Goal: Transaction & Acquisition: Obtain resource

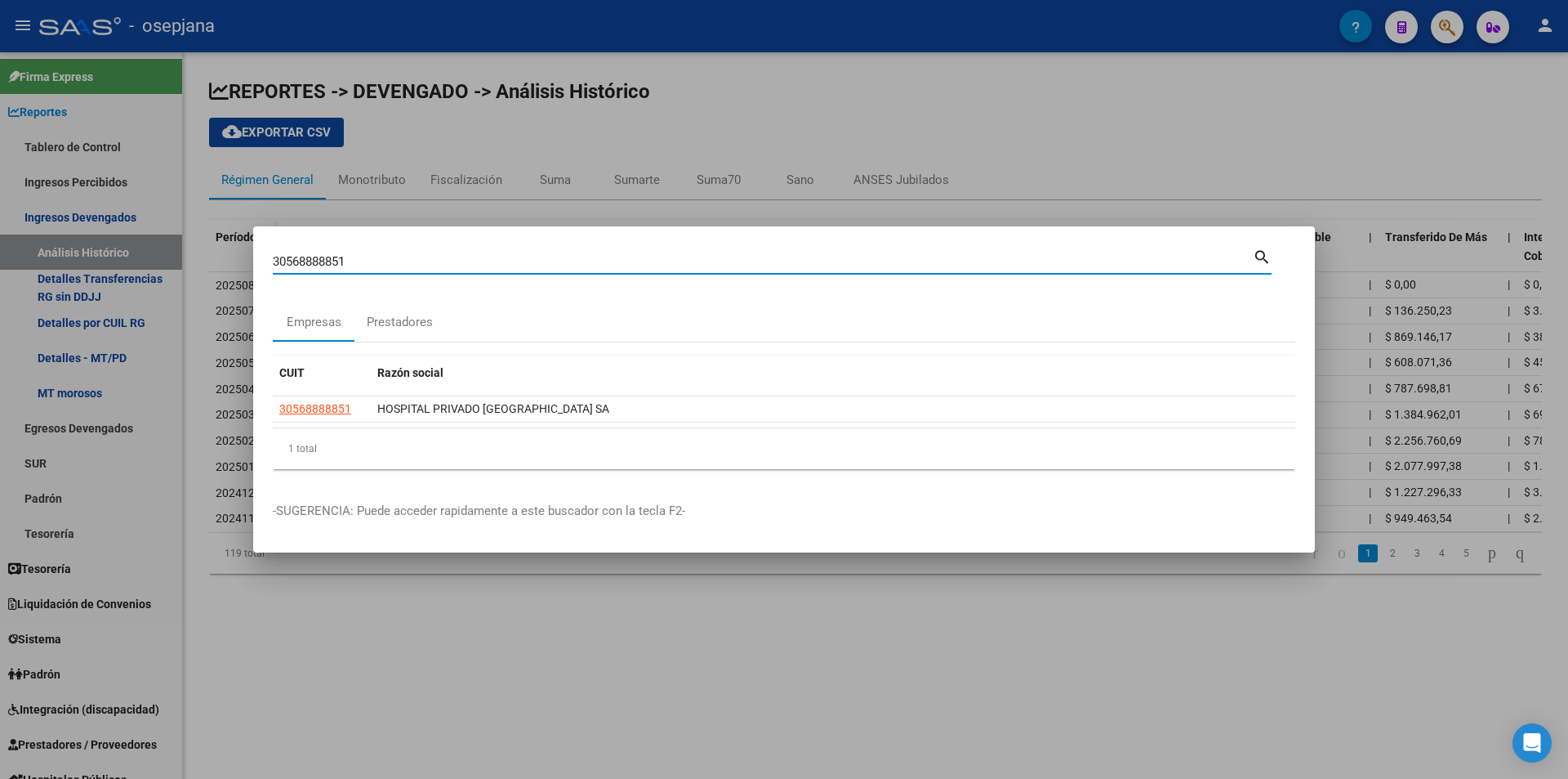
drag, startPoint x: 368, startPoint y: 260, endPoint x: 187, endPoint y: 251, distance: 181.2
click at [187, 251] on div "30568888851 Buscar (apellido, dni, cuil, nro traspaso, cuit, obra social) searc…" at bounding box center [784, 390] width 1568 height 779
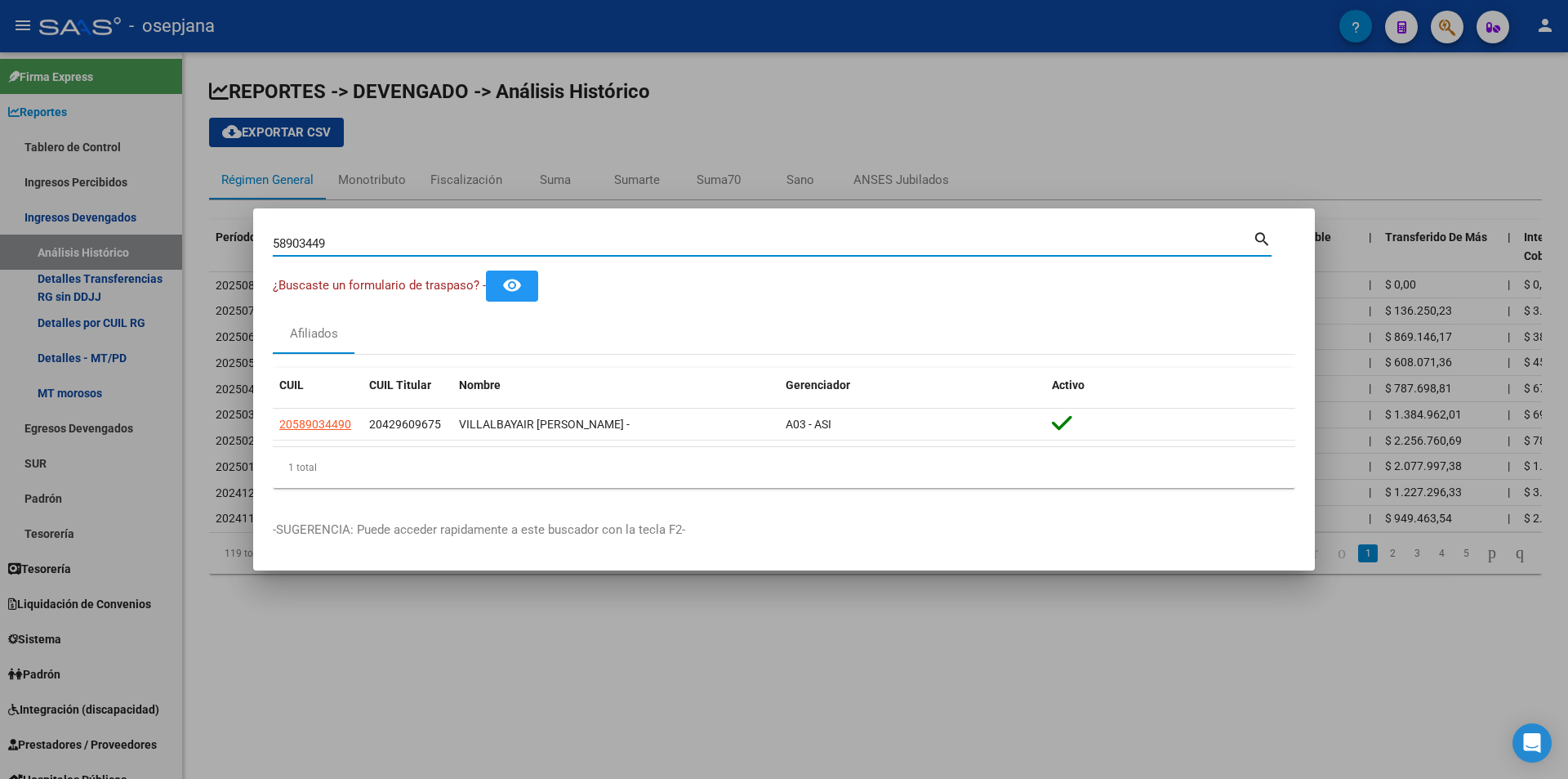
click at [205, 248] on div "58903449 Buscar (apellido, dni, cuil, nro traspaso, cuit, obra social) search ¿…" at bounding box center [784, 390] width 1568 height 779
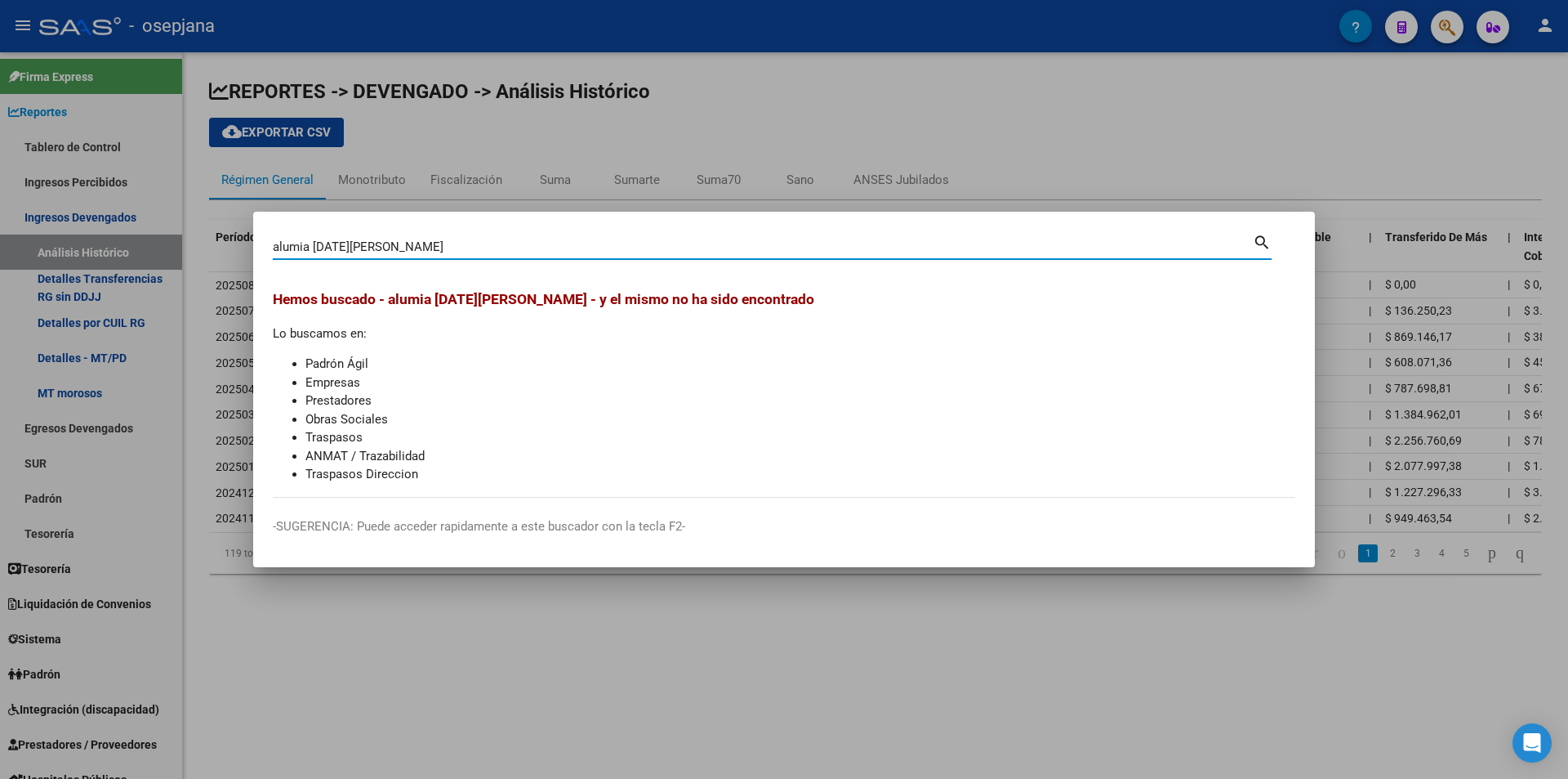
drag, startPoint x: 385, startPoint y: 249, endPoint x: 200, endPoint y: 249, distance: 185.0
click at [200, 249] on div "alumia [DATE][PERSON_NAME] (apellido, dni, cuil, nro traspaso, cuit, obra socia…" at bounding box center [784, 390] width 1568 height 779
type input "32597357"
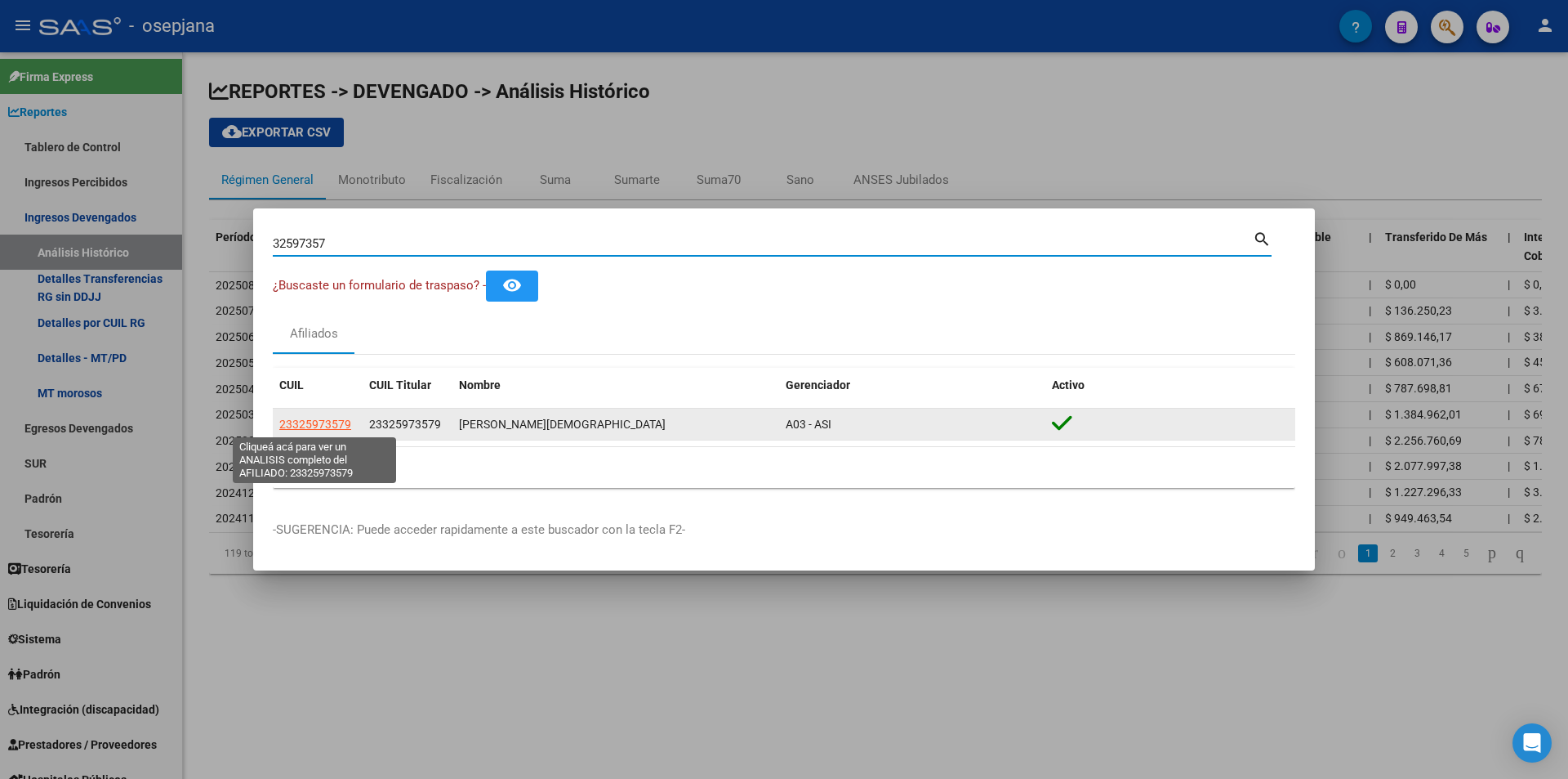
click at [340, 425] on span "23325973579" at bounding box center [315, 424] width 72 height 13
type textarea "23325973579"
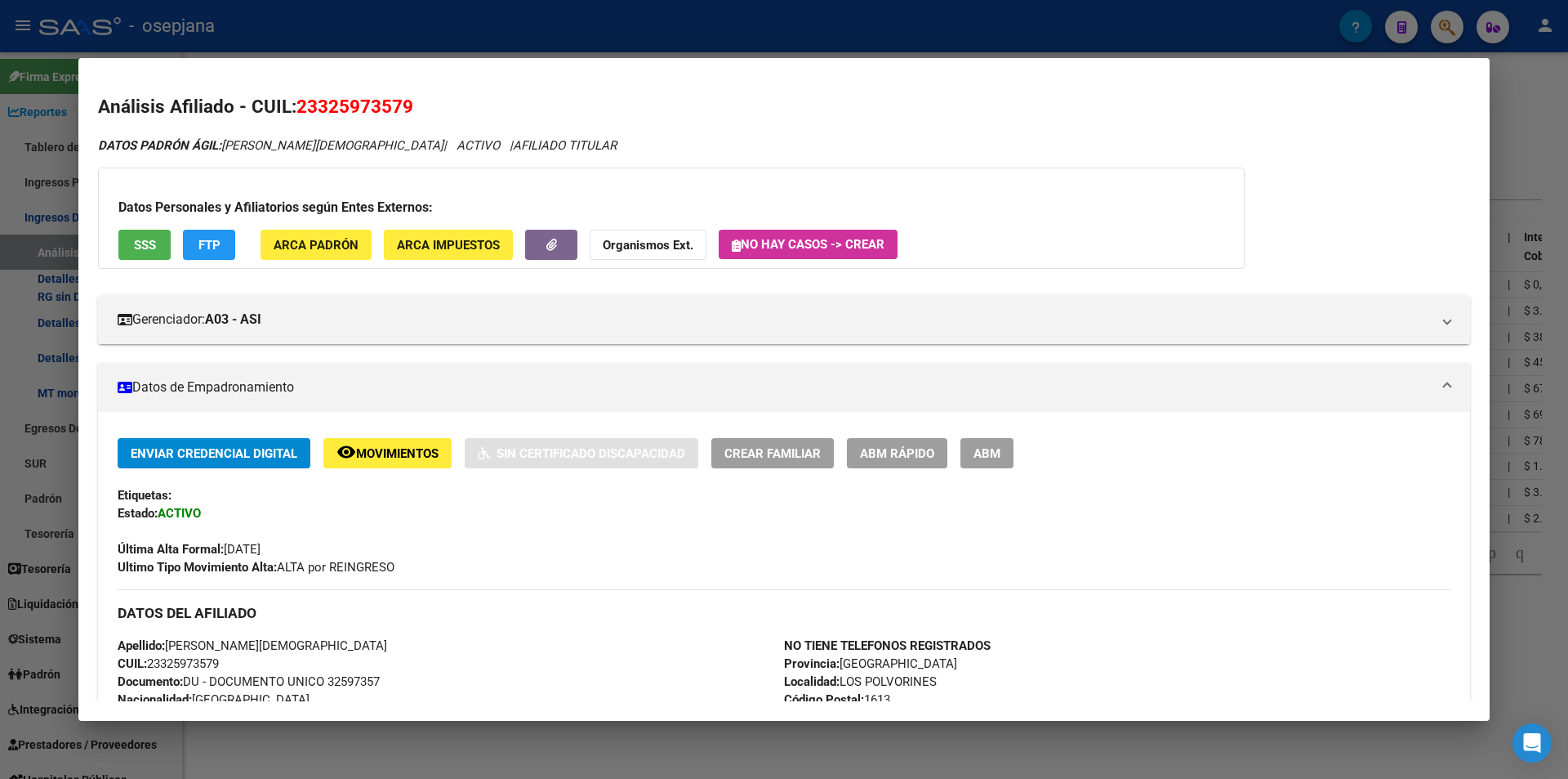
drag, startPoint x: 331, startPoint y: 105, endPoint x: 400, endPoint y: 105, distance: 69.0
click at [400, 105] on span "23325973579" at bounding box center [355, 107] width 117 height 22
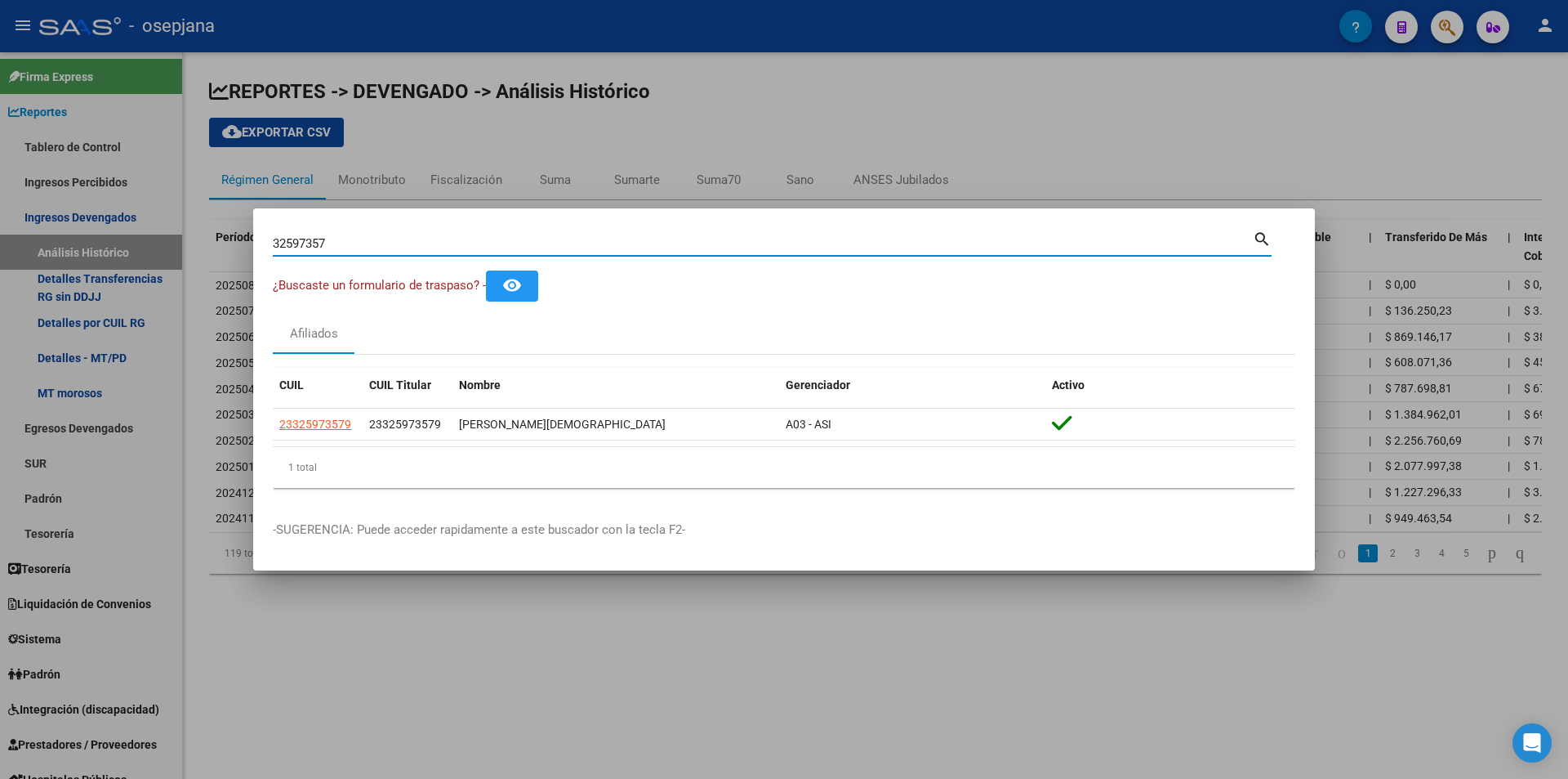
drag, startPoint x: 390, startPoint y: 242, endPoint x: 145, endPoint y: 247, distance: 245.1
click at [145, 247] on div "32597357 Buscar (apellido, dni, cuil, nro traspaso, cuit, obra social) search ¿…" at bounding box center [784, 390] width 1568 height 779
paste input "0-71404725-2"
type input "30714047252"
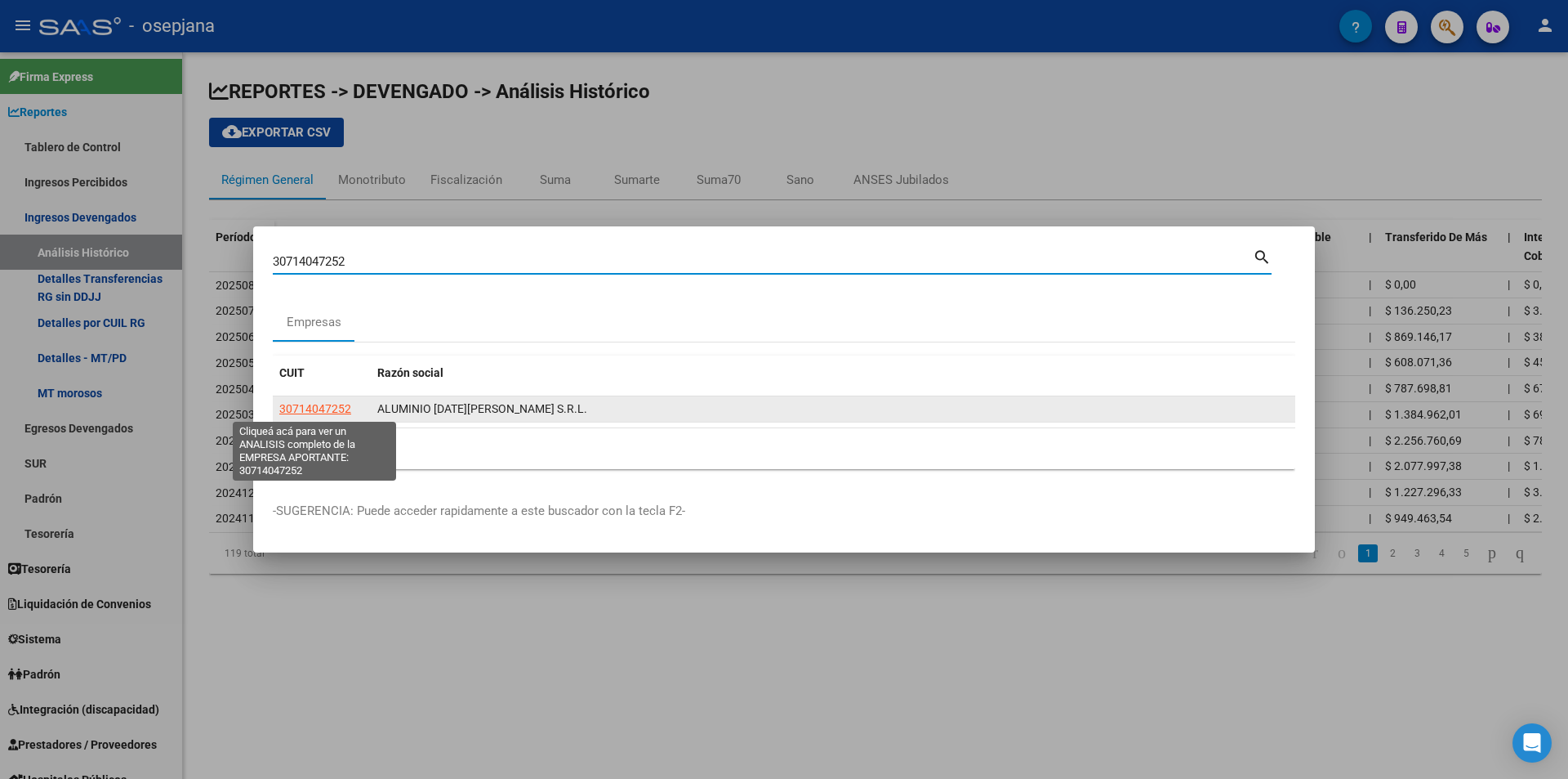
click at [324, 410] on span "30714047252" at bounding box center [315, 408] width 72 height 13
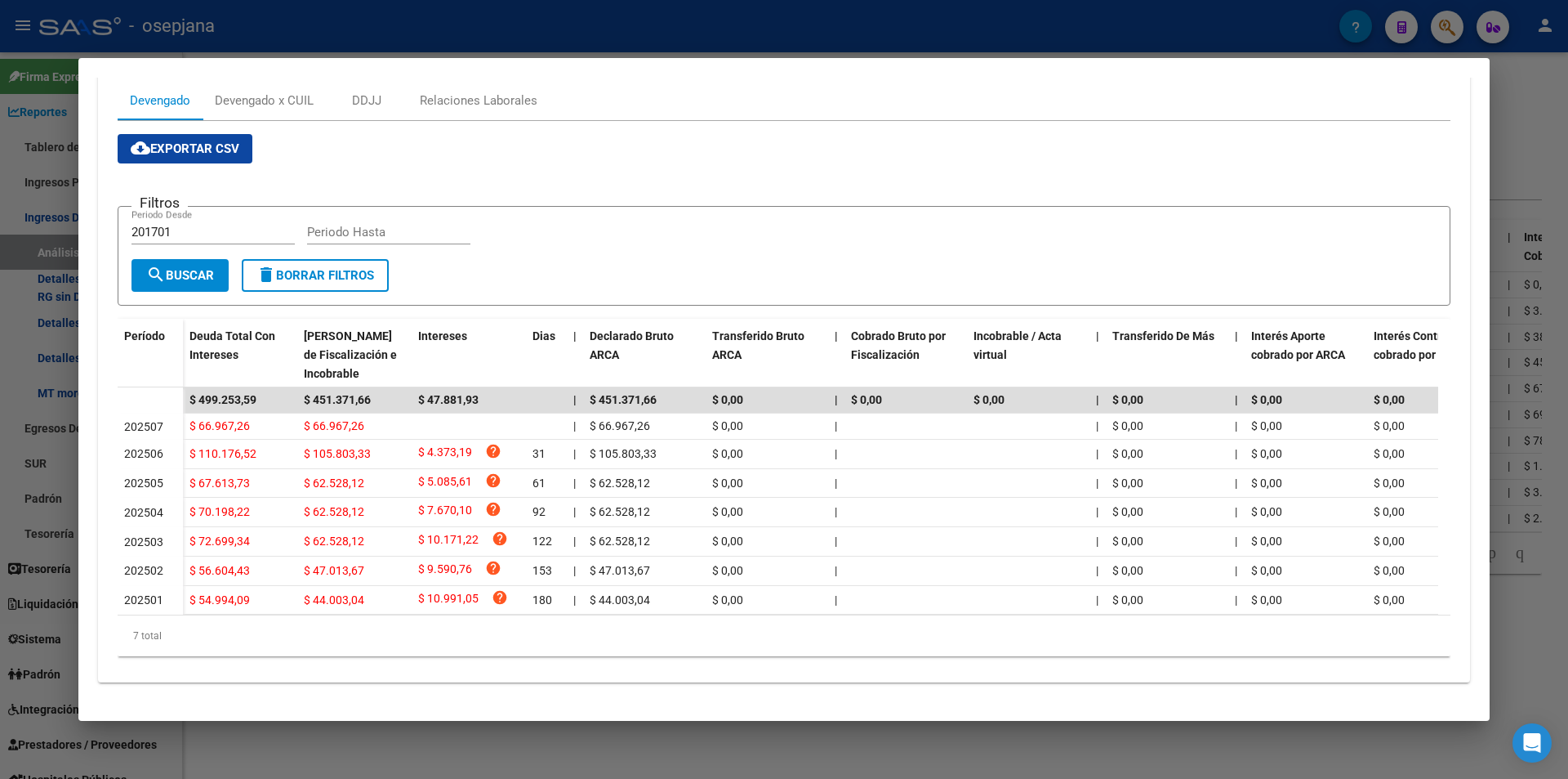
scroll to position [81, 0]
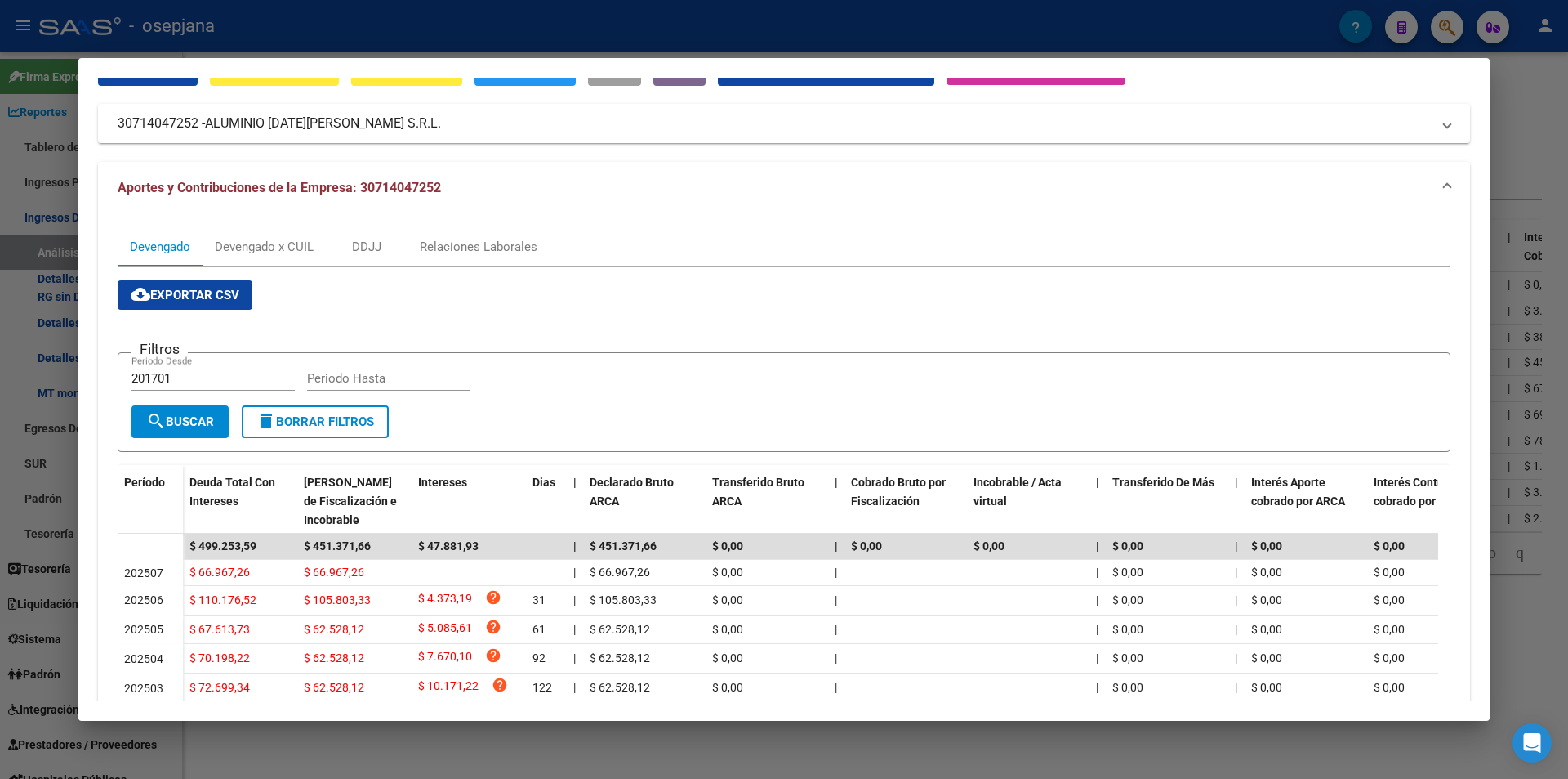
click at [266, 121] on span "ALUMINIO [DATE][PERSON_NAME] S.R.L." at bounding box center [323, 124] width 236 height 20
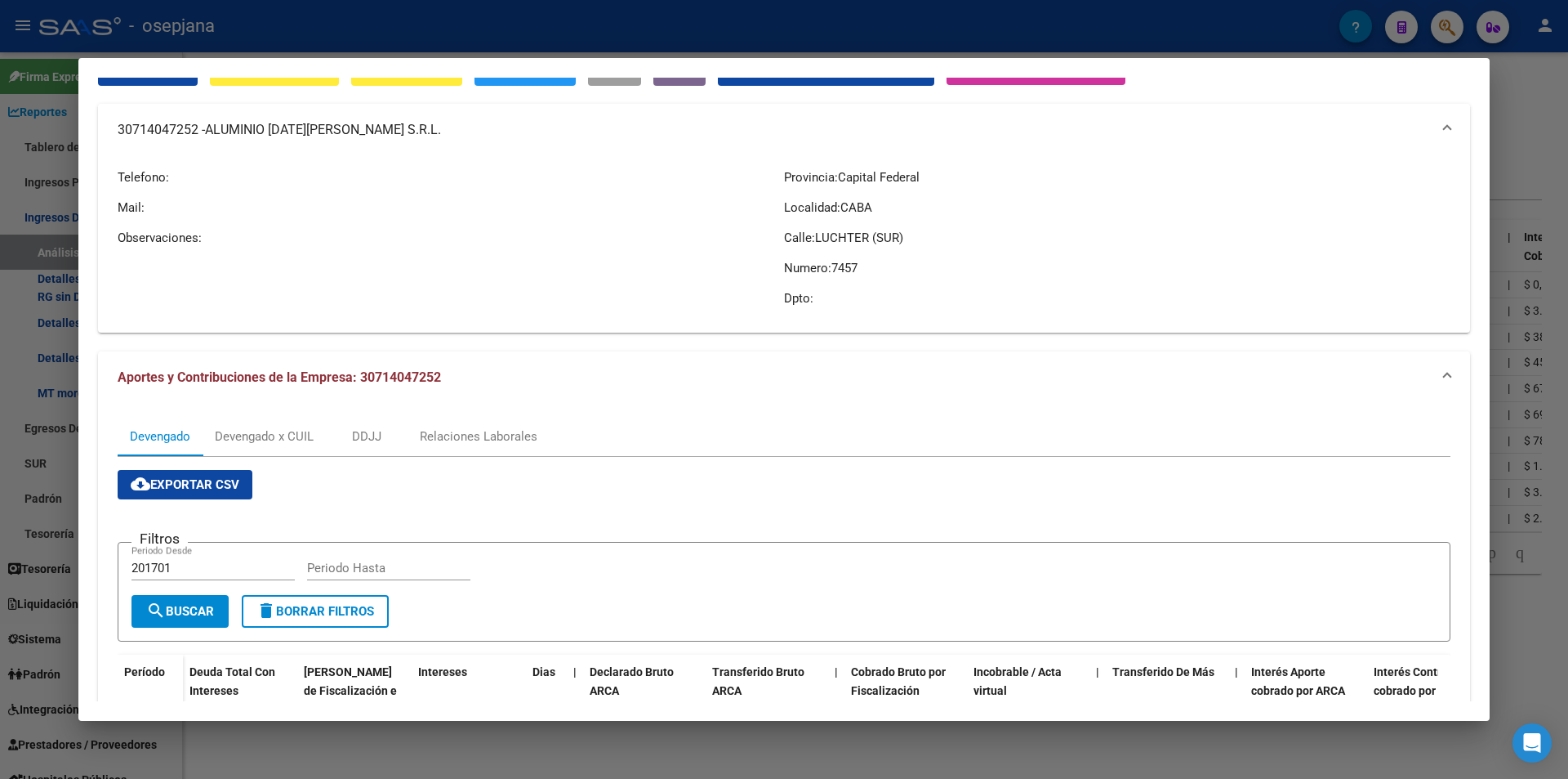
scroll to position [326, 0]
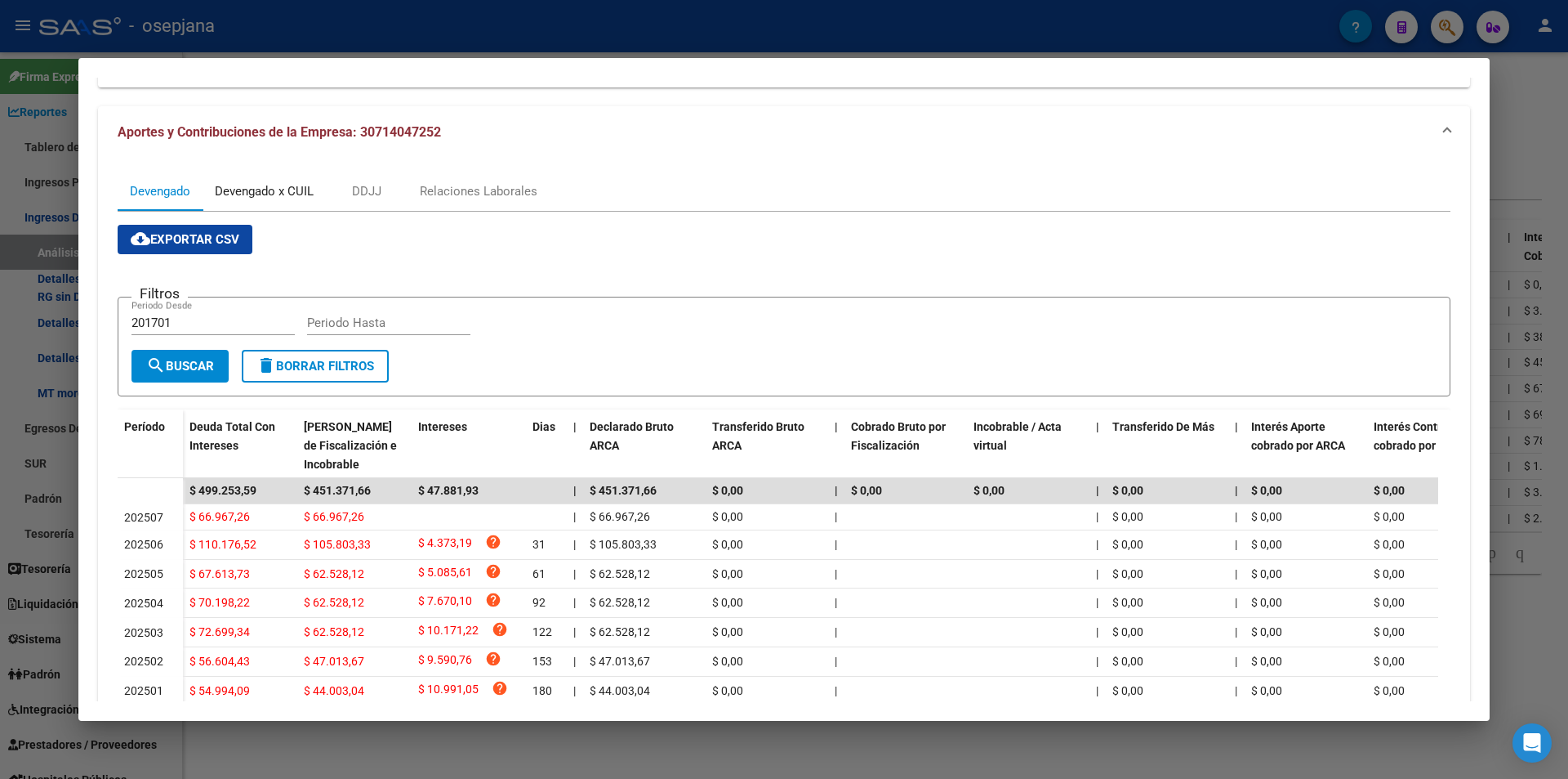
click at [290, 197] on div "Devengado x CUIL" at bounding box center [264, 191] width 99 height 18
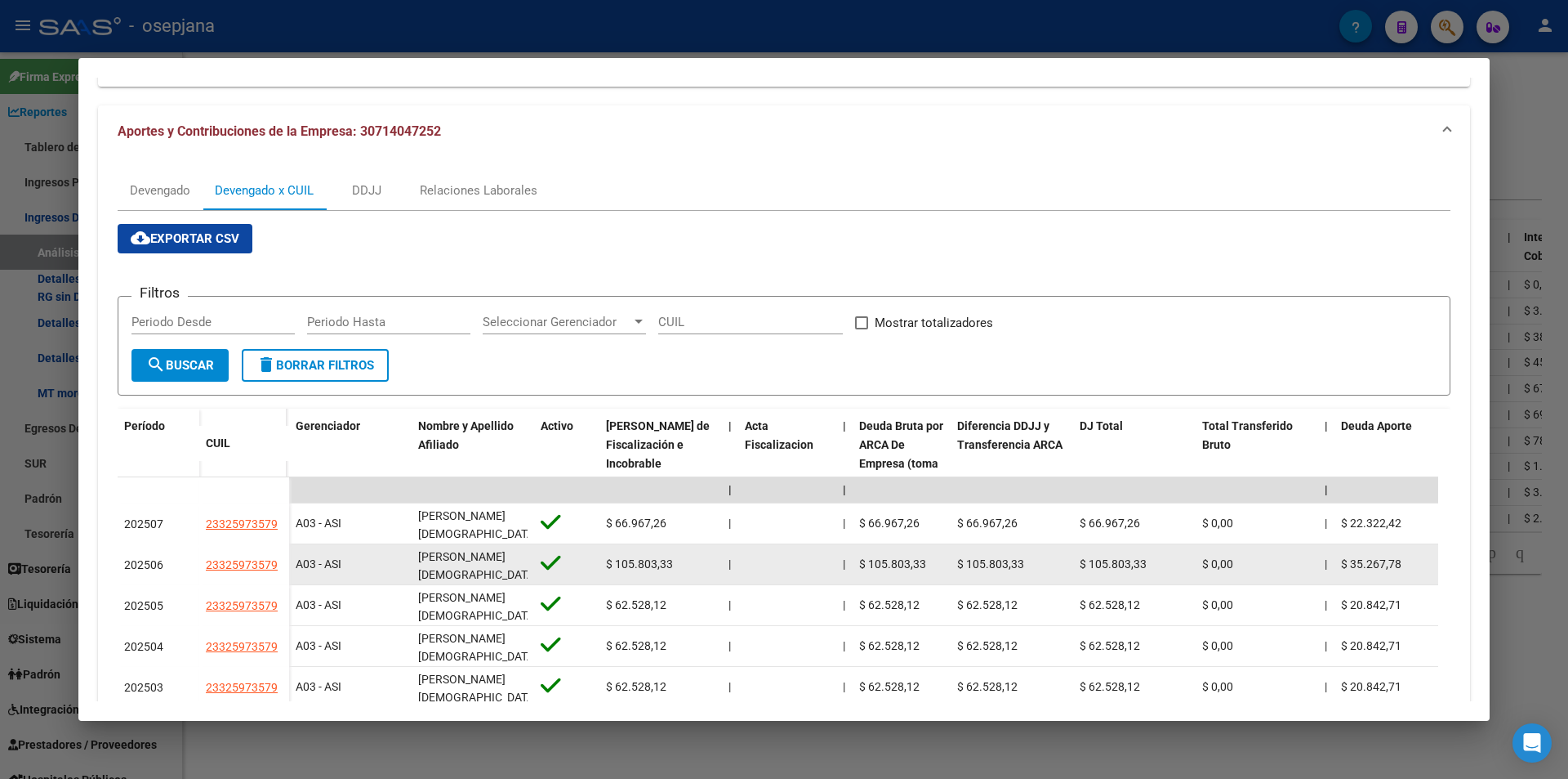
scroll to position [408, 0]
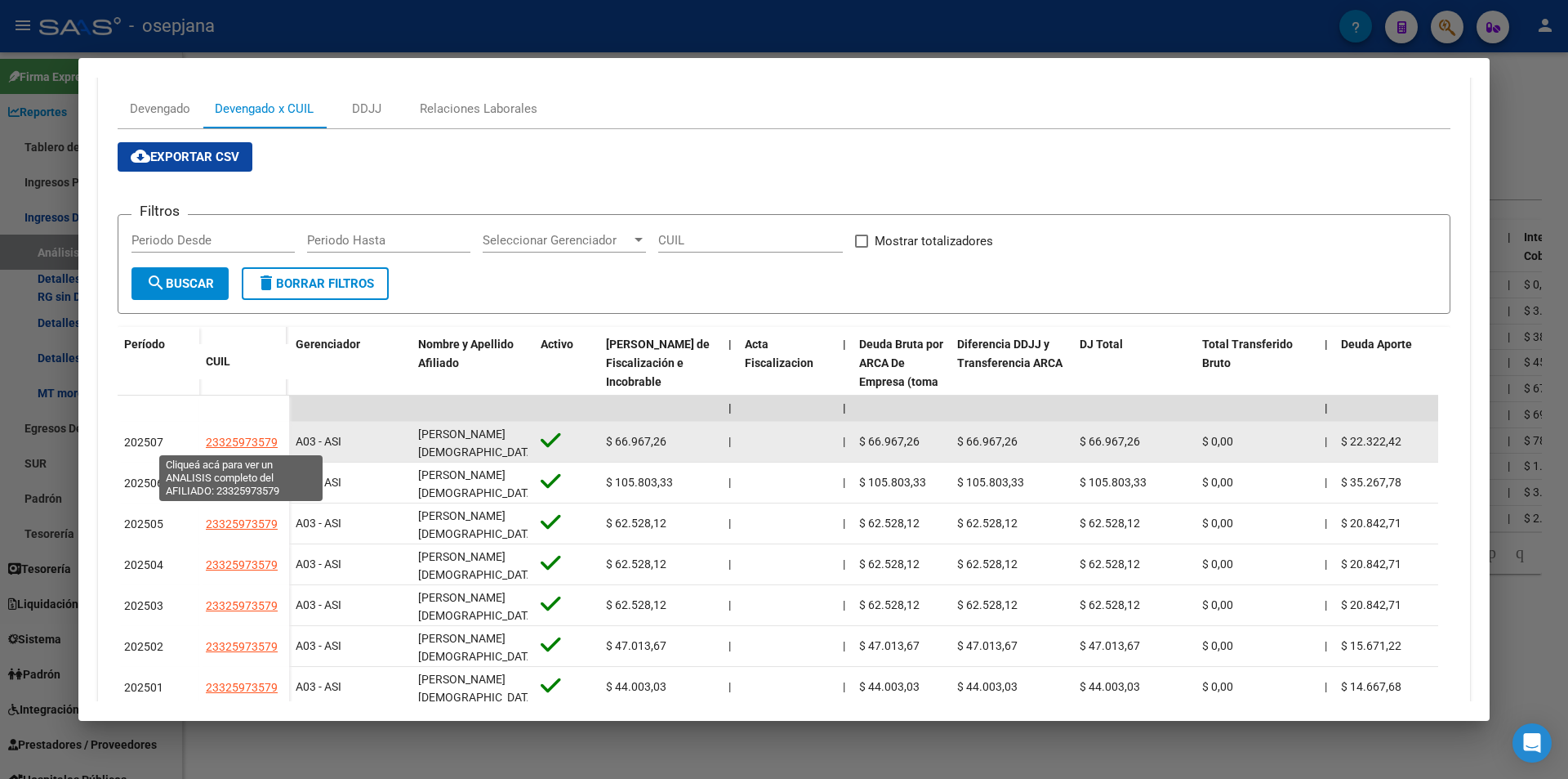
click at [235, 438] on span "23325973579" at bounding box center [241, 442] width 72 height 13
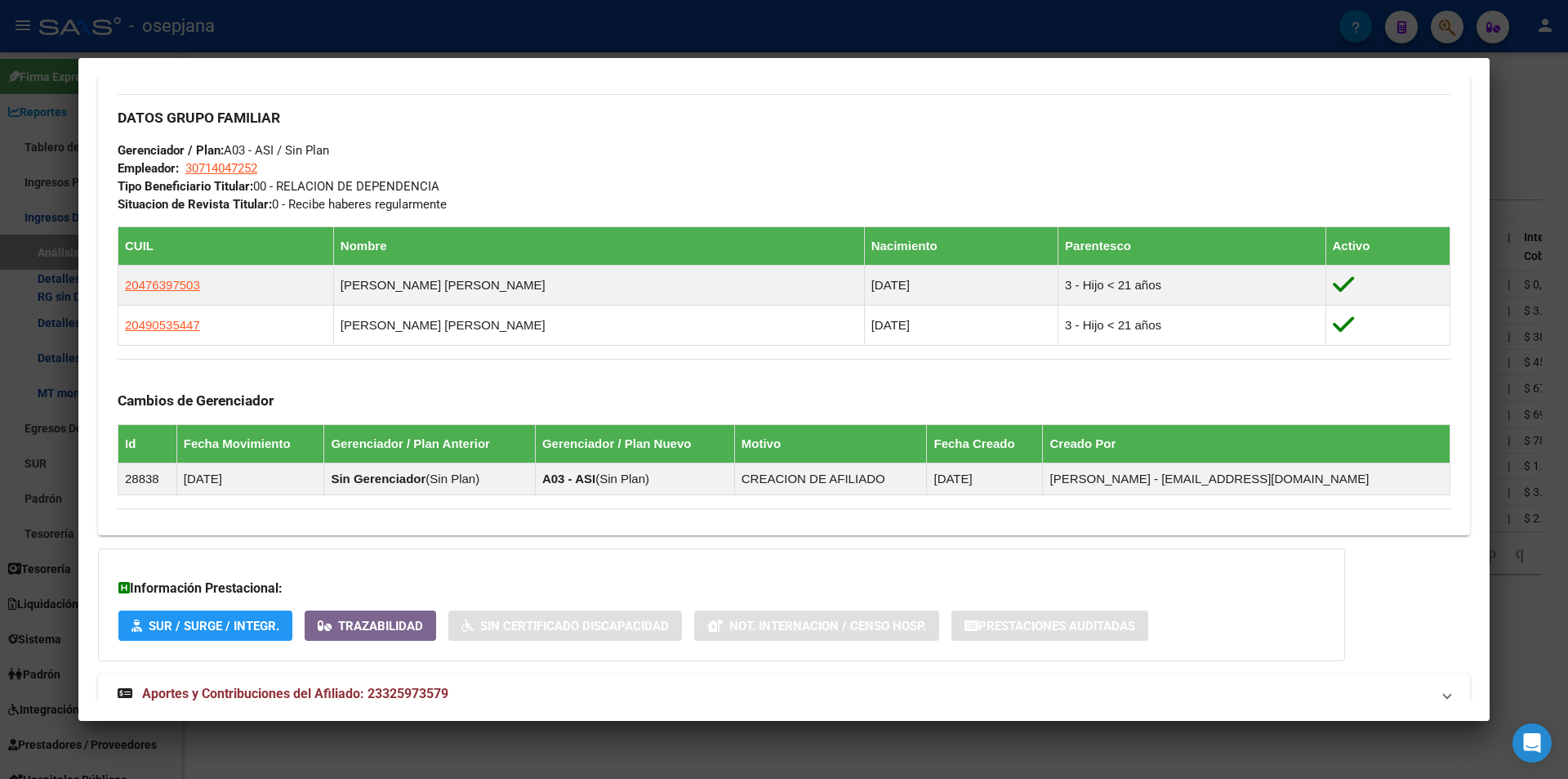
scroll to position [784, 0]
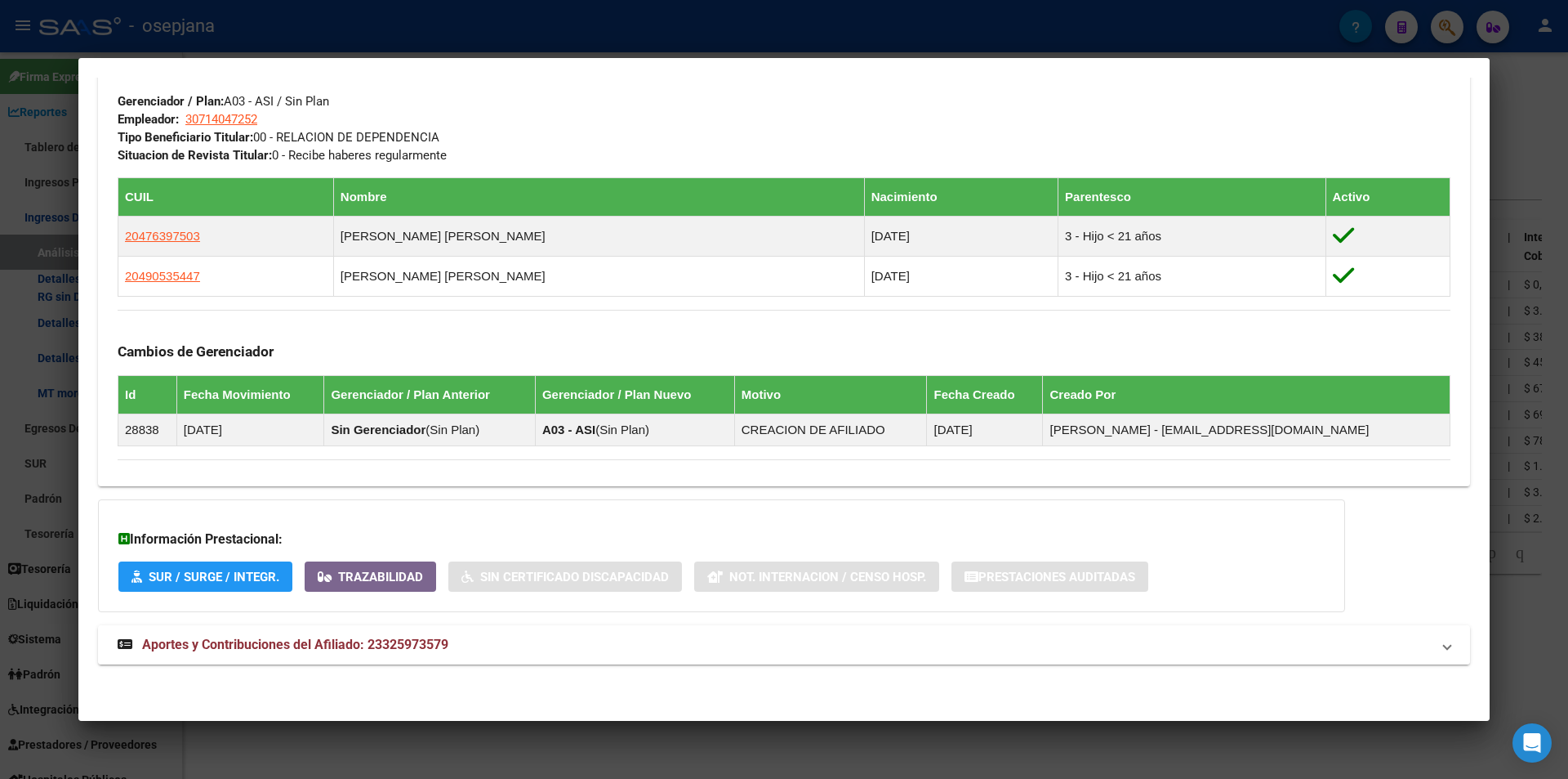
click at [430, 643] on span "Aportes y Contribuciones del Afiliado: 23325973579" at bounding box center [294, 643] width 306 height 15
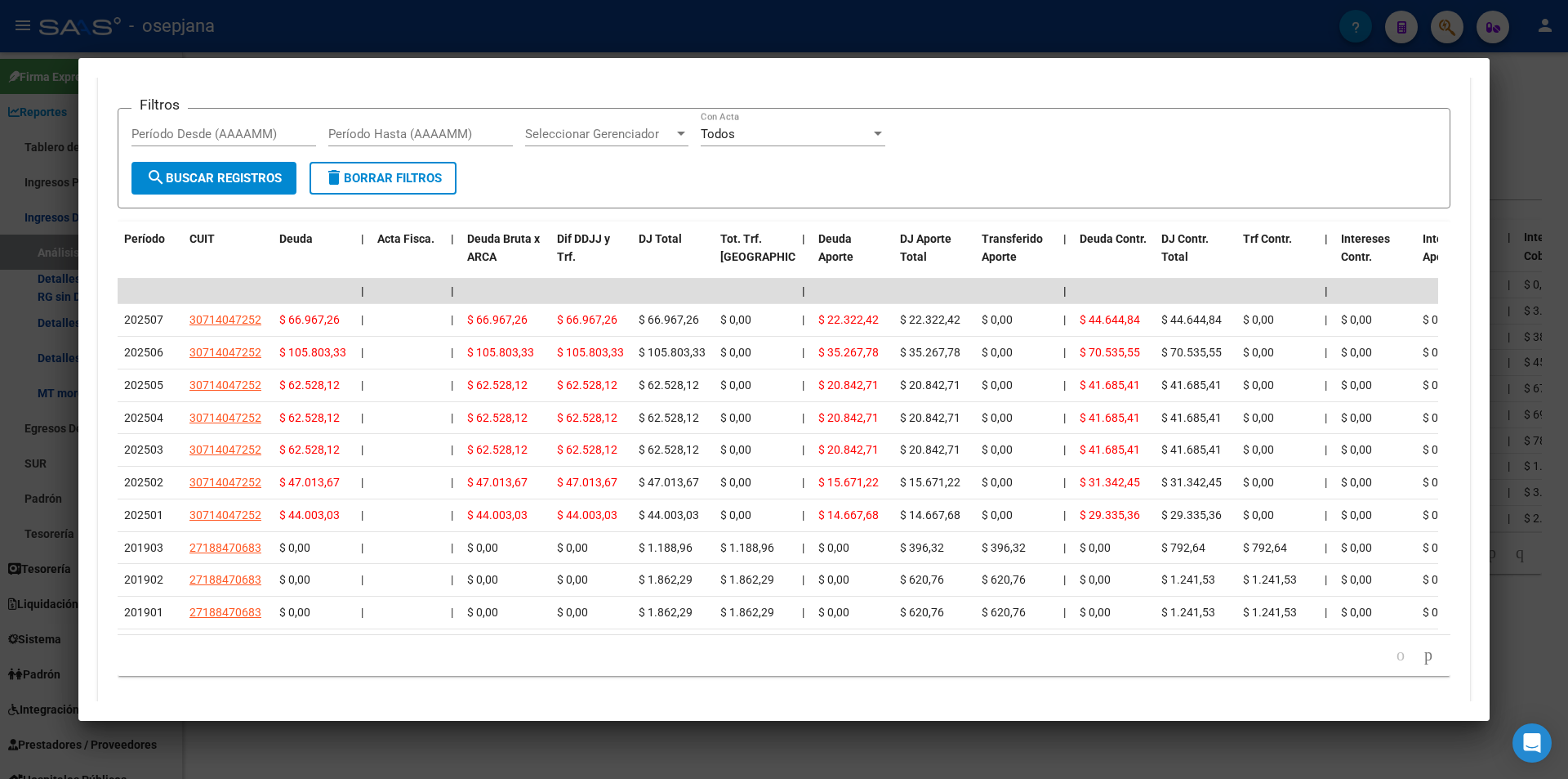
scroll to position [1593, 0]
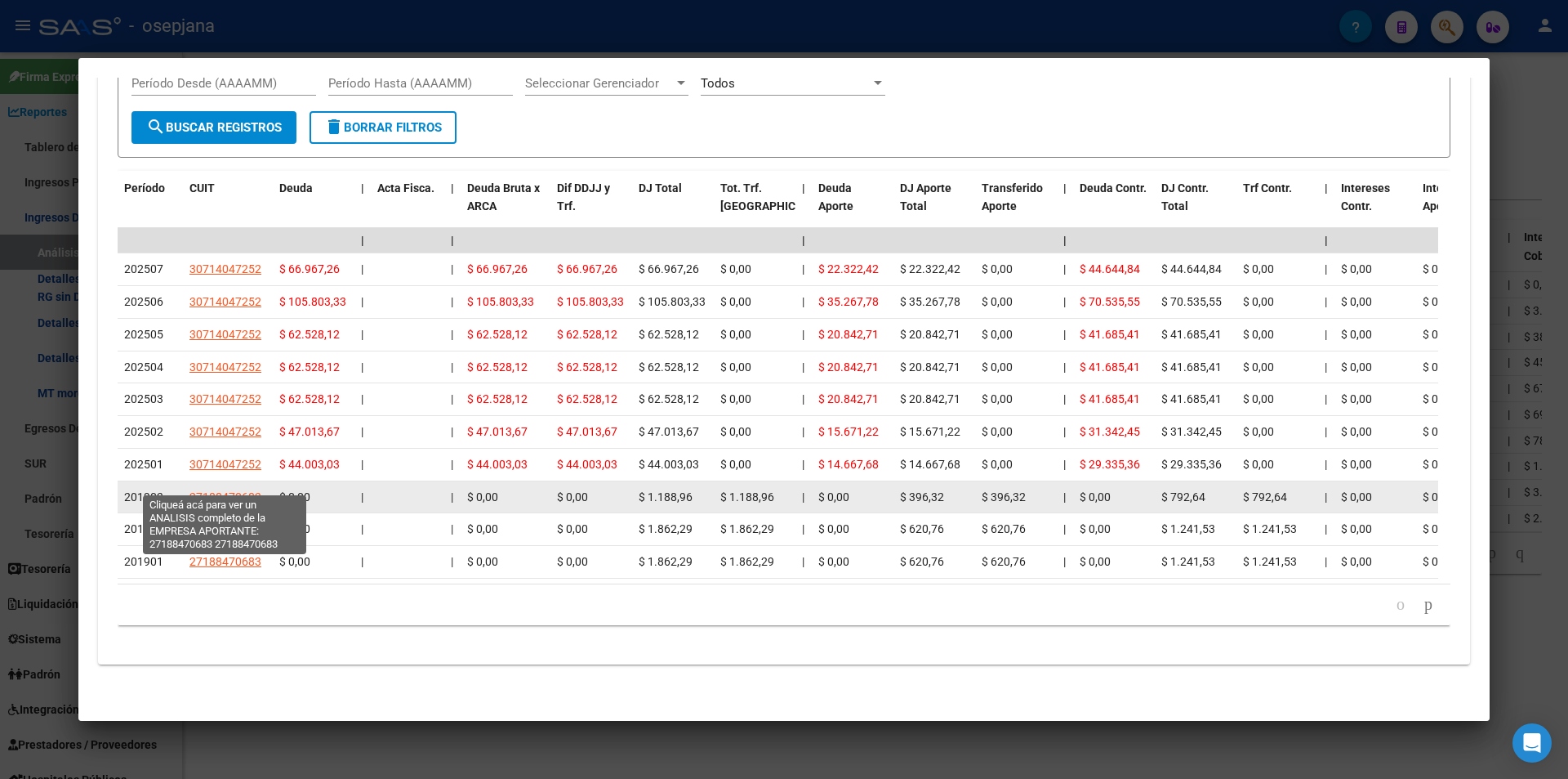
click at [247, 490] on span "27188470683" at bounding box center [225, 496] width 72 height 13
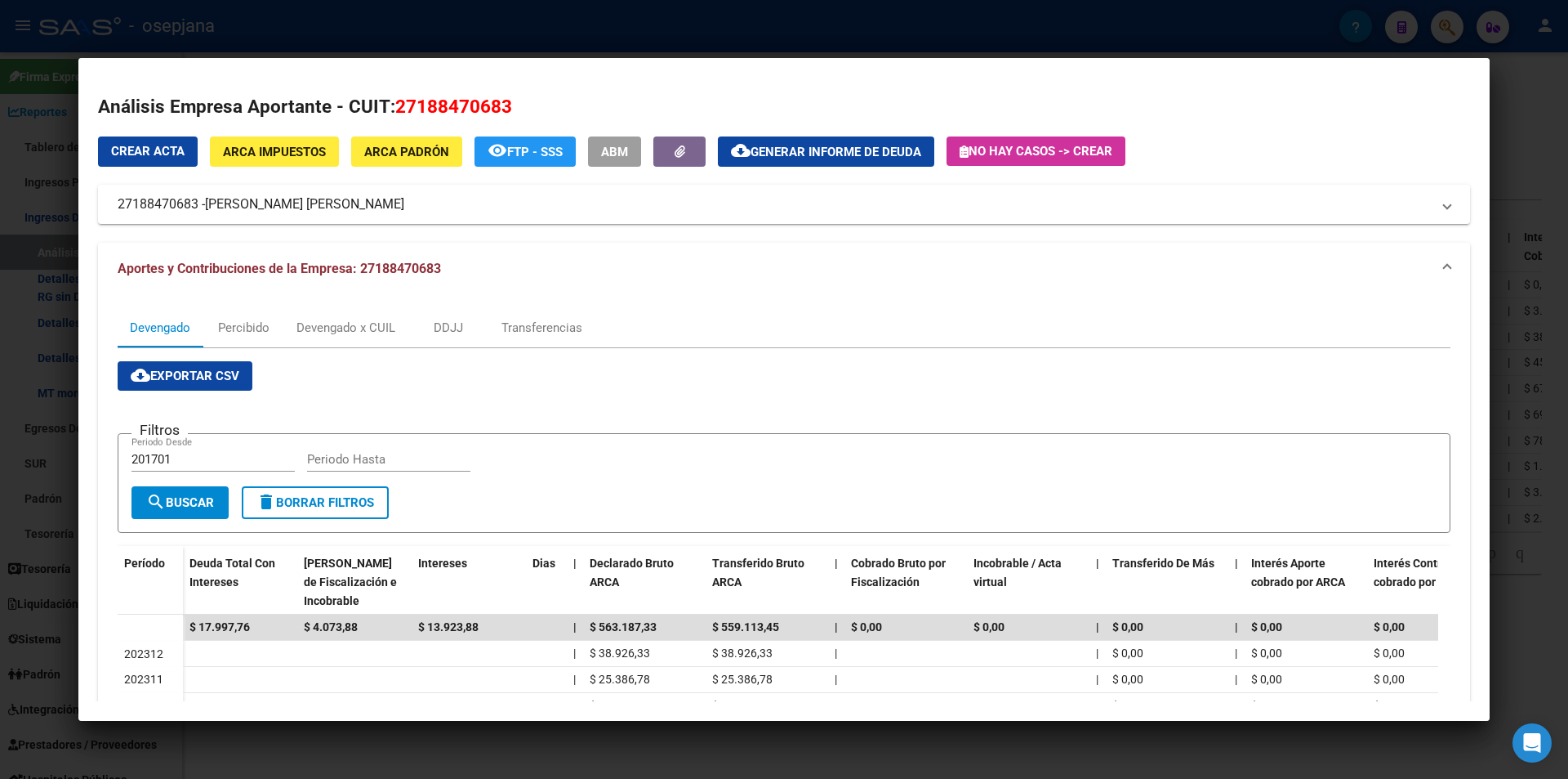
click at [187, 40] on div at bounding box center [784, 390] width 1568 height 779
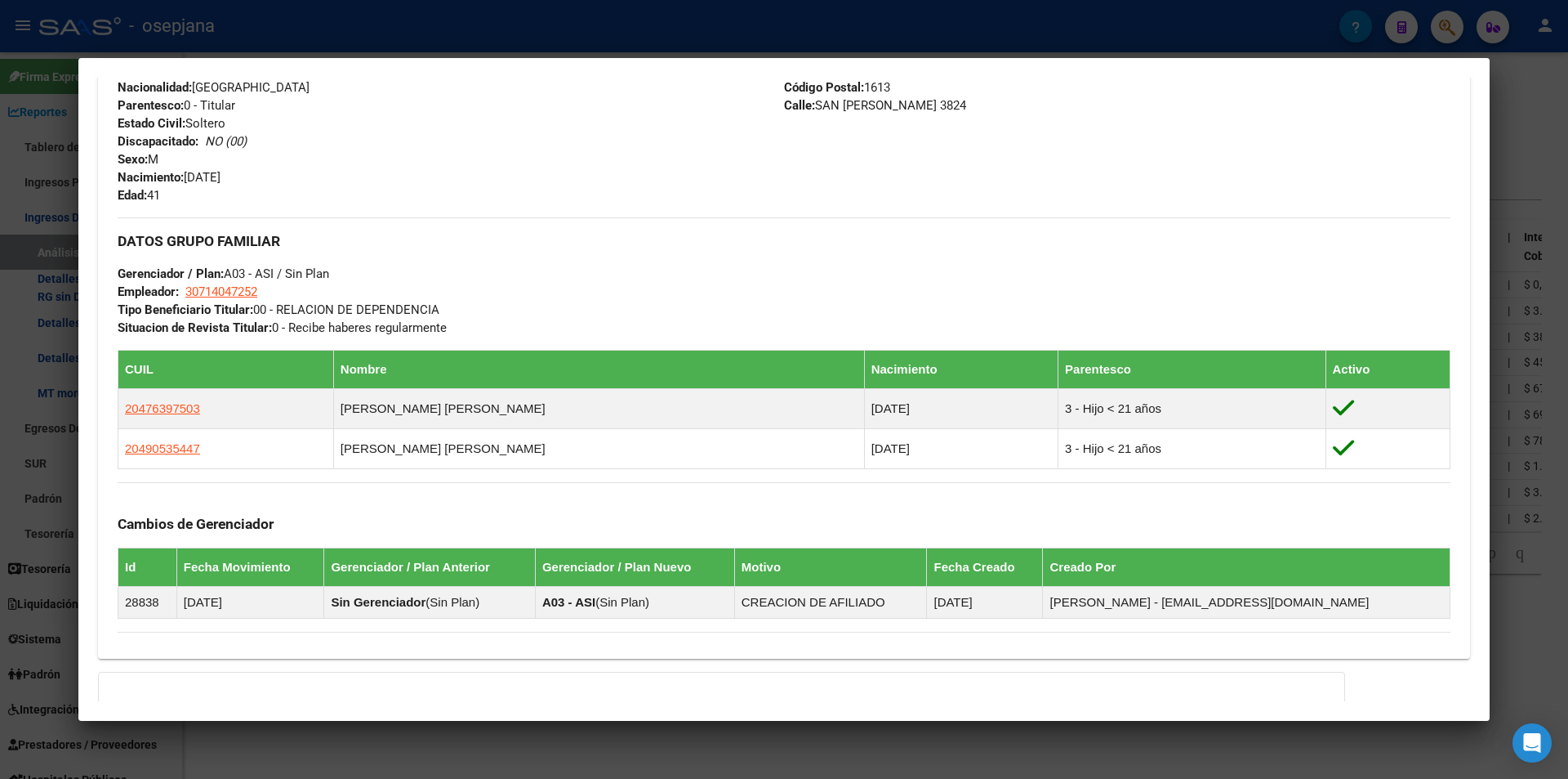
scroll to position [122, 0]
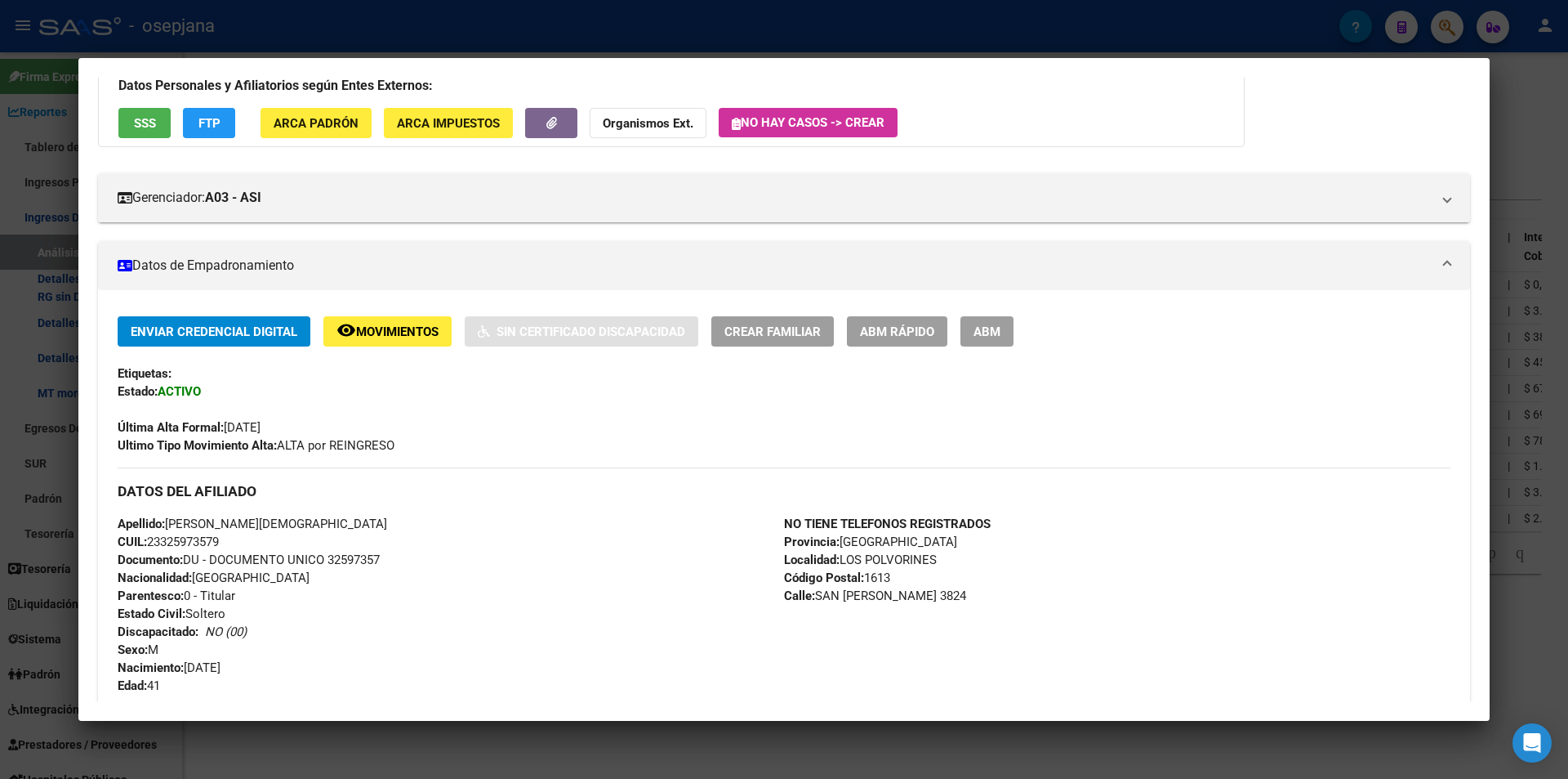
click at [705, 15] on div at bounding box center [784, 390] width 1568 height 779
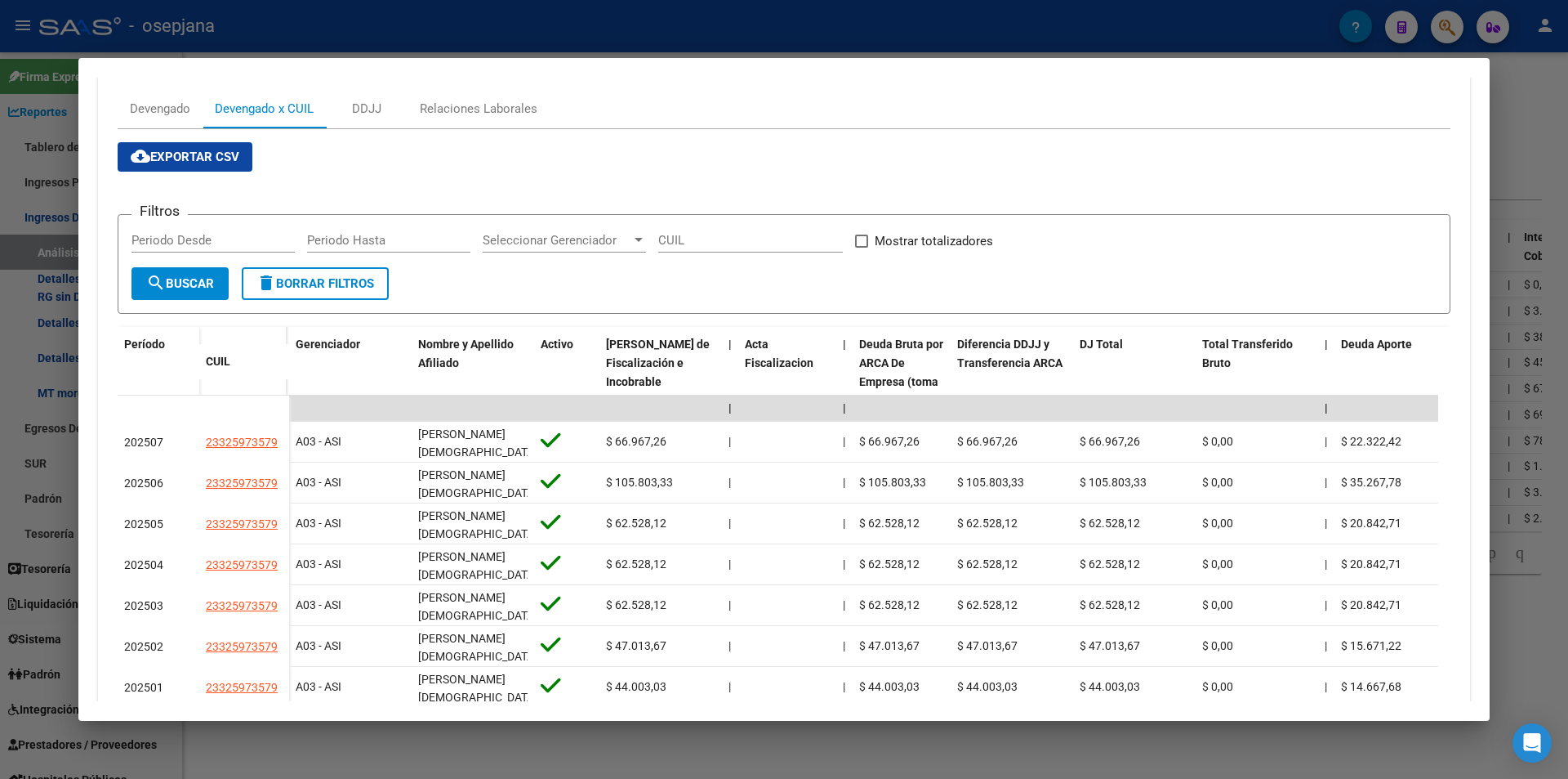
click at [426, 30] on div at bounding box center [784, 390] width 1568 height 779
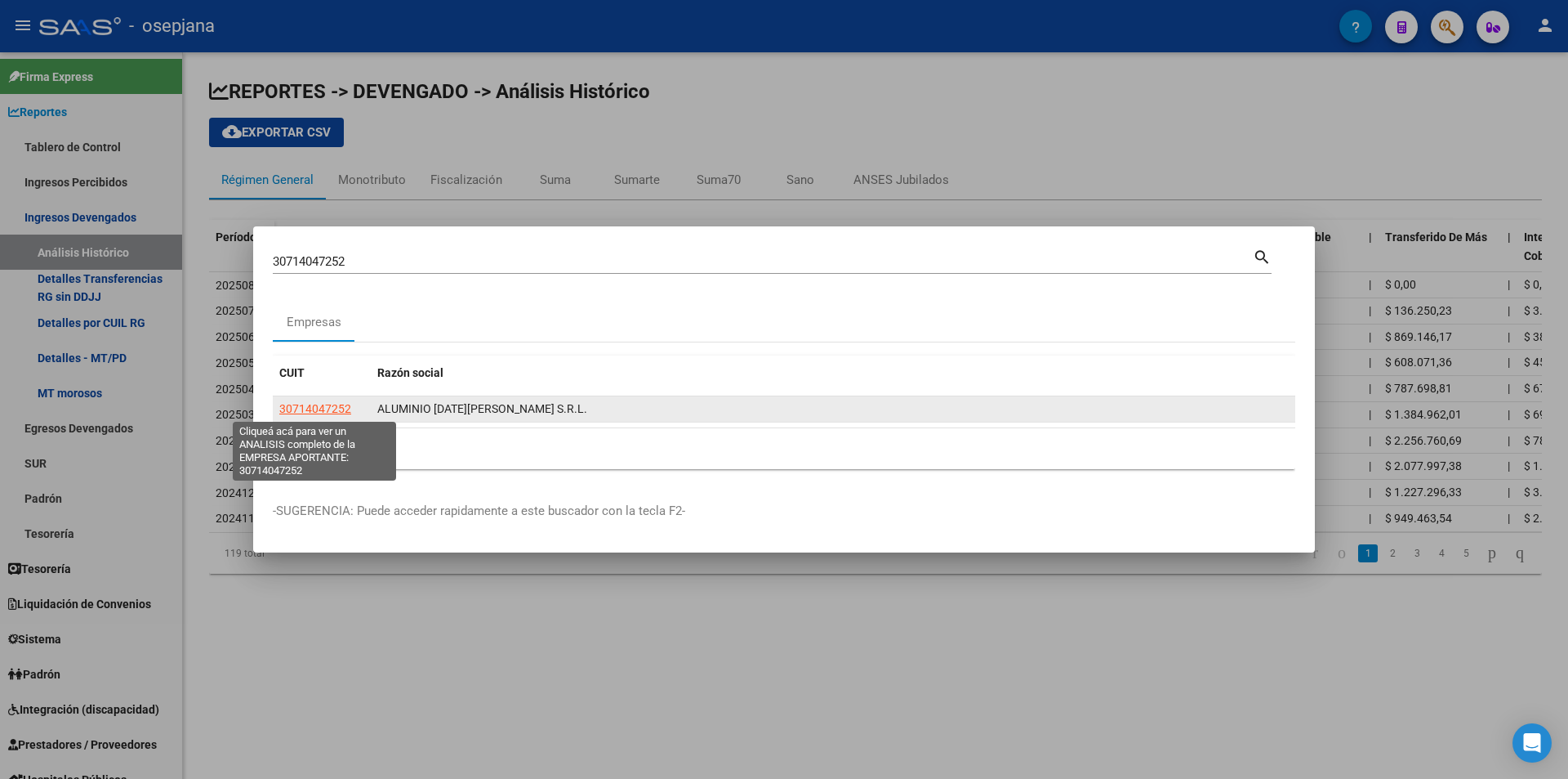
click at [333, 407] on span "30714047252" at bounding box center [315, 408] width 72 height 13
type textarea "30714047252"
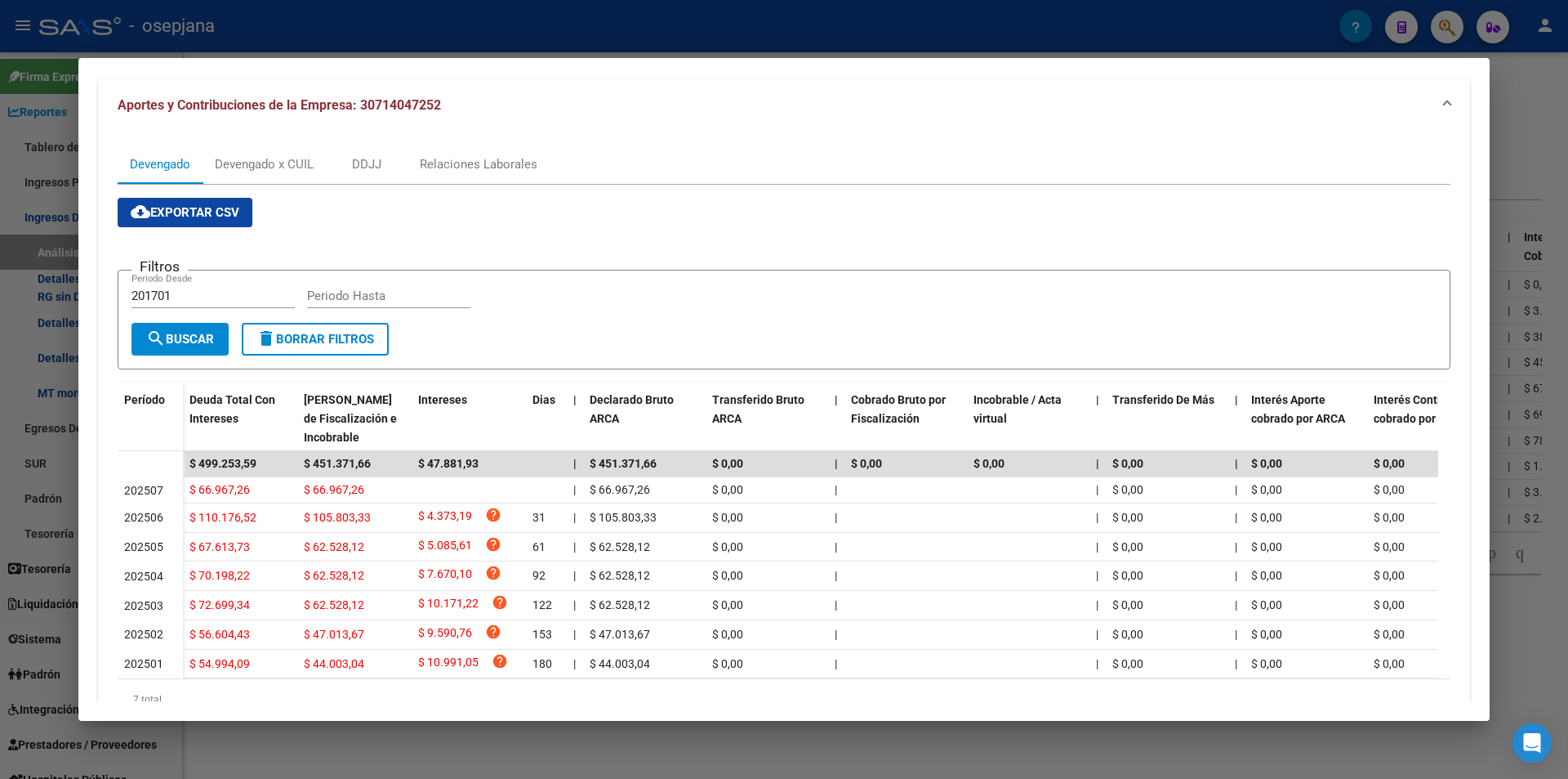
scroll to position [244, 0]
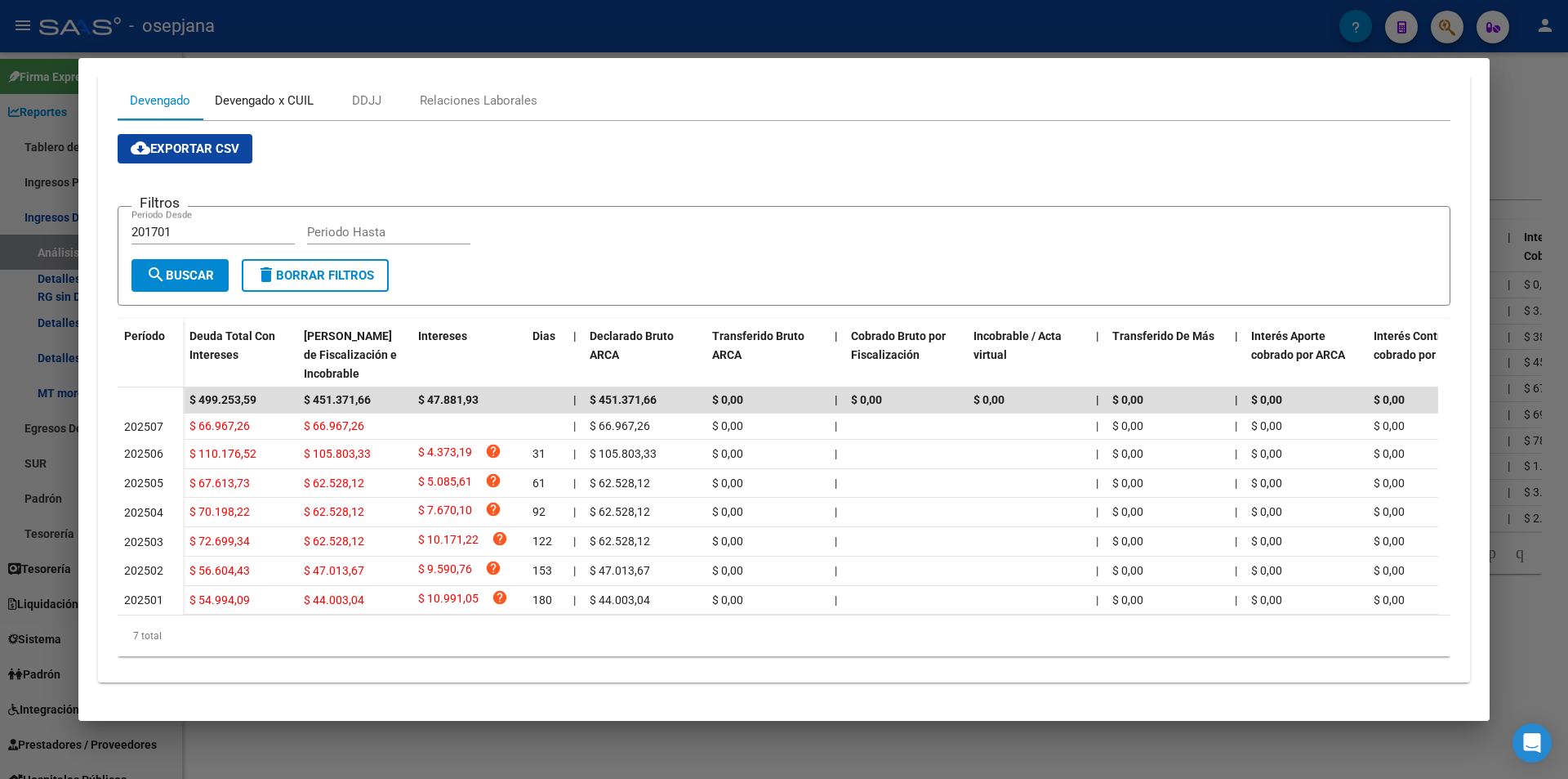
click at [283, 92] on div "Devengado x CUIL" at bounding box center [264, 101] width 99 height 18
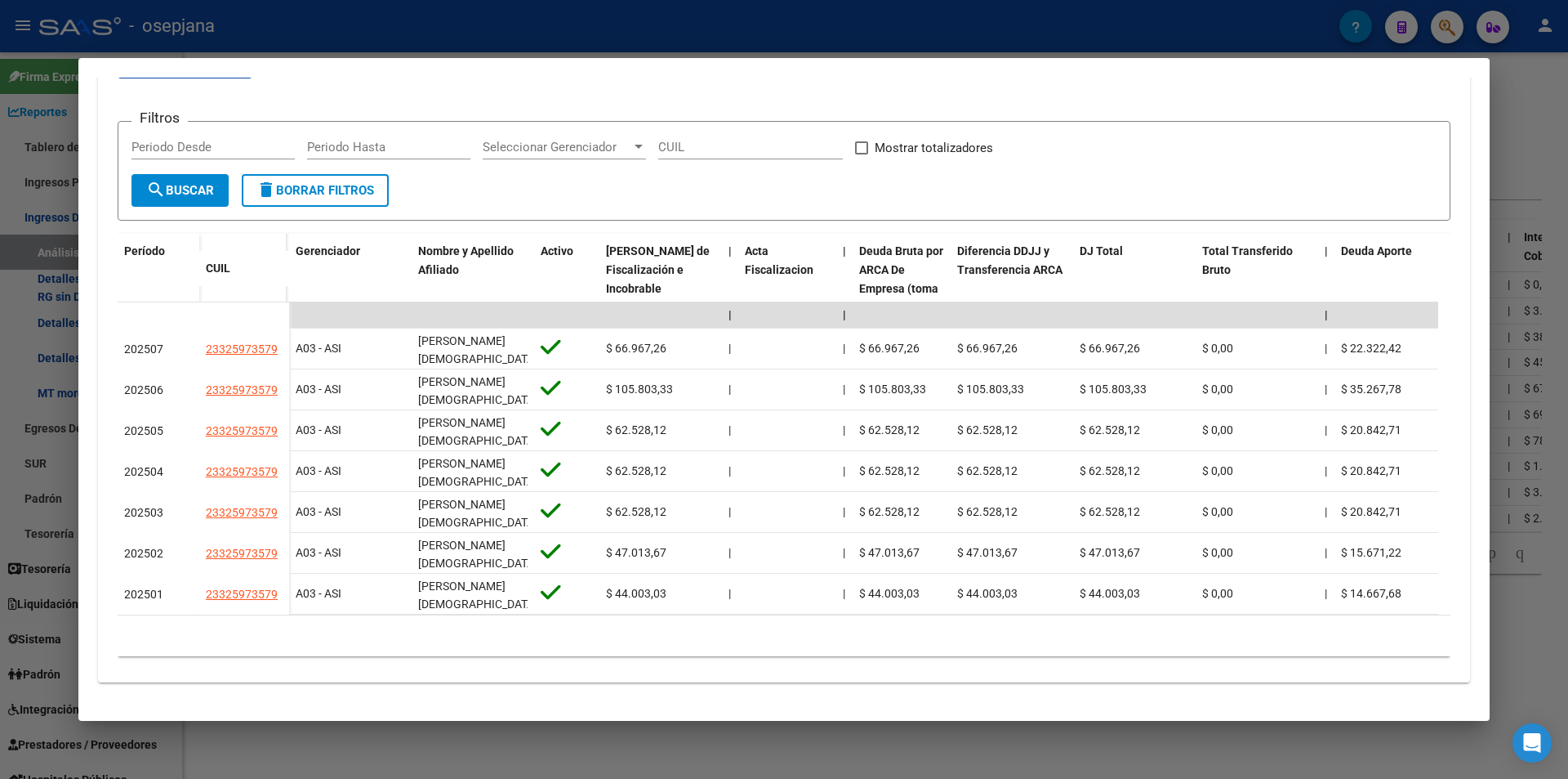
scroll to position [0, 0]
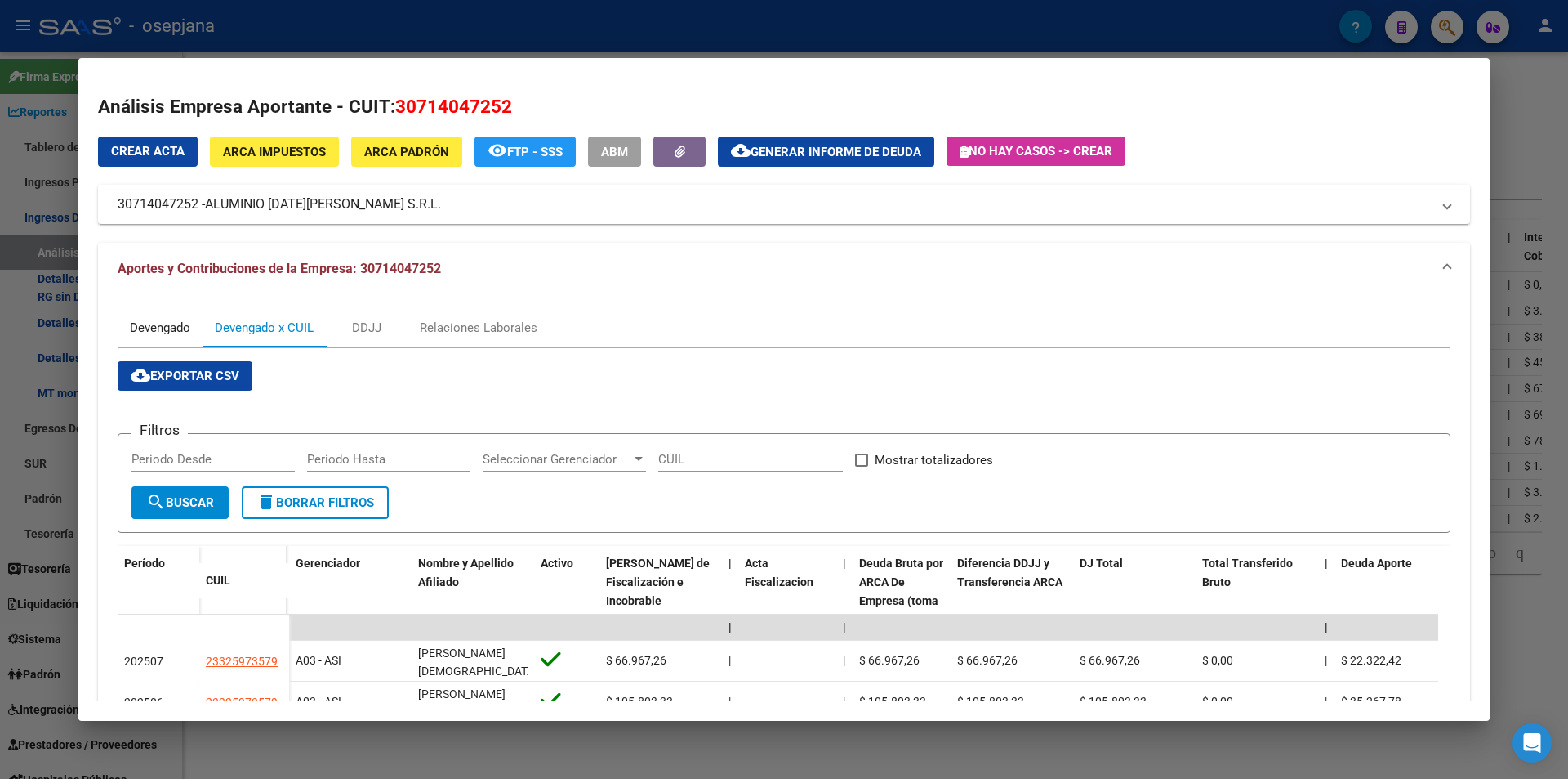
click at [169, 325] on div "Devengado" at bounding box center [160, 328] width 60 height 18
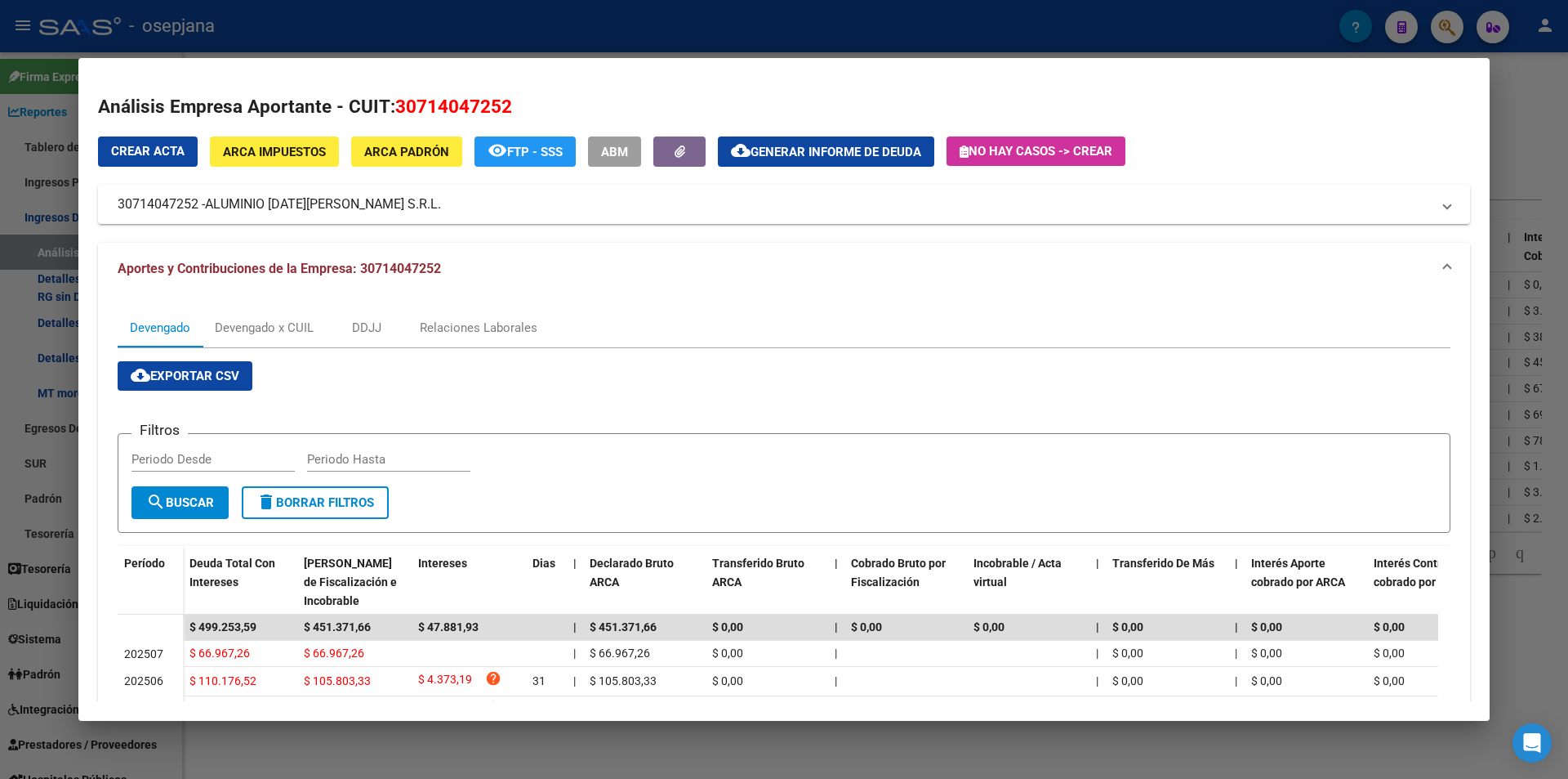
scroll to position [82, 0]
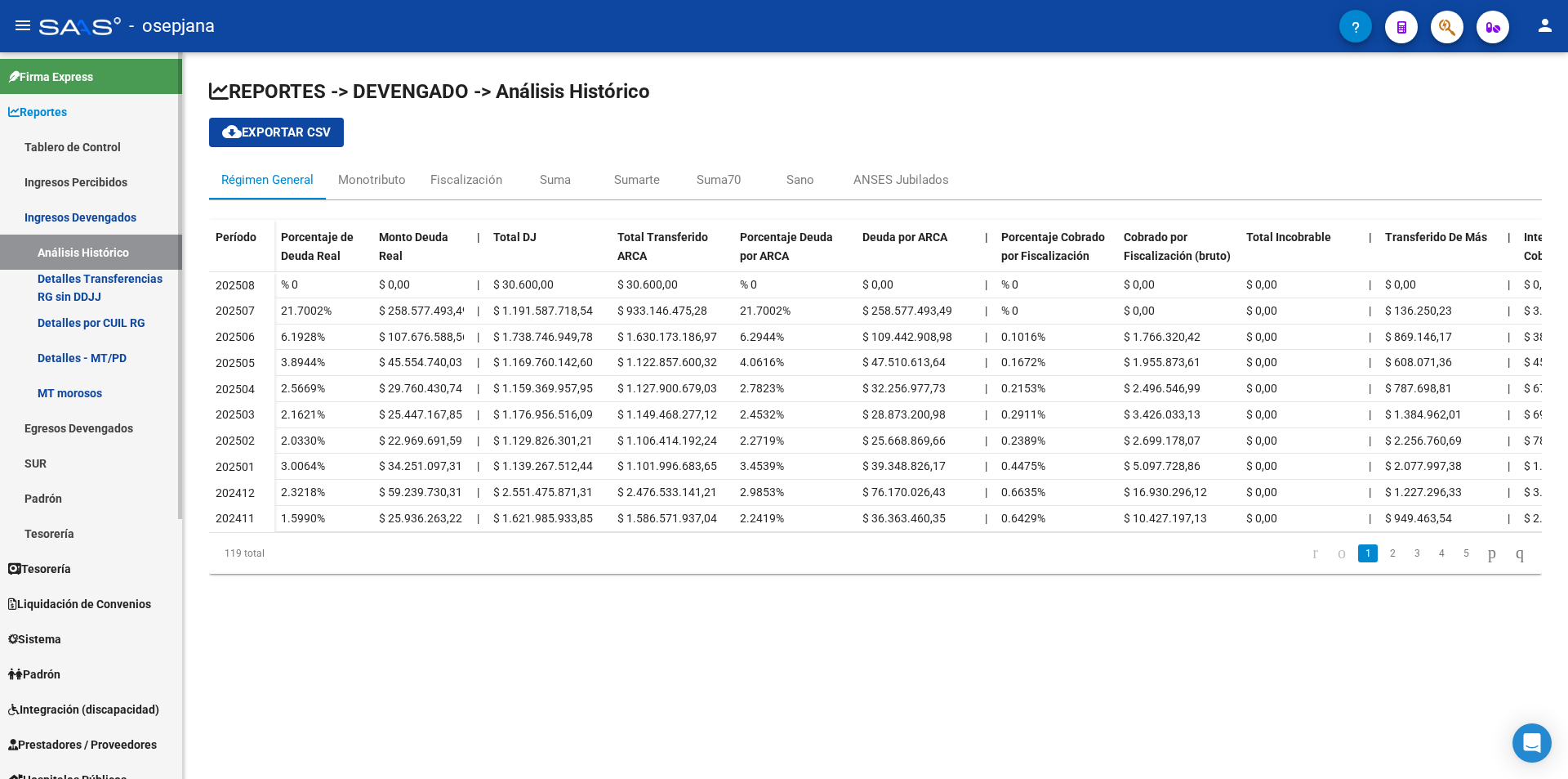
click at [75, 249] on link "Análisis Histórico" at bounding box center [91, 251] width 182 height 35
click at [60, 208] on link "Ingresos Devengados" at bounding box center [91, 216] width 182 height 35
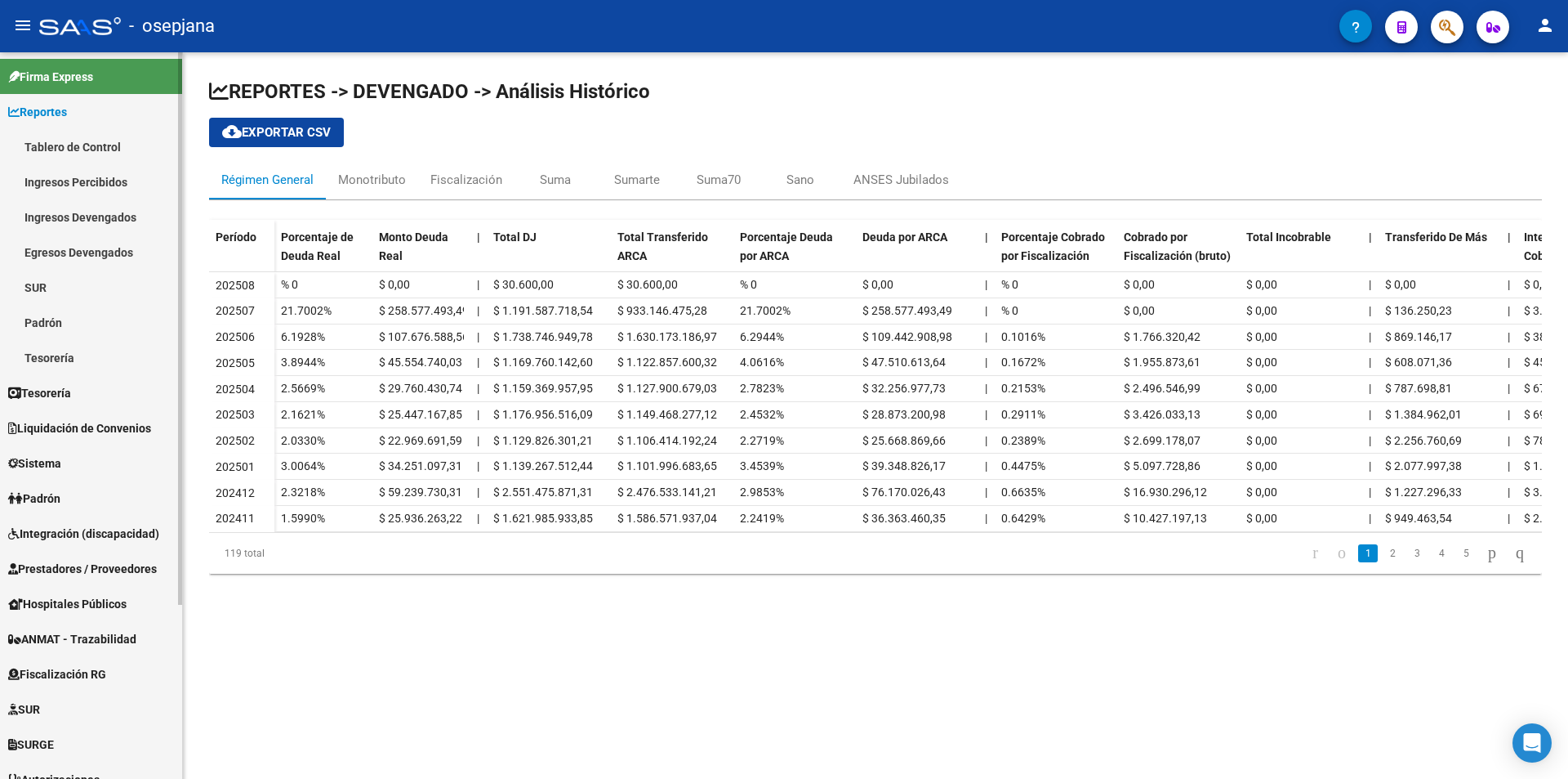
click at [50, 101] on link "Reportes" at bounding box center [91, 111] width 182 height 35
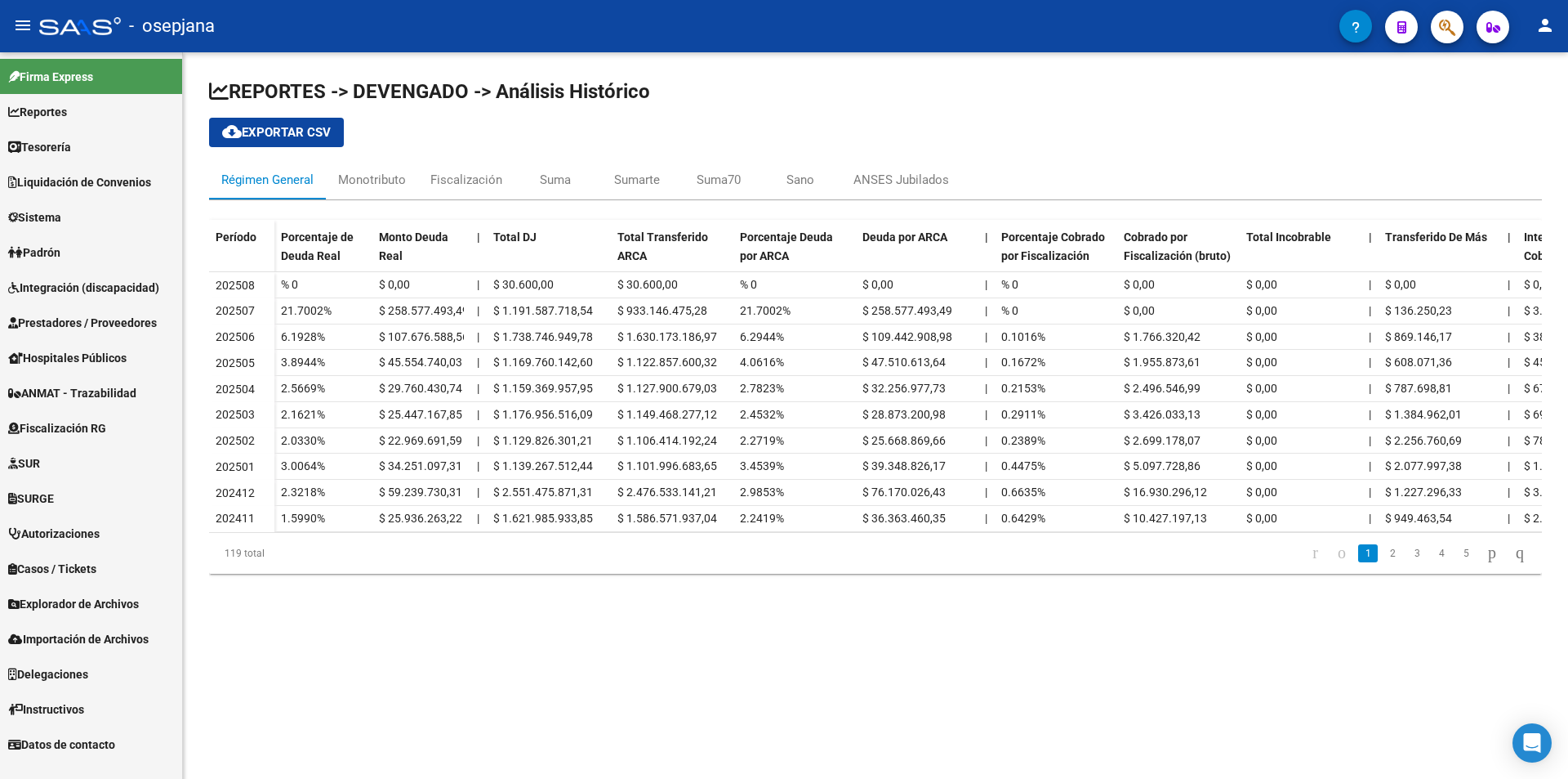
click at [58, 321] on span "Prestadores / Proveedores" at bounding box center [83, 323] width 149 height 18
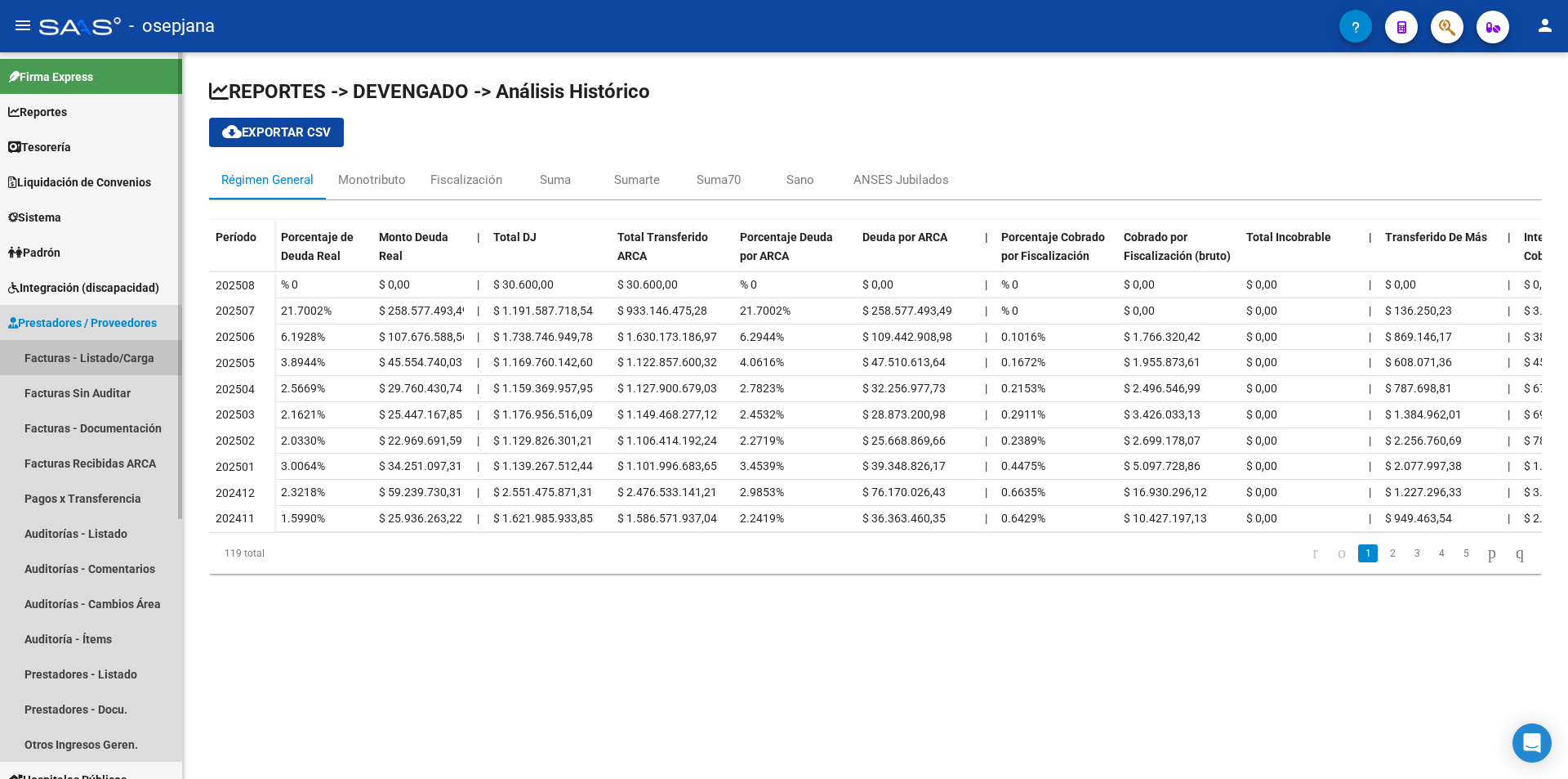
click at [87, 356] on link "Facturas - Listado/Carga" at bounding box center [91, 357] width 182 height 35
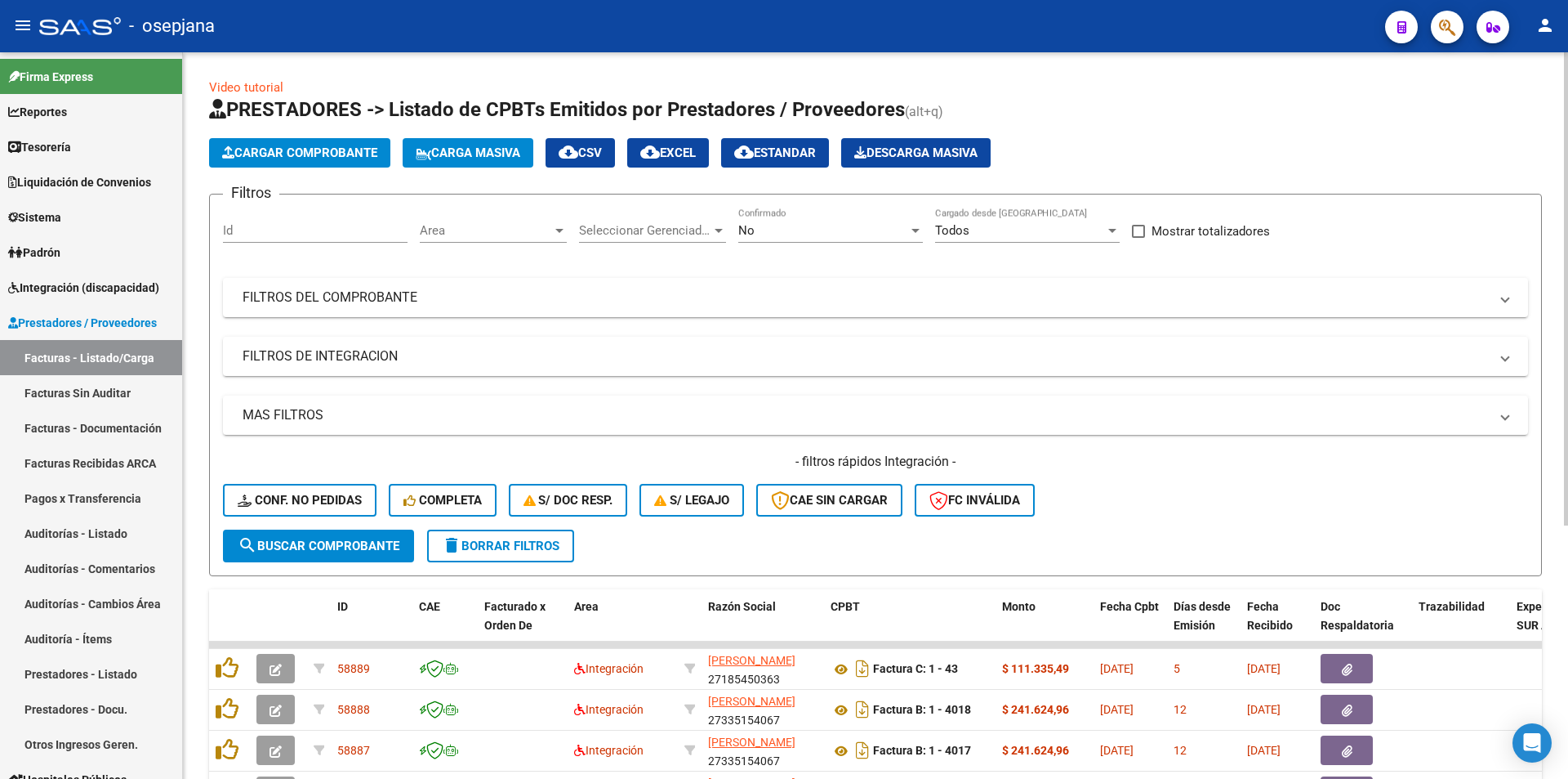
click at [690, 246] on div "Seleccionar Gerenciador Seleccionar Gerenciador" at bounding box center [653, 232] width 147 height 50
click at [690, 237] on span "Seleccionar Gerenciador" at bounding box center [646, 231] width 133 height 14
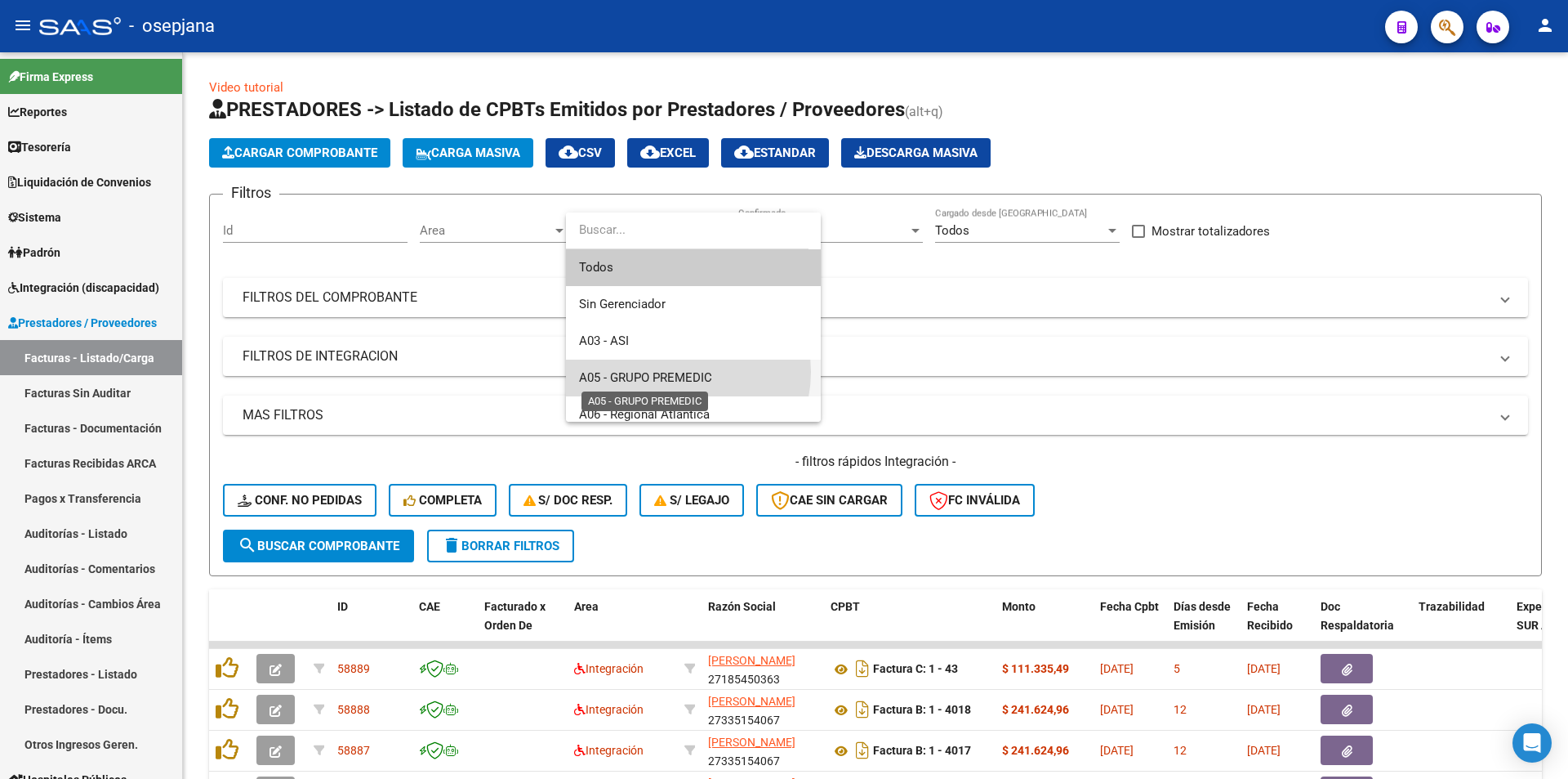
click at [675, 372] on span "A05 - GRUPO PREMEDIC" at bounding box center [646, 377] width 133 height 14
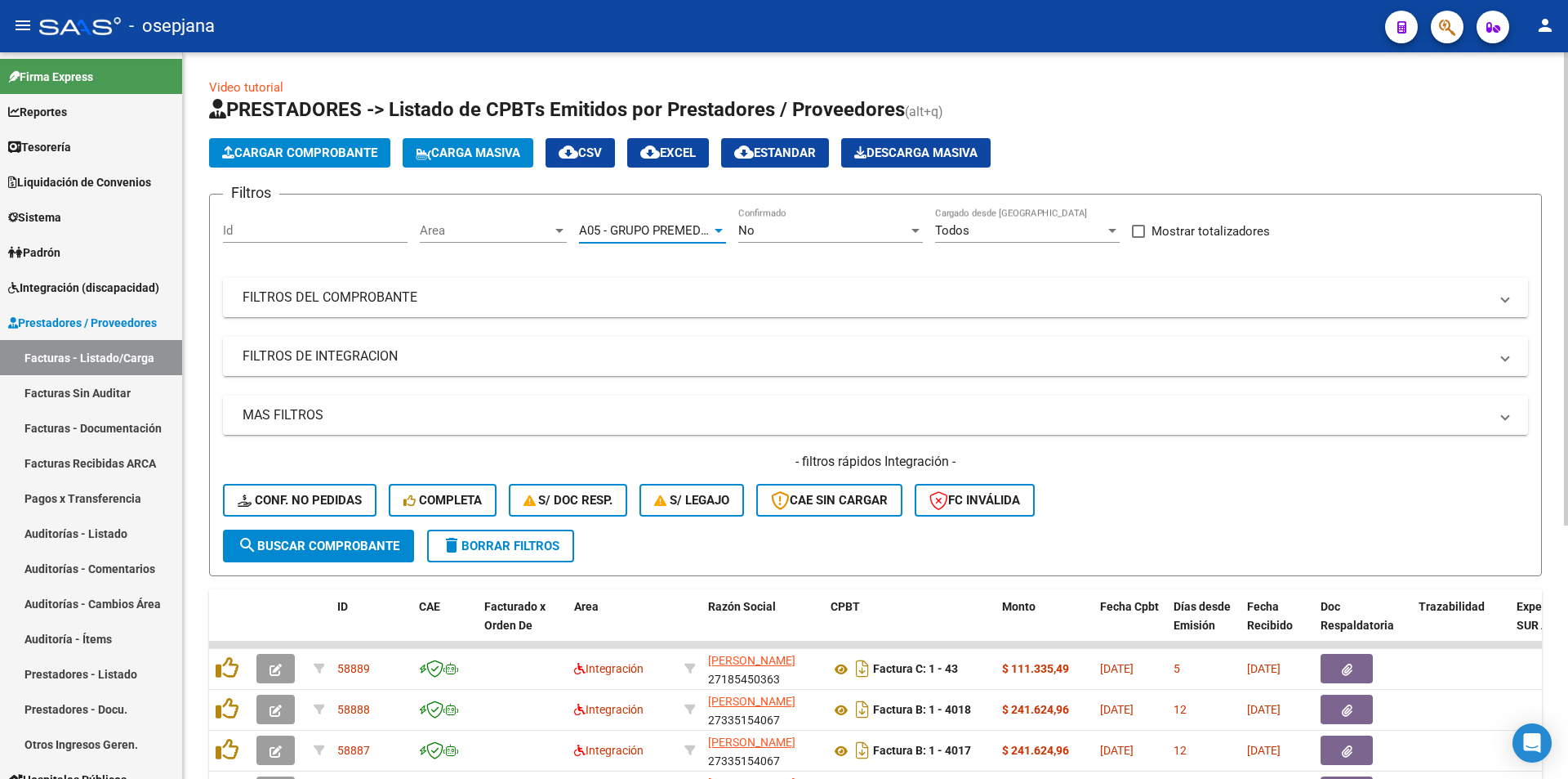
click at [329, 554] on button "search Buscar Comprobante" at bounding box center [318, 546] width 191 height 32
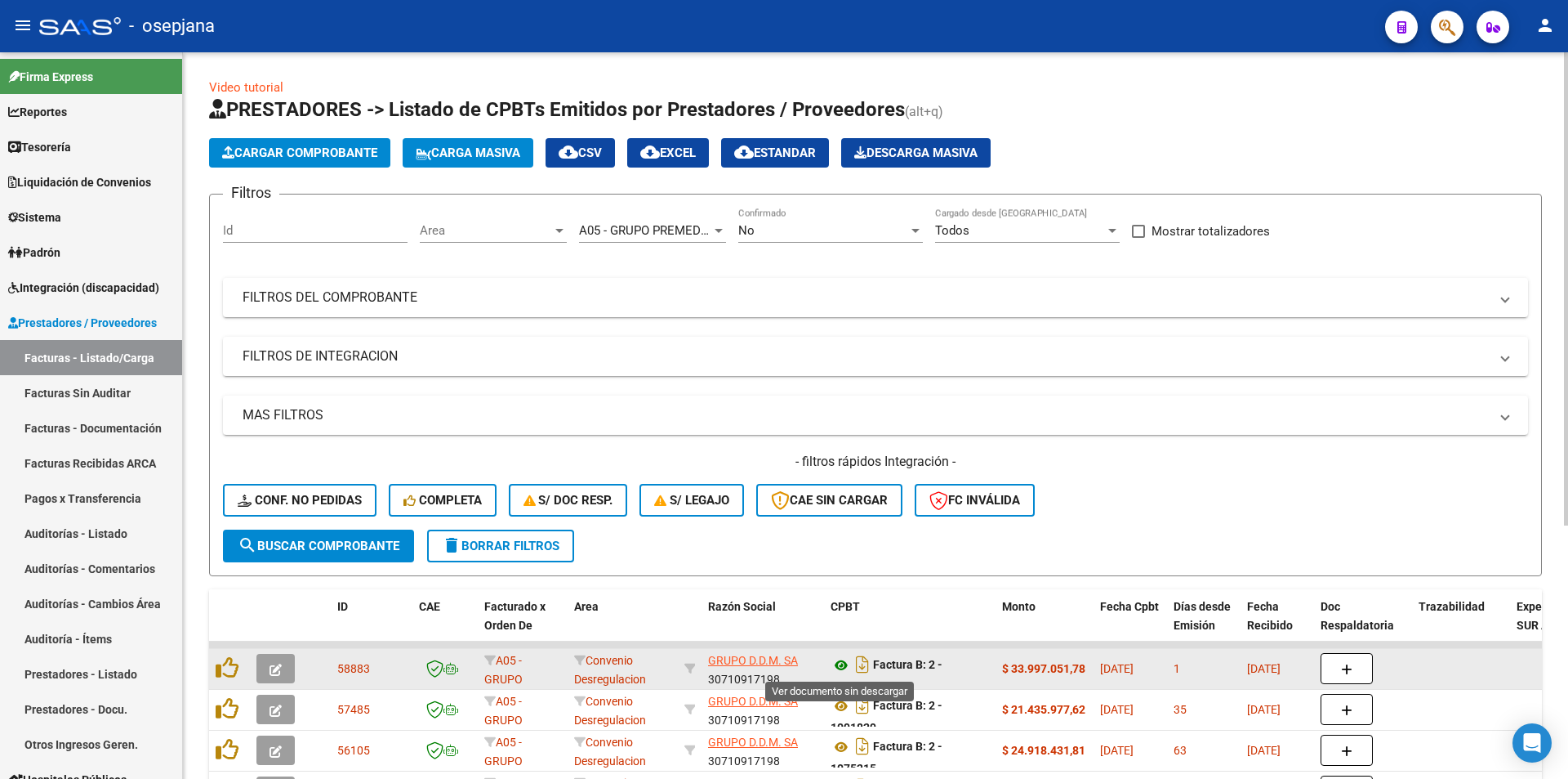
click at [841, 662] on icon at bounding box center [841, 665] width 22 height 20
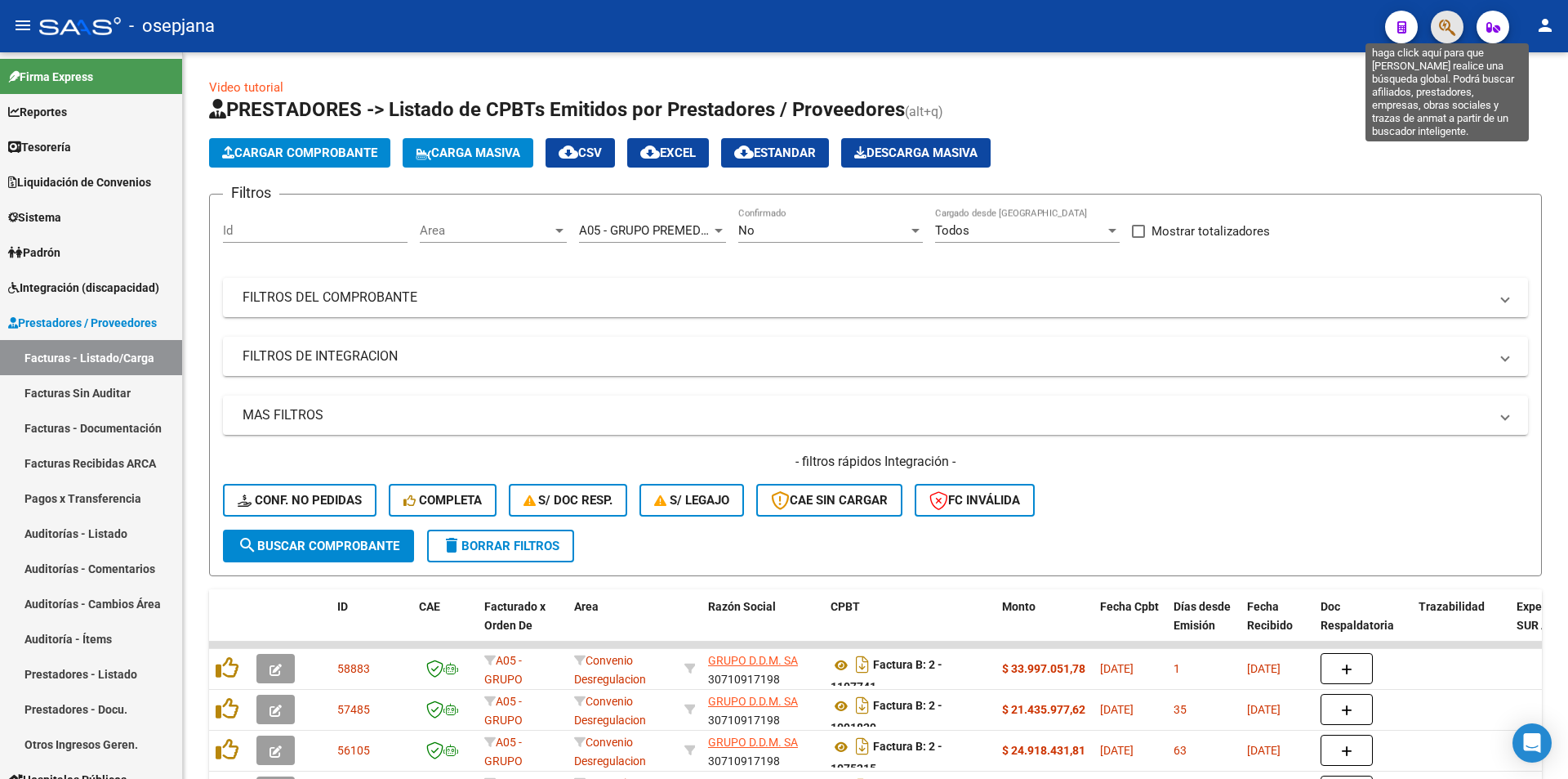
click at [1451, 35] on icon "button" at bounding box center [1447, 27] width 16 height 19
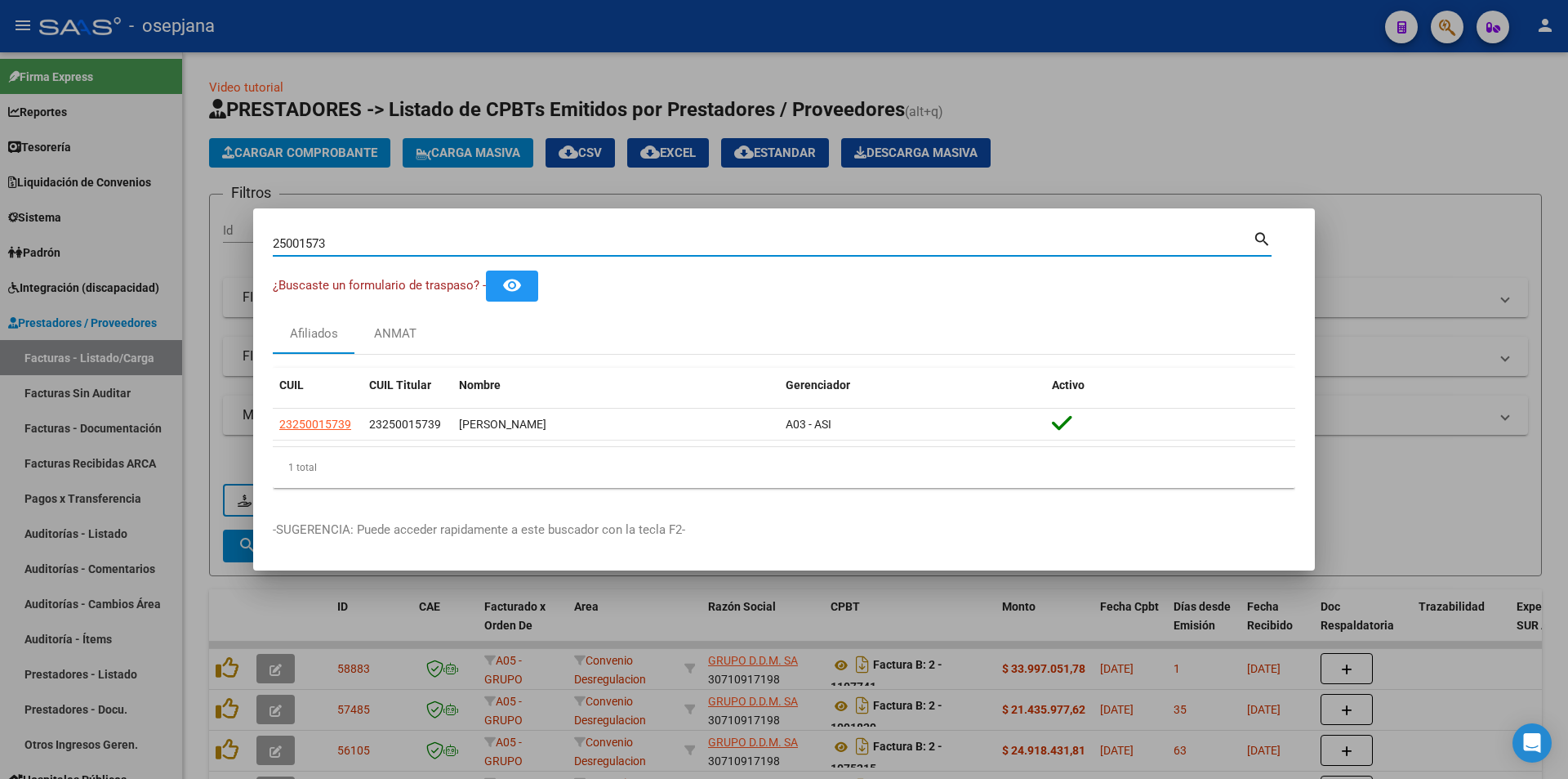
drag, startPoint x: 342, startPoint y: 247, endPoint x: 232, endPoint y: 251, distance: 110.1
click at [232, 251] on div "25001573 Buscar (apellido, dni, cuil, nro traspaso, cuit, obra social) search ¿…" at bounding box center [784, 390] width 1568 height 779
drag, startPoint x: 309, startPoint y: 242, endPoint x: 220, endPoint y: 242, distance: 89.0
click at [220, 242] on div "57669909 Buscar (apellido, dni, cuil, nro traspaso, cuit, obra social) search ¿…" at bounding box center [784, 390] width 1568 height 779
drag, startPoint x: 333, startPoint y: 241, endPoint x: 184, endPoint y: 251, distance: 149.3
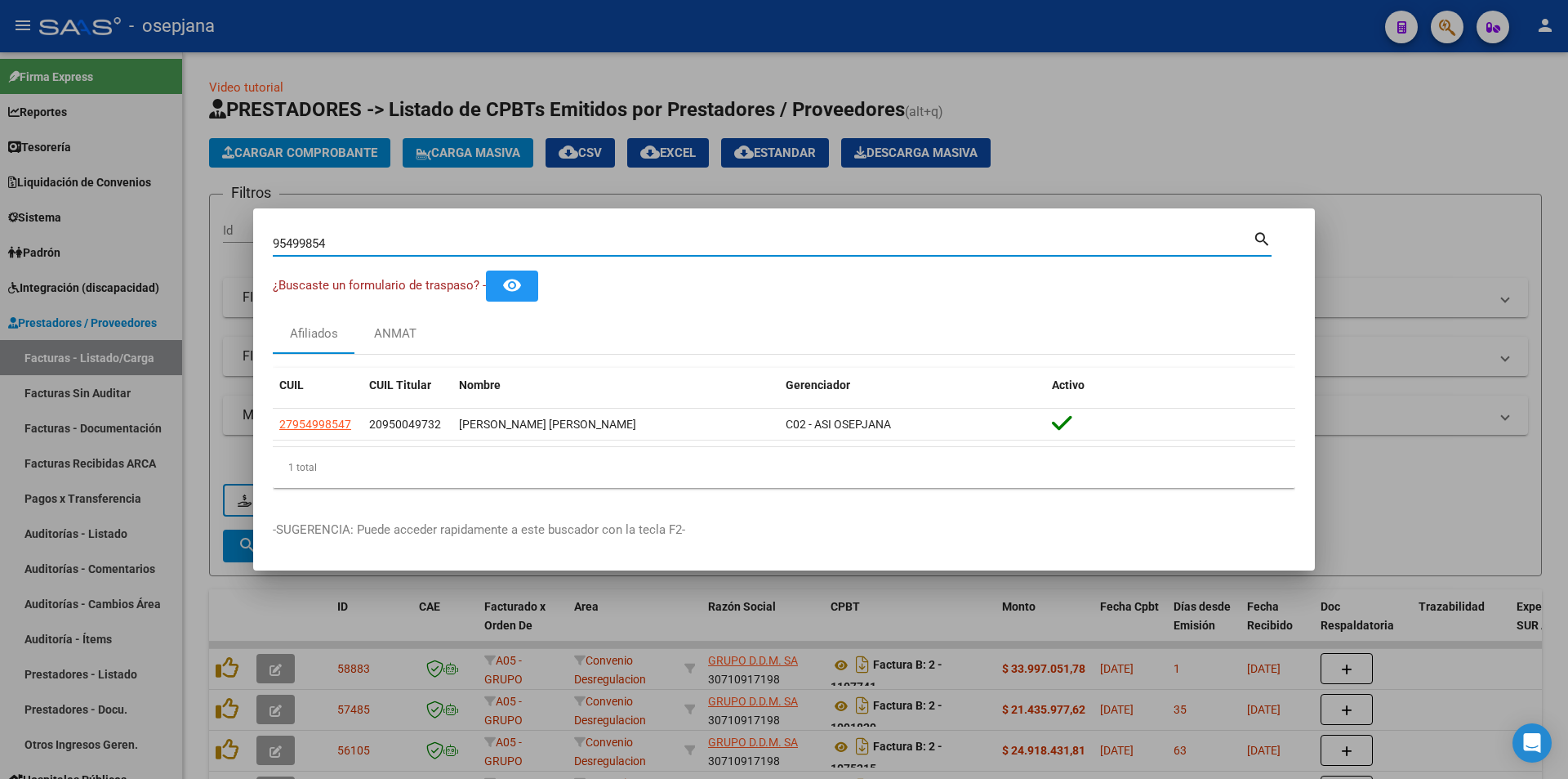
click at [184, 251] on div "95499854 Buscar (apellido, dni, cuil, nro traspaso, cuit, obra social) search ¿…" at bounding box center [784, 390] width 1568 height 779
drag, startPoint x: 353, startPoint y: 248, endPoint x: 196, endPoint y: 237, distance: 157.4
click at [196, 237] on div "29274273 Buscar (apellido, dni, cuil, nro traspaso, cuit, obra social) search ¿…" at bounding box center [784, 390] width 1568 height 779
type input "9426802"
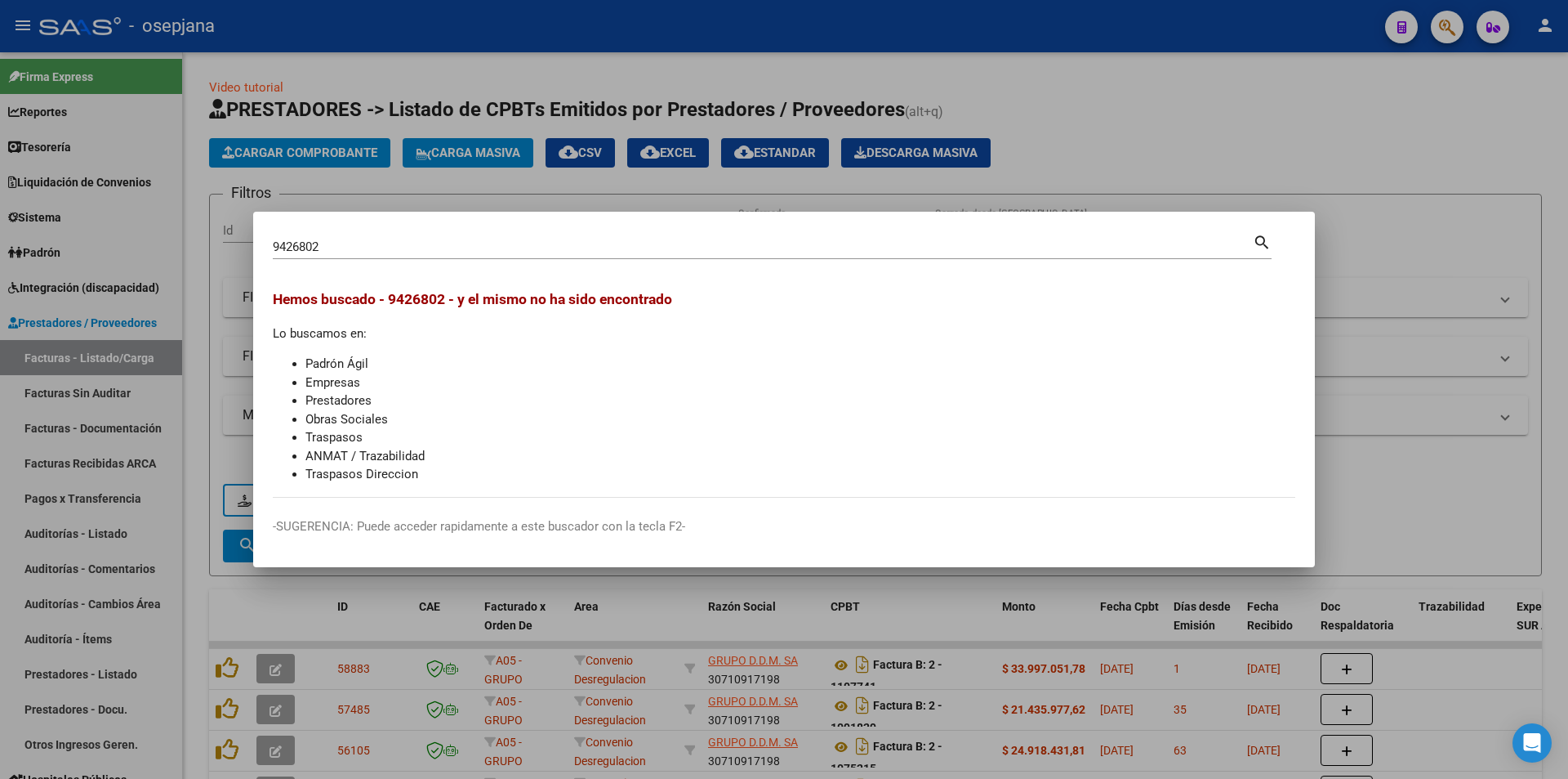
click at [39, 320] on div at bounding box center [784, 390] width 1568 height 779
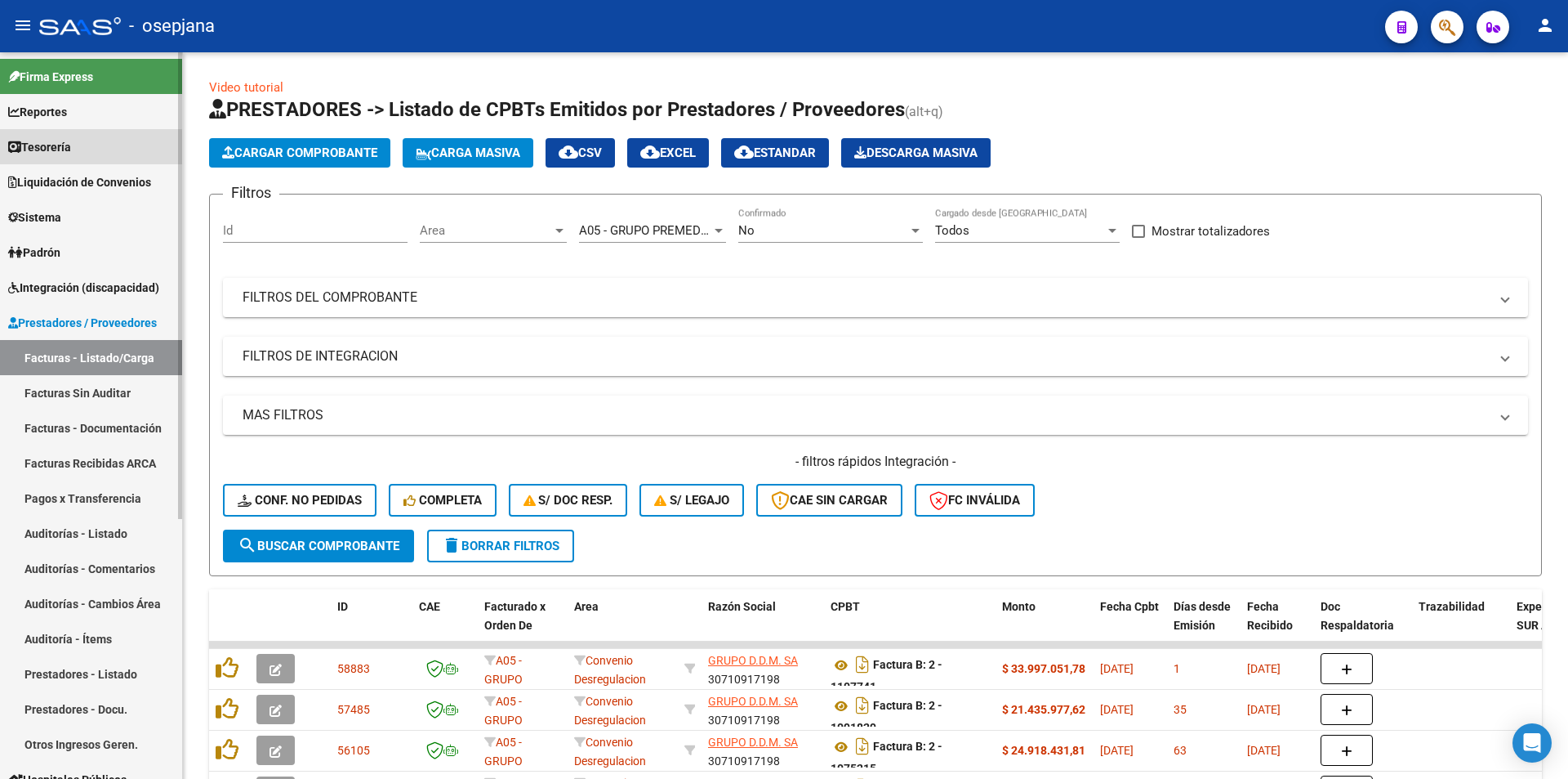
click at [55, 149] on span "Tesorería" at bounding box center [39, 147] width 63 height 18
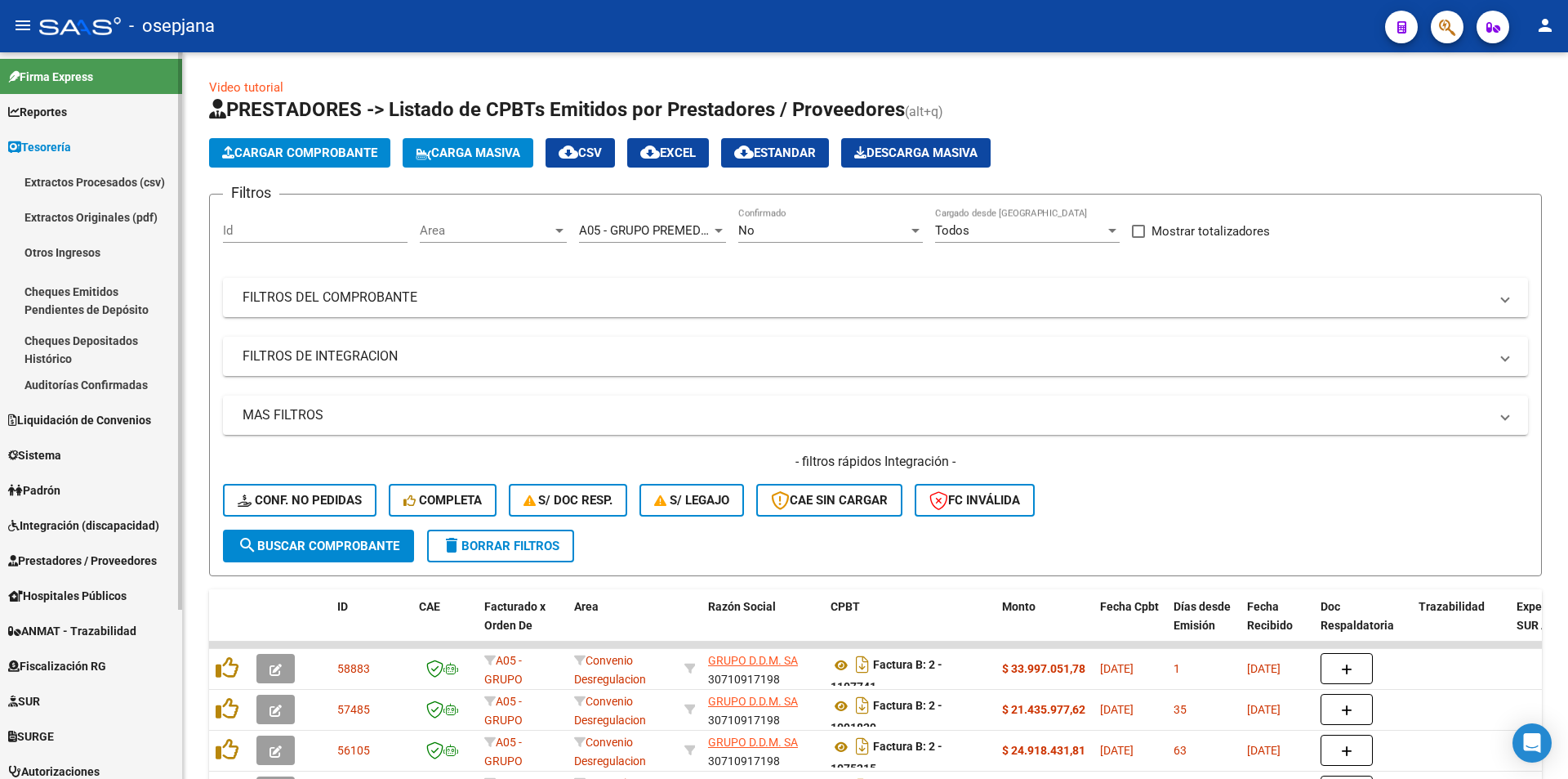
click at [77, 378] on link "Auditorías Confirmadas" at bounding box center [91, 384] width 182 height 35
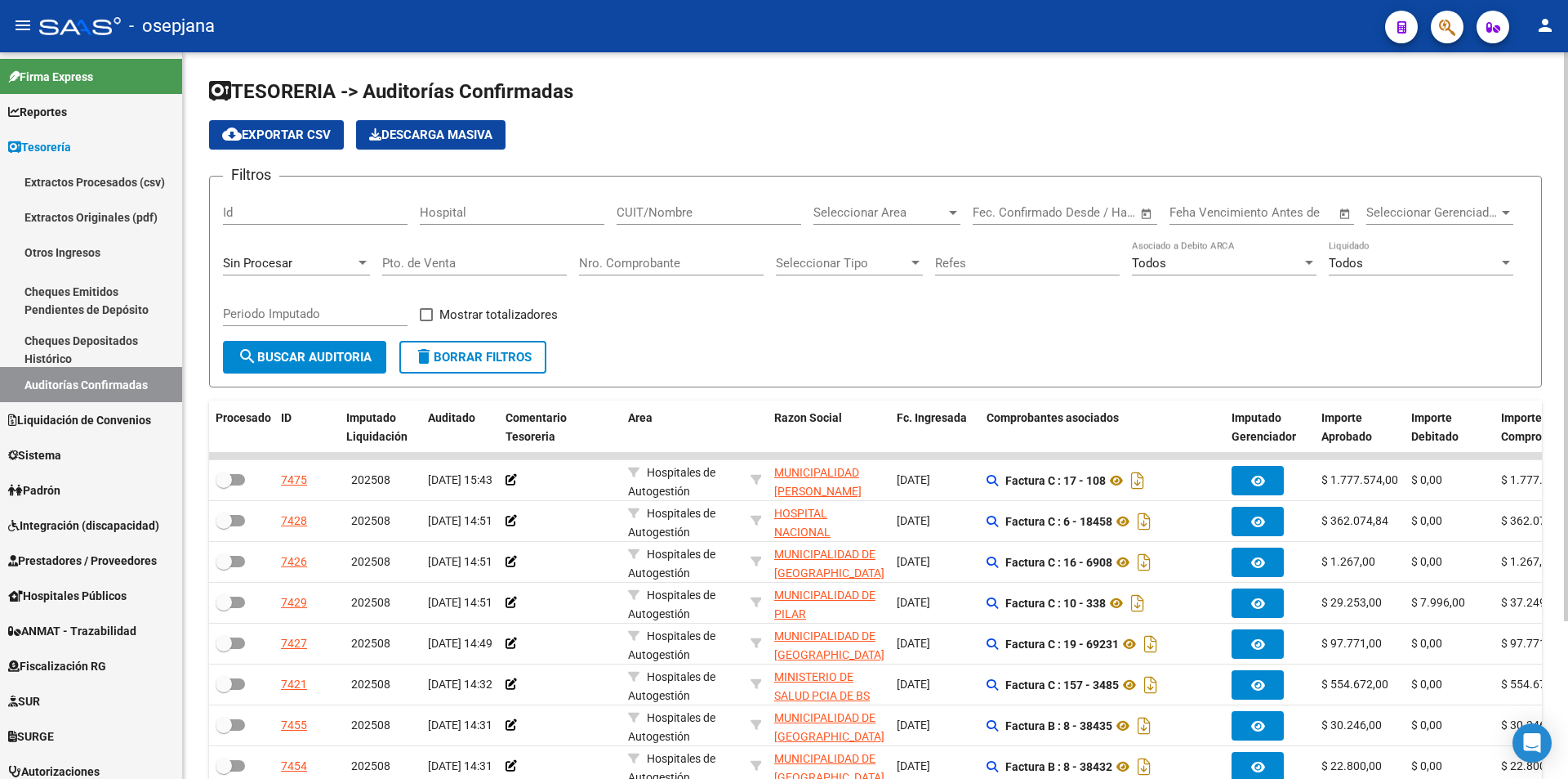
click at [645, 260] on input "Nro. Comprobante" at bounding box center [672, 263] width 185 height 14
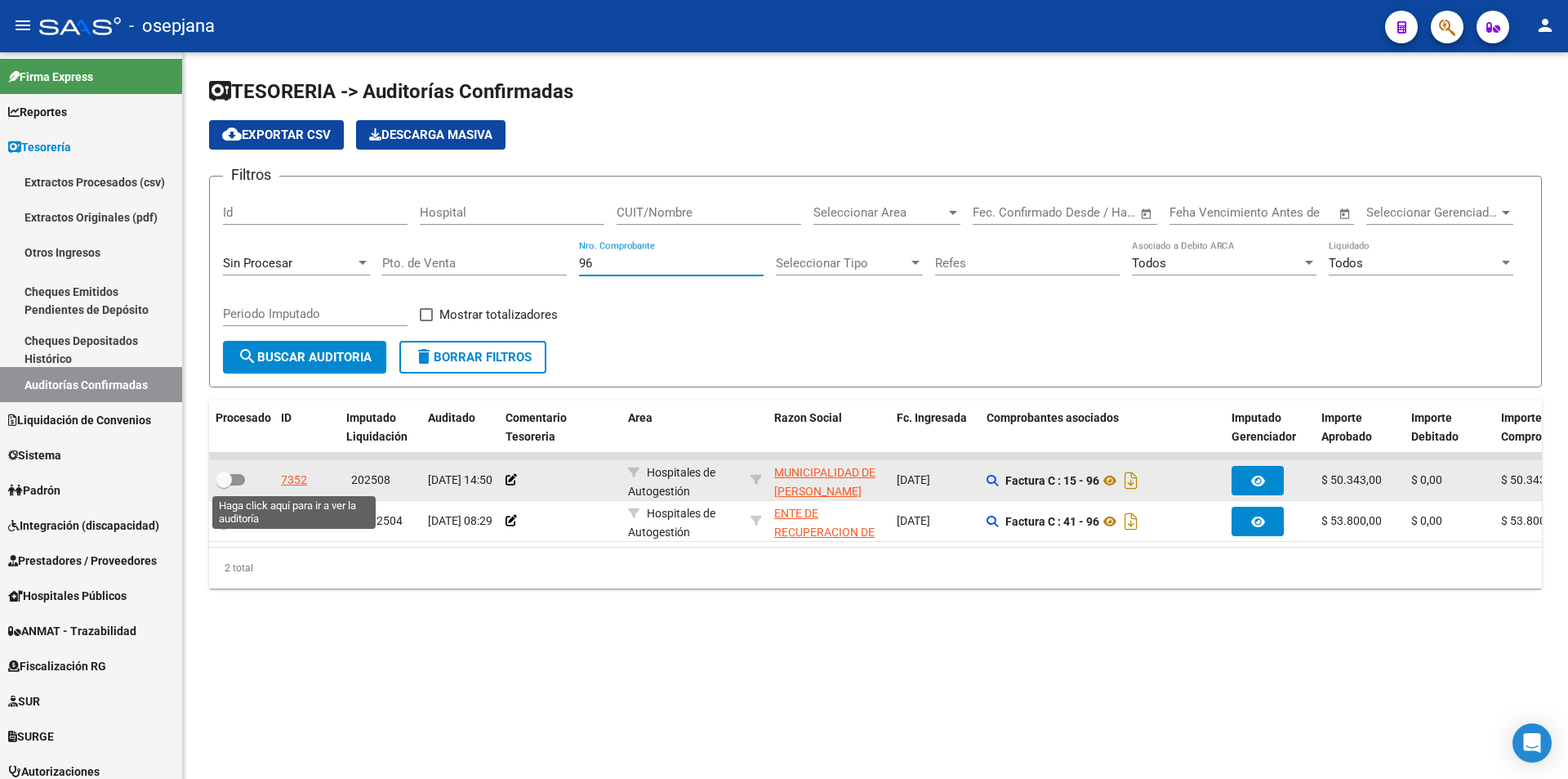
type input "96"
click at [291, 479] on div "7352" at bounding box center [293, 479] width 26 height 19
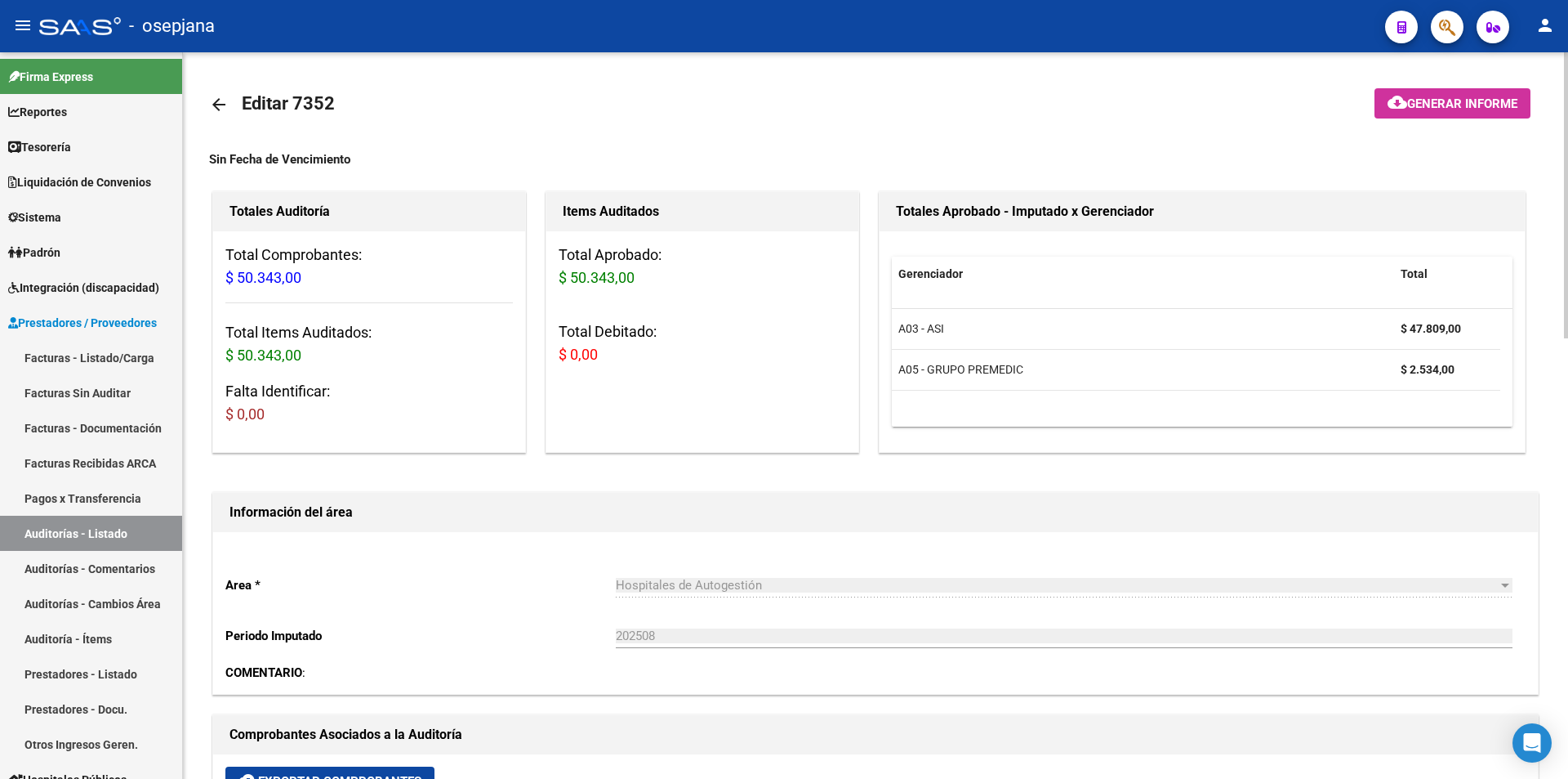
scroll to position [408, 0]
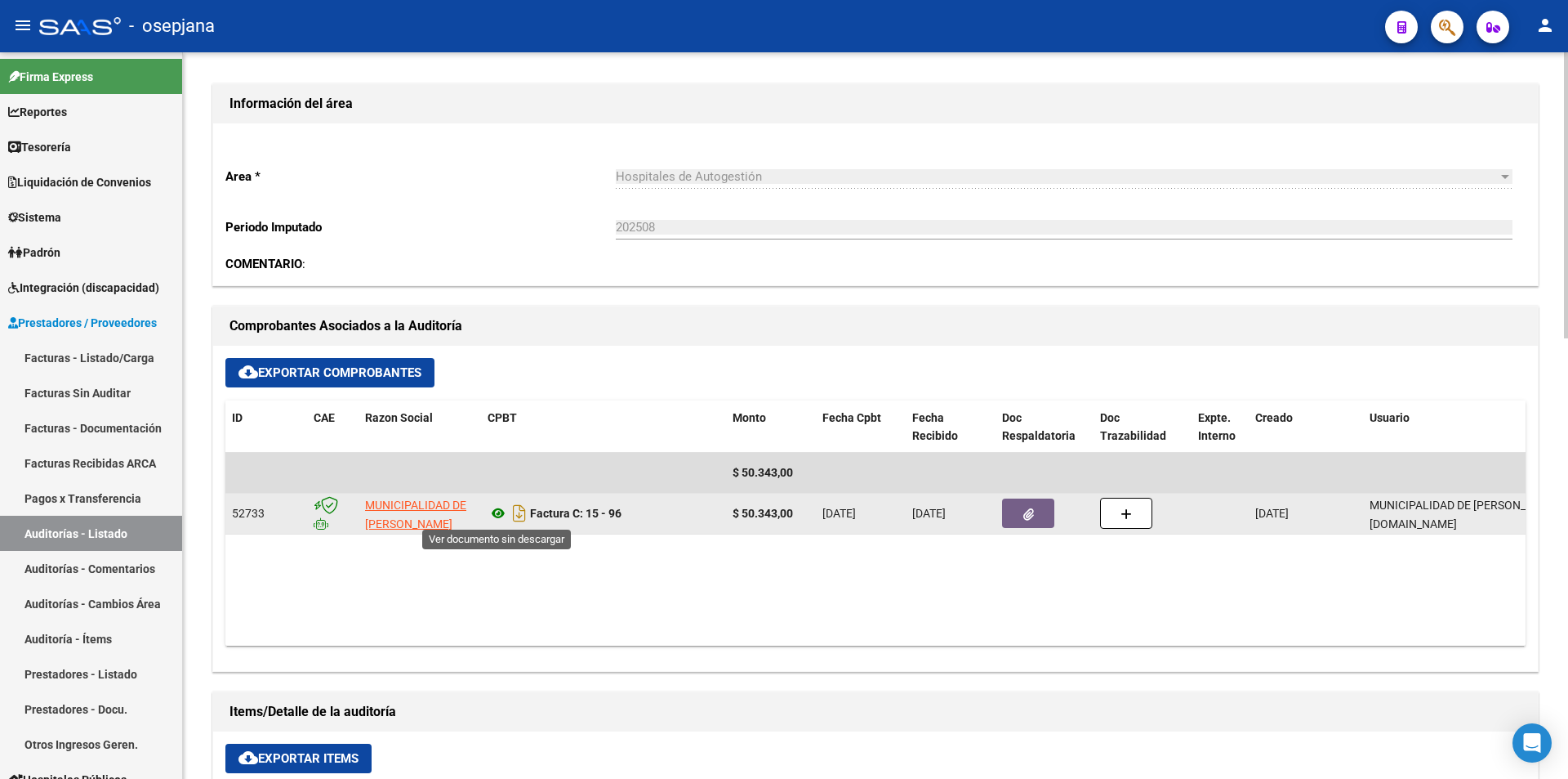
click at [499, 519] on icon at bounding box center [499, 513] width 22 height 20
click at [1041, 520] on button "button" at bounding box center [1028, 512] width 52 height 30
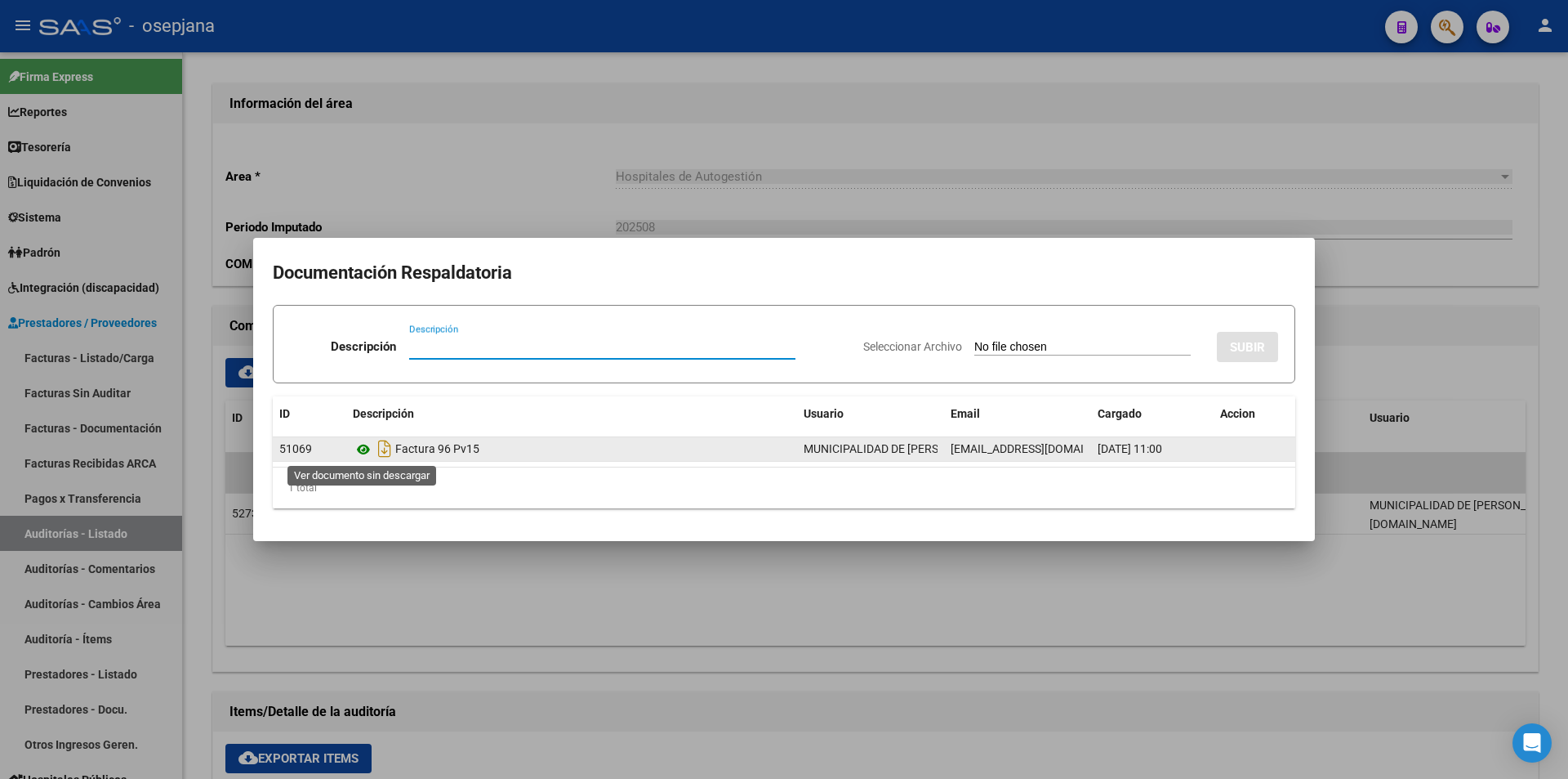
click at [361, 449] on icon at bounding box center [363, 450] width 22 height 20
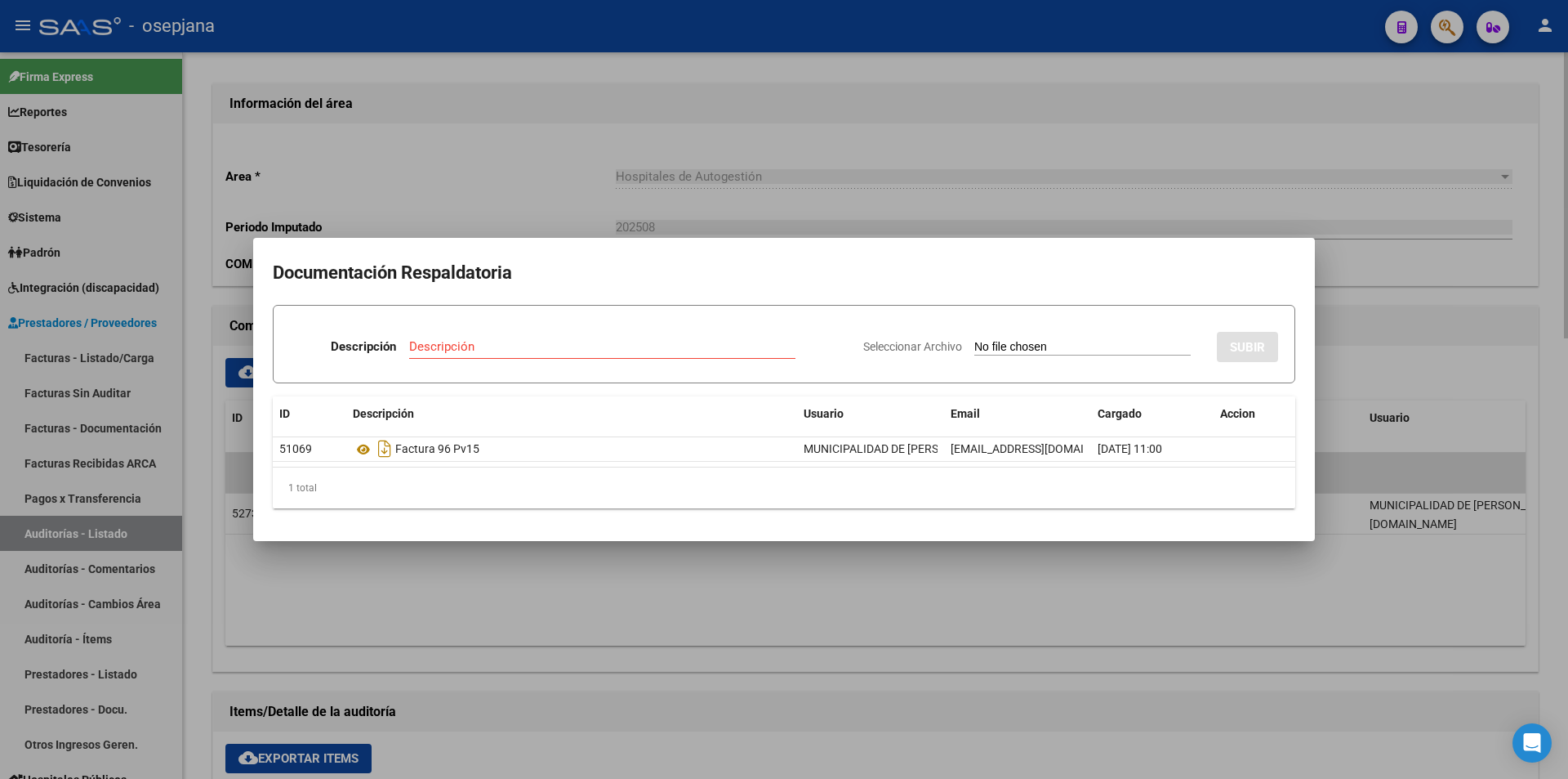
drag, startPoint x: 697, startPoint y: 127, endPoint x: 694, endPoint y: 149, distance: 22.2
click at [697, 134] on div at bounding box center [784, 390] width 1568 height 779
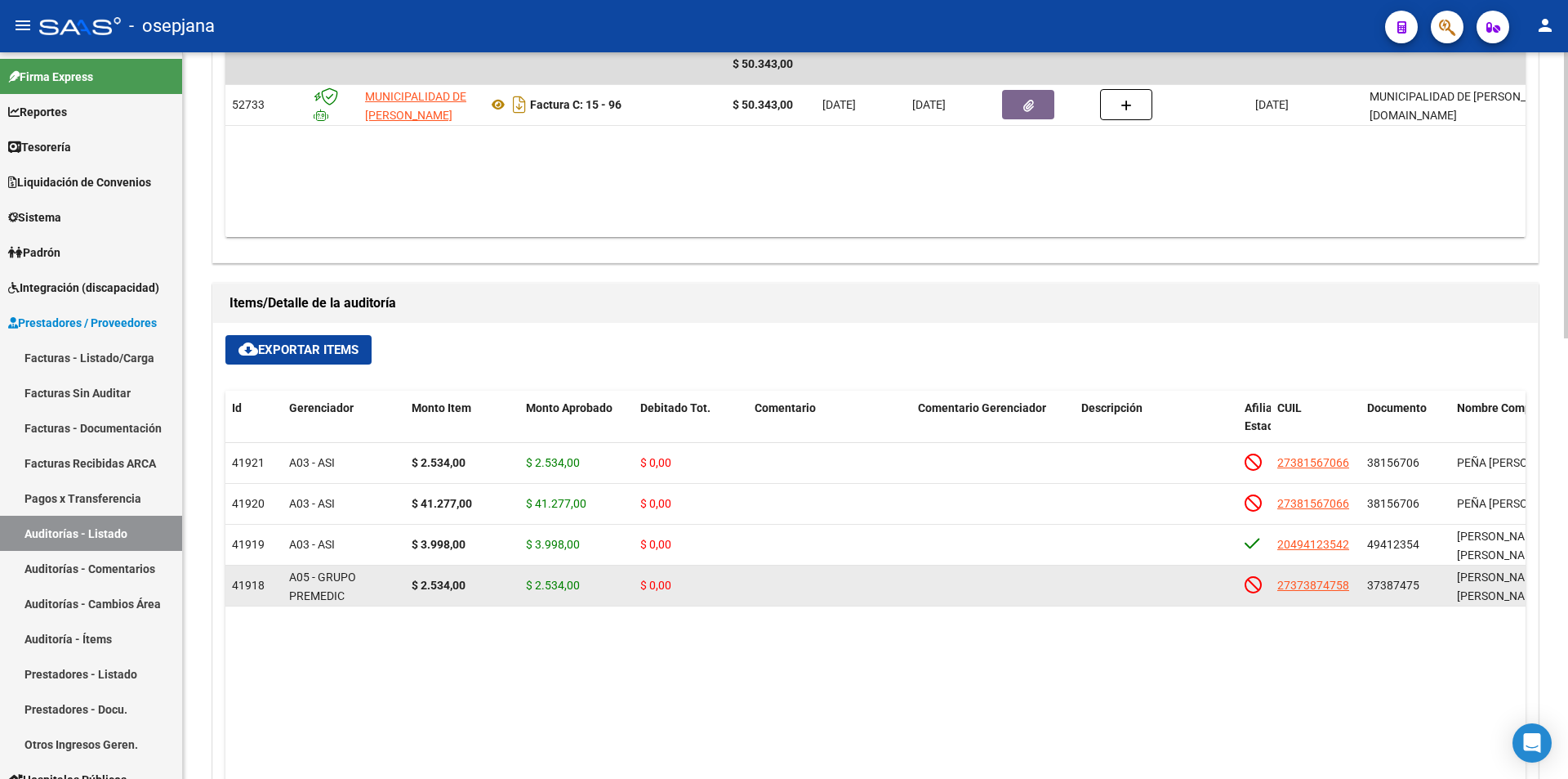
scroll to position [899, 0]
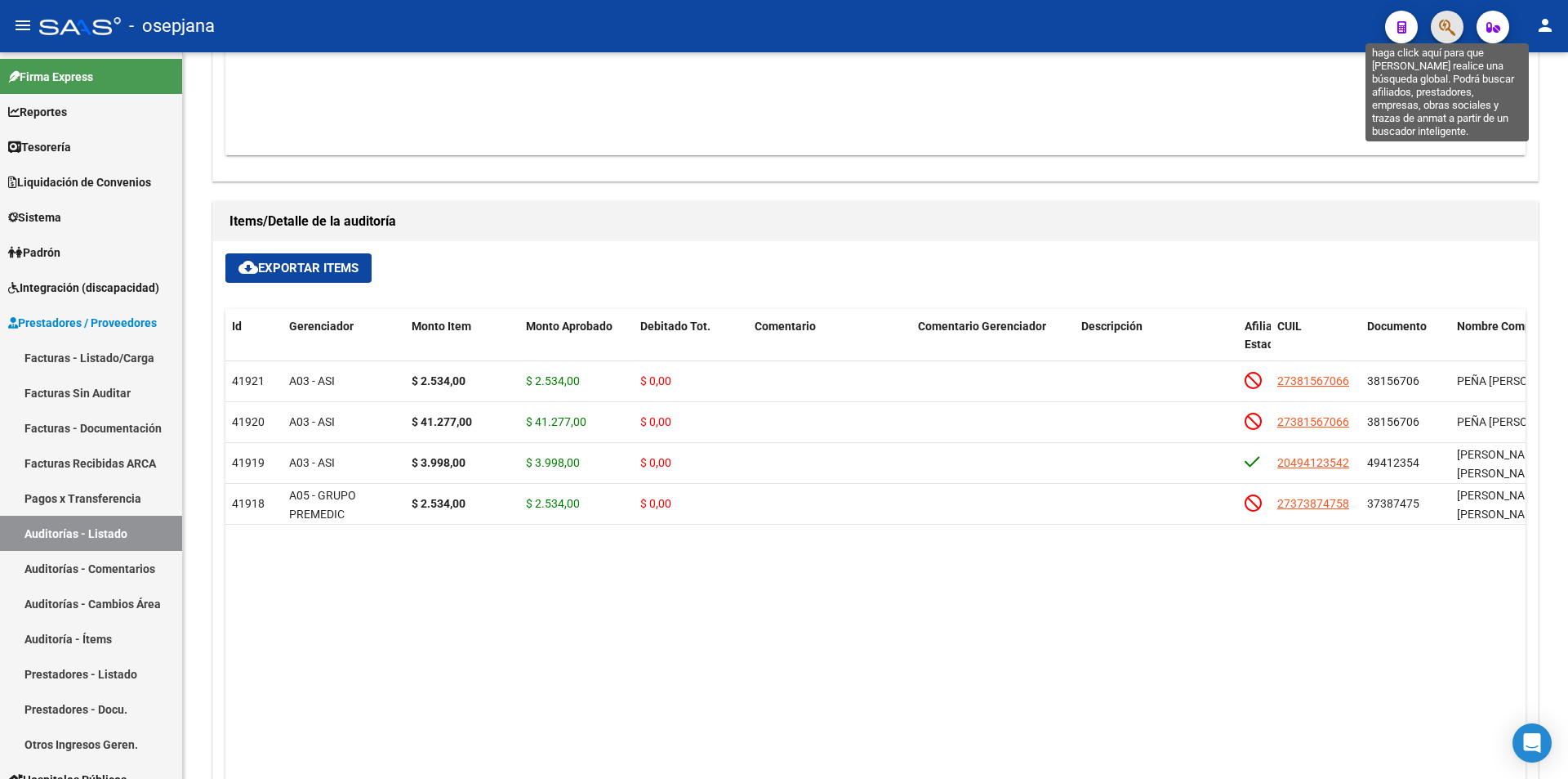
click at [1447, 27] on icon "button" at bounding box center [1447, 27] width 16 height 19
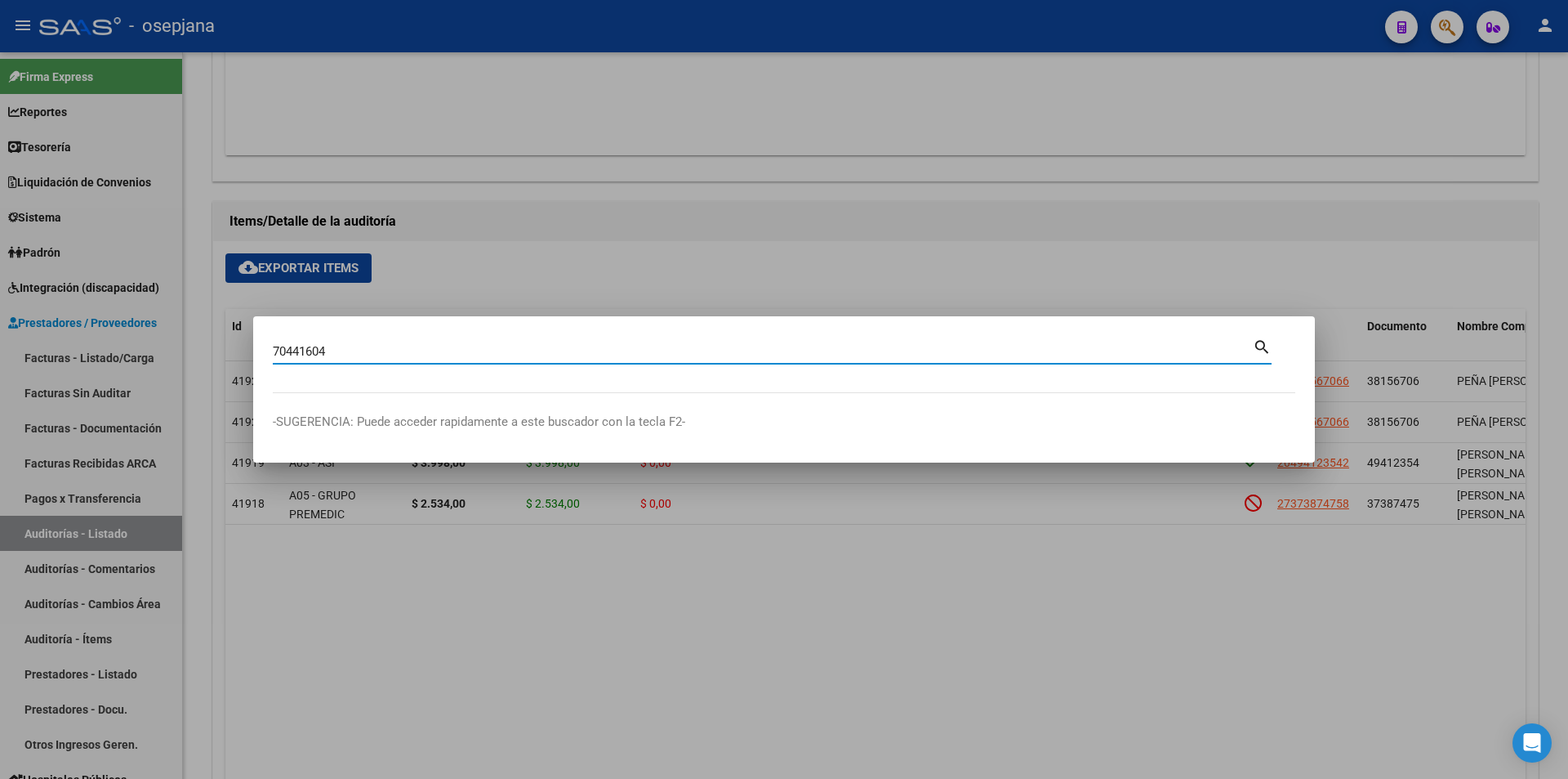
type input "70441604"
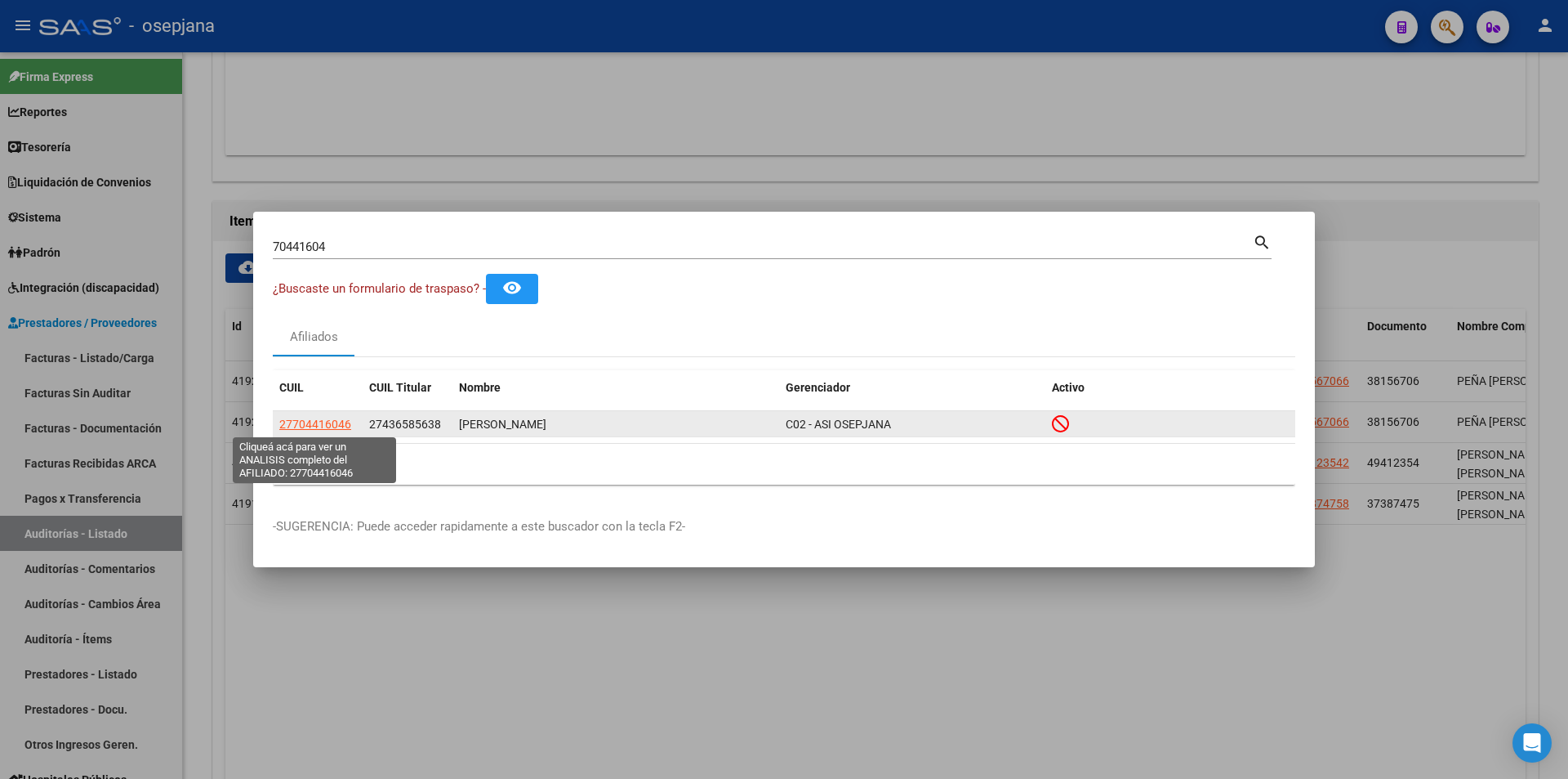
click at [335, 417] on span "27704416046" at bounding box center [315, 424] width 72 height 13
type textarea "27704416046"
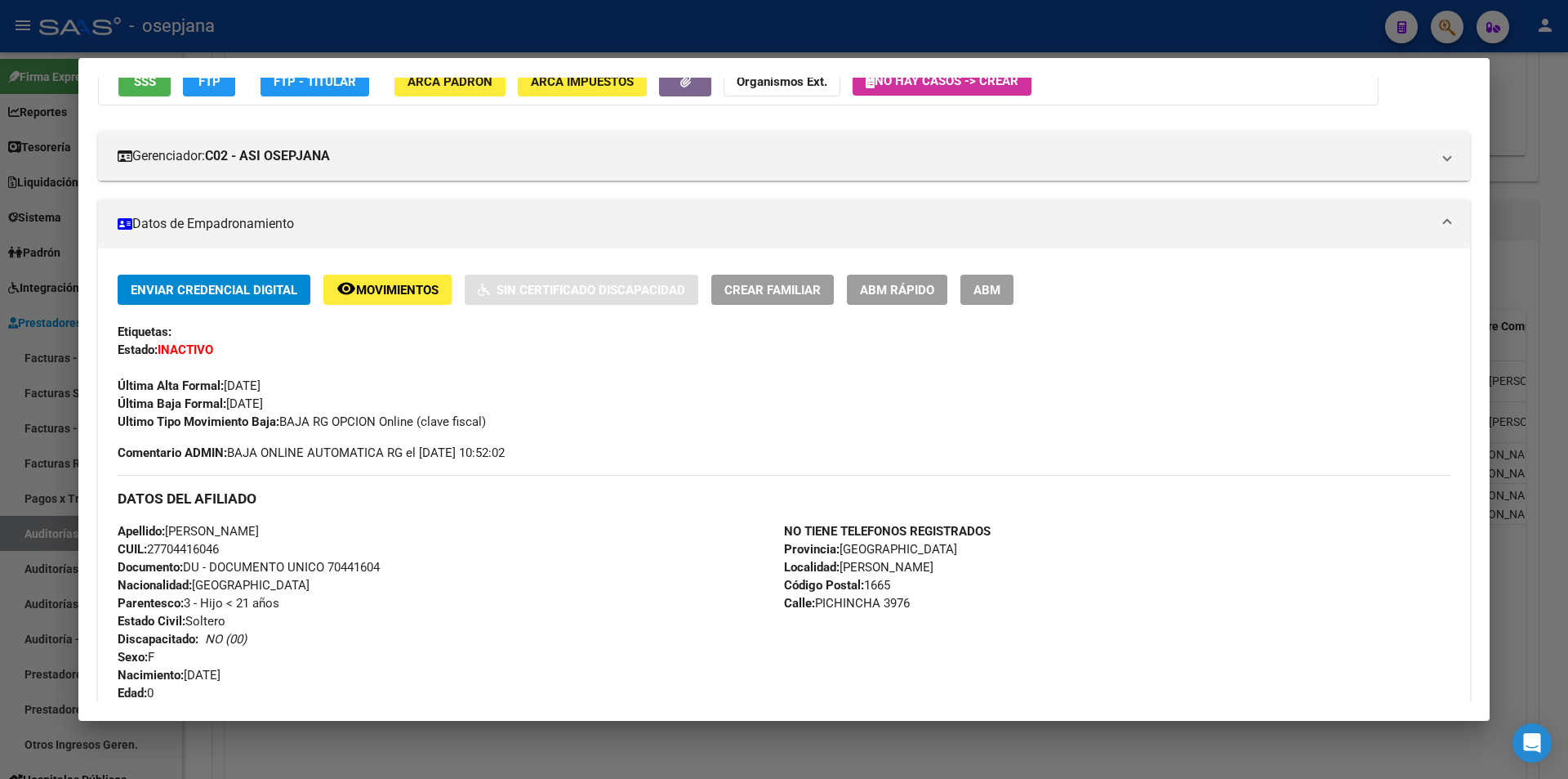
scroll to position [245, 0]
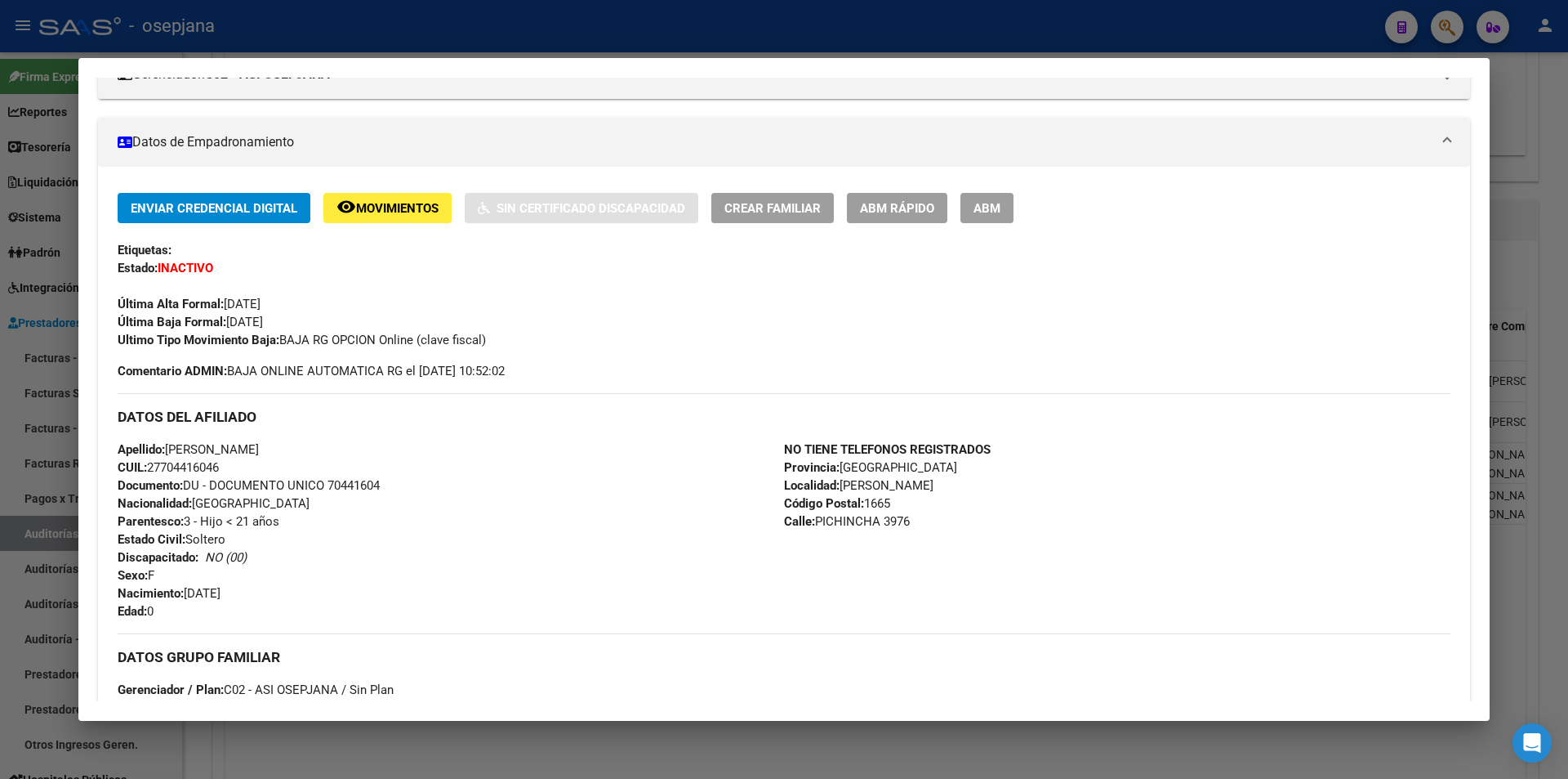
click at [556, 32] on div at bounding box center [784, 390] width 1568 height 779
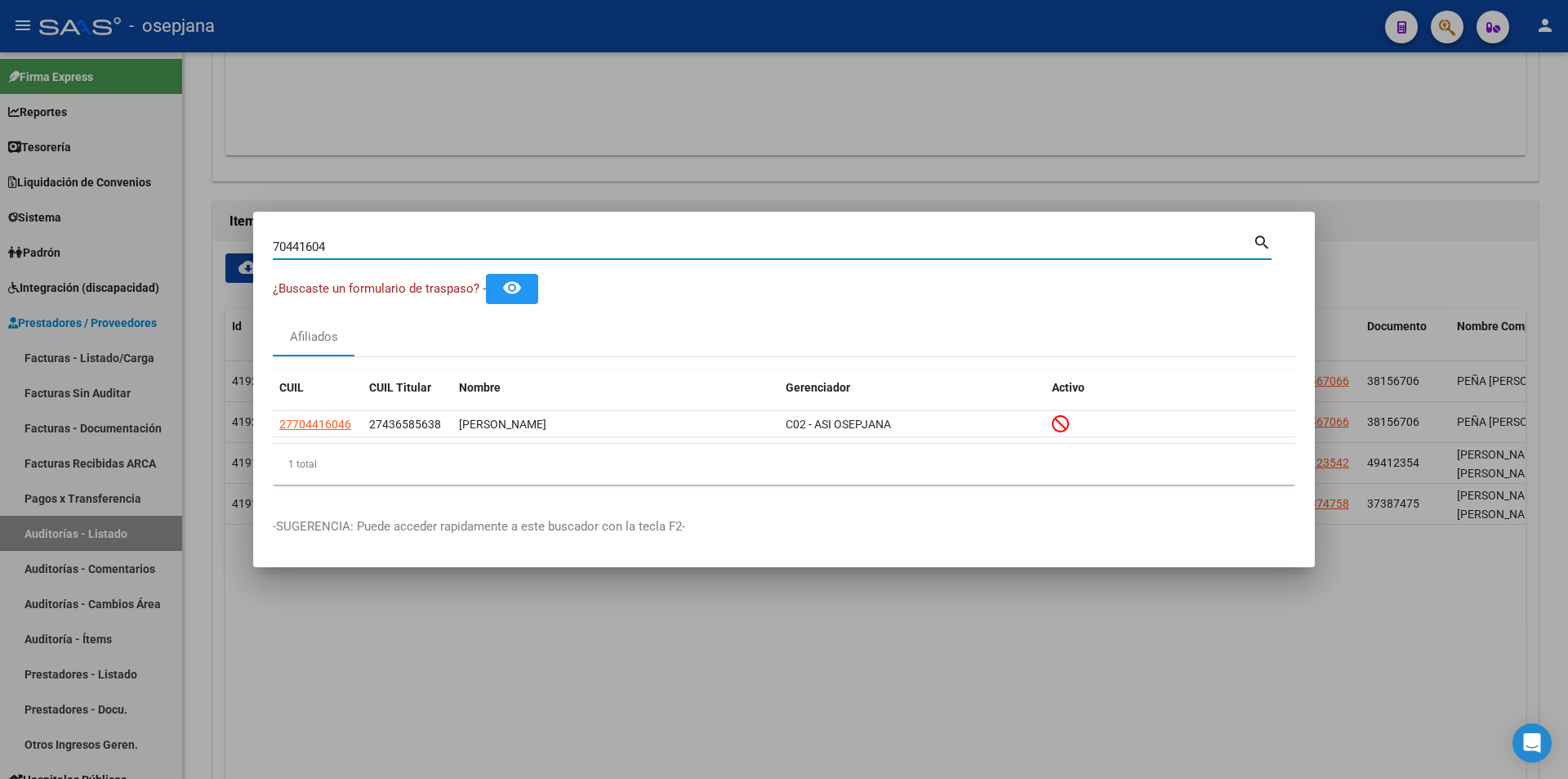
drag, startPoint x: 355, startPoint y: 240, endPoint x: 205, endPoint y: 239, distance: 150.0
click at [205, 239] on div "70441604 Buscar (apellido, dni, cuil, nro traspaso, cuit, obra social) search ¿…" at bounding box center [784, 390] width 1568 height 779
type input "2"
type input "29469135"
click at [553, 63] on div at bounding box center [784, 390] width 1568 height 779
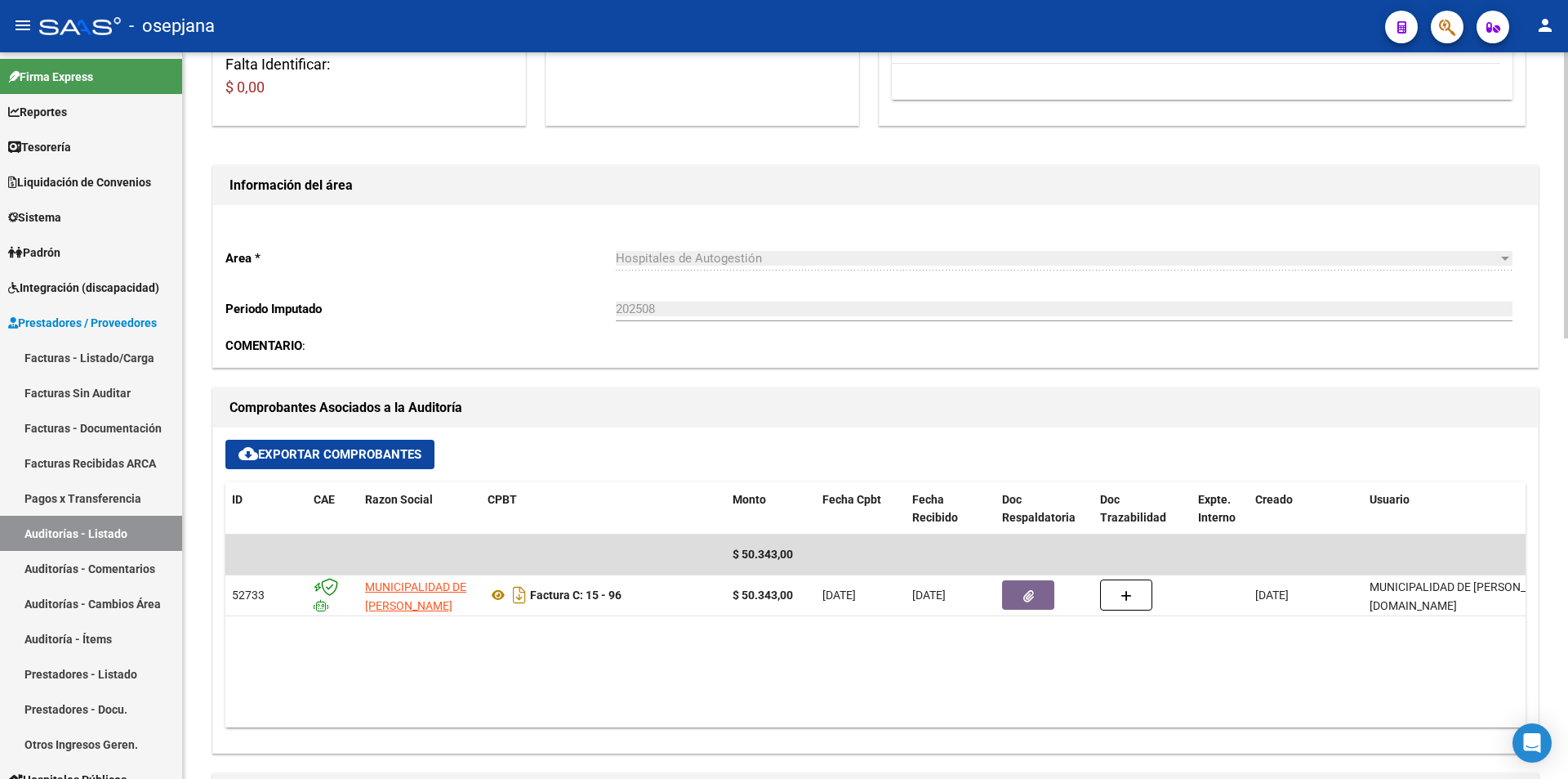
scroll to position [0, 0]
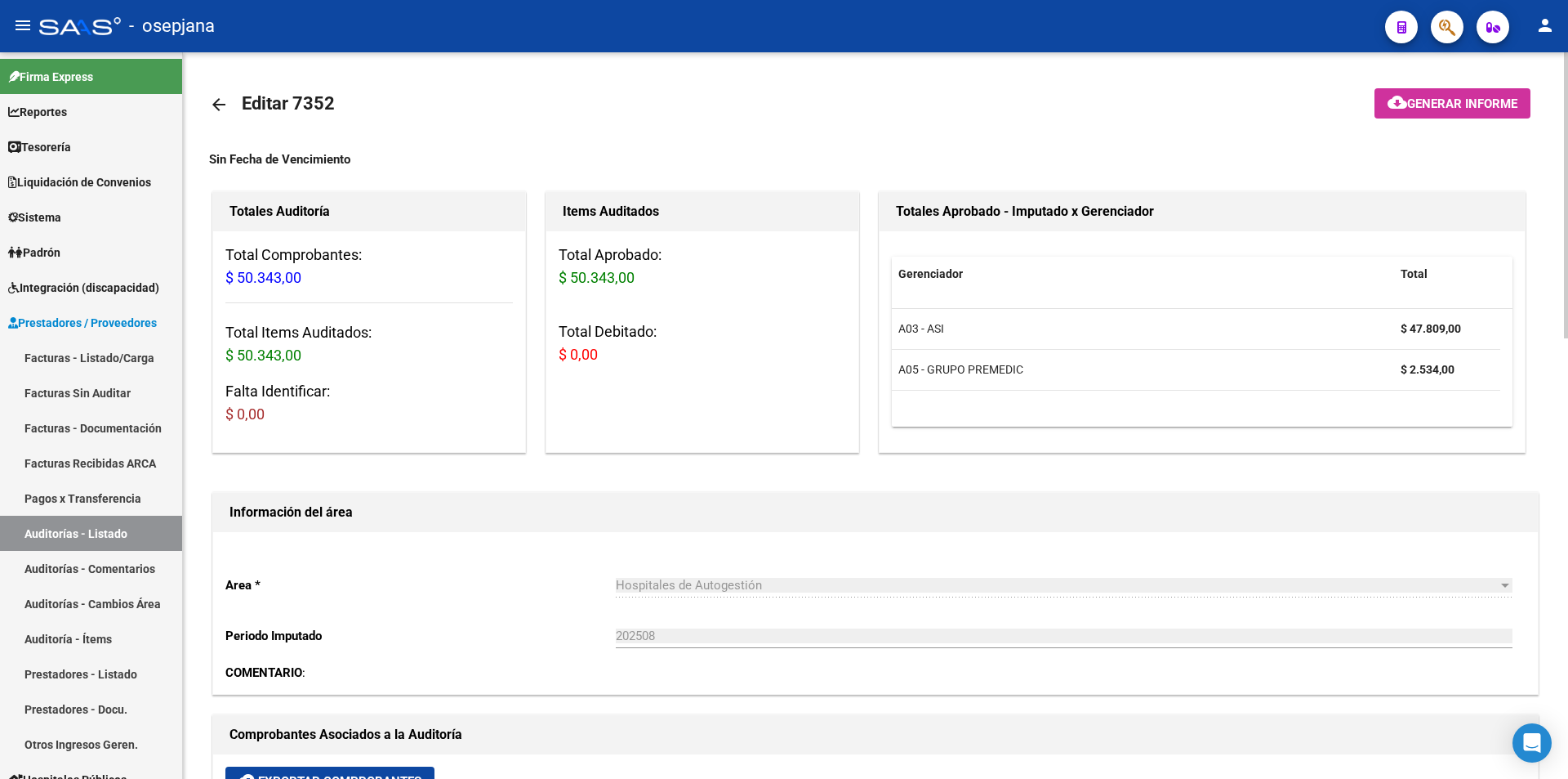
click at [213, 101] on mat-icon "arrow_back" at bounding box center [219, 105] width 20 height 20
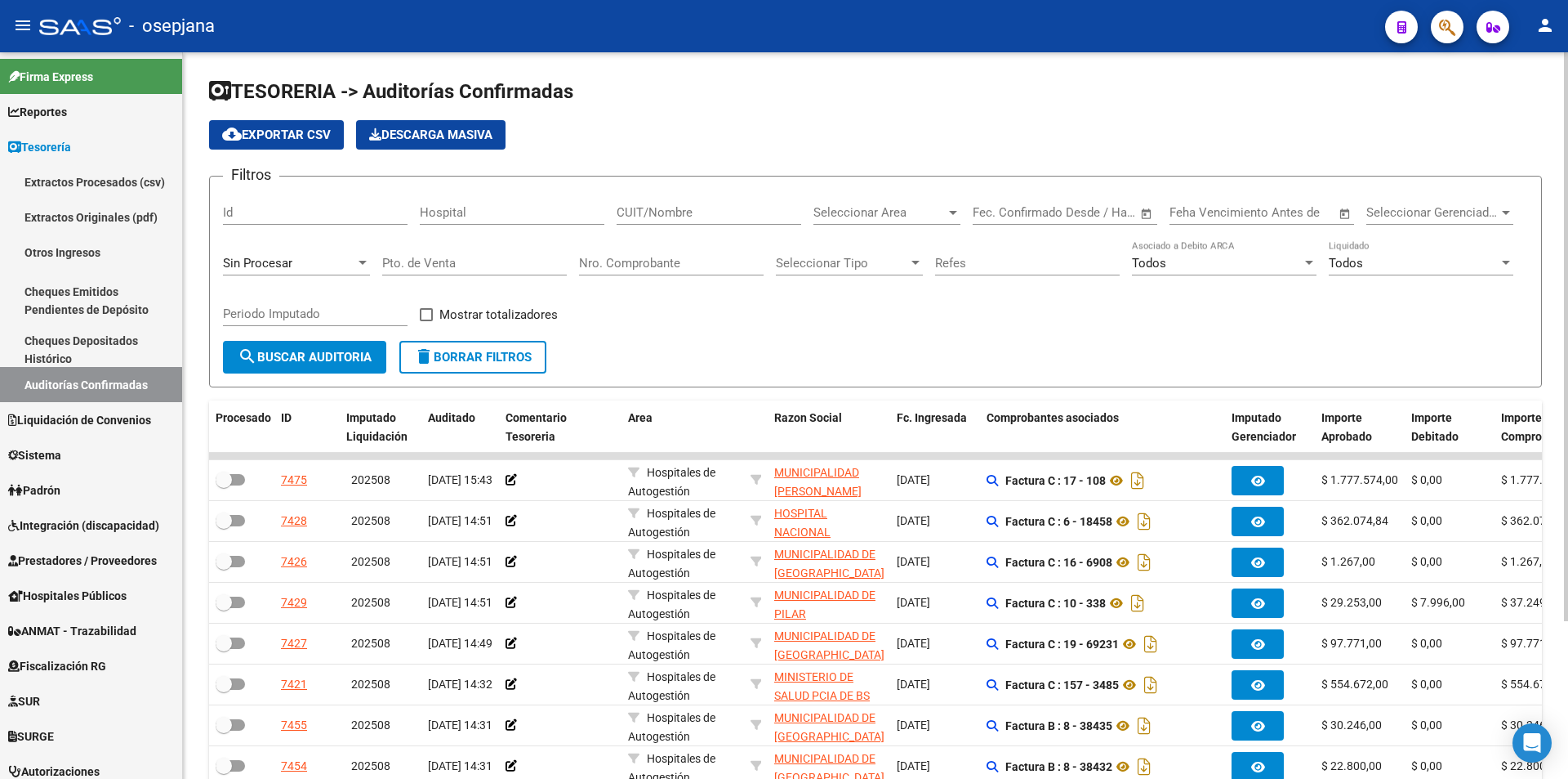
click at [612, 263] on input "Nro. Comprobante" at bounding box center [672, 263] width 185 height 14
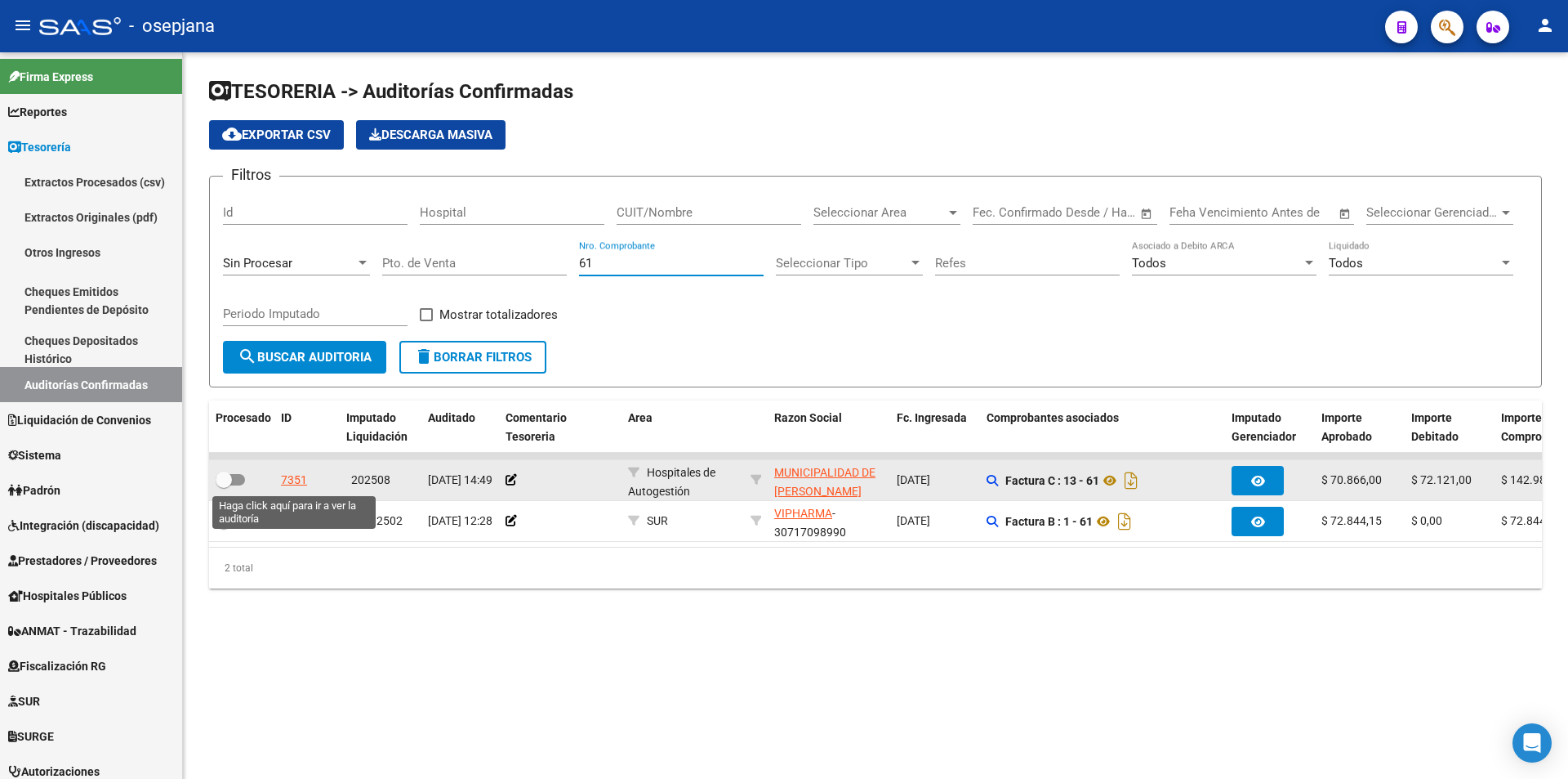
type input "61"
click at [294, 486] on div "7351" at bounding box center [293, 479] width 26 height 19
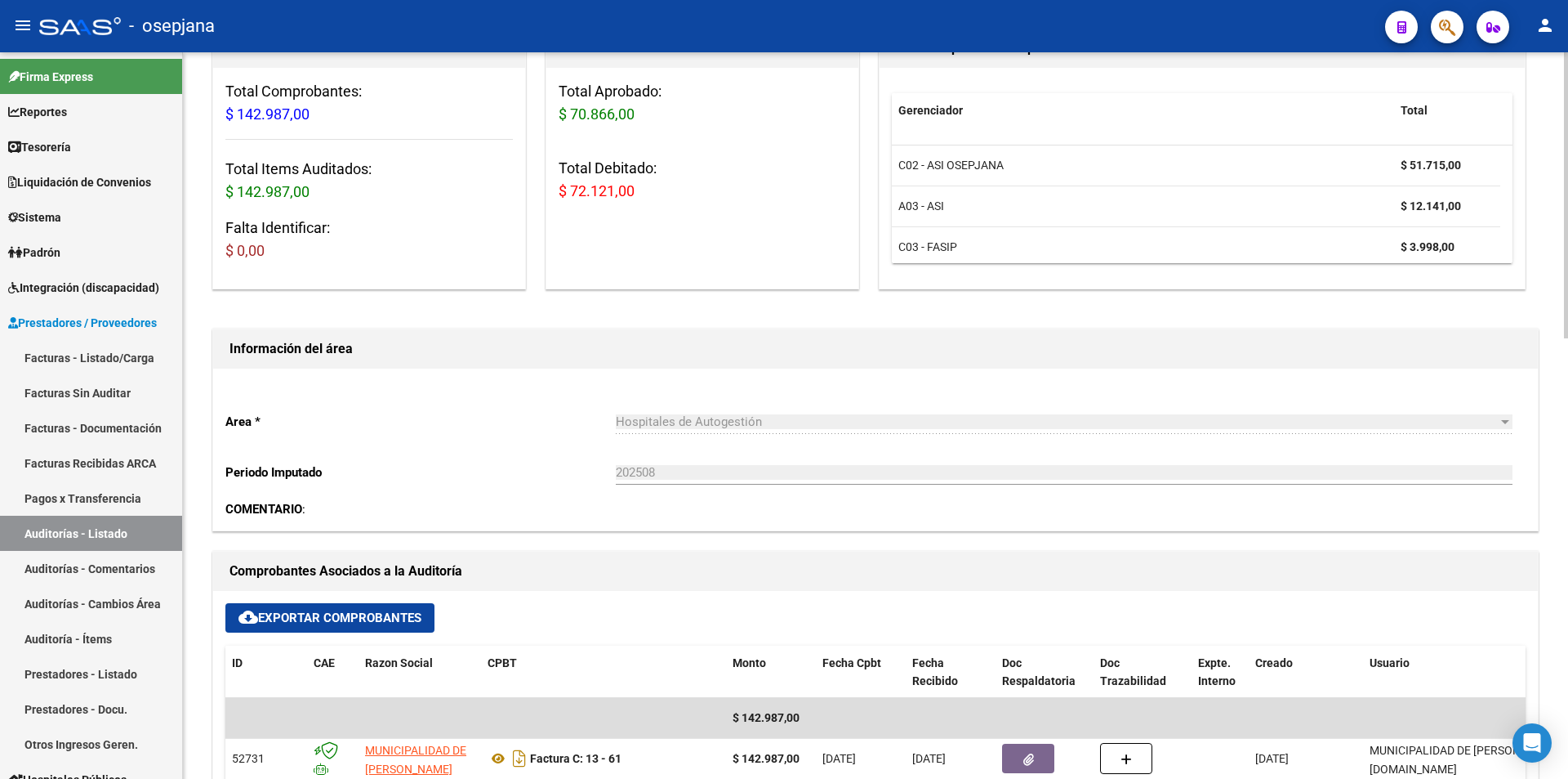
scroll to position [245, 0]
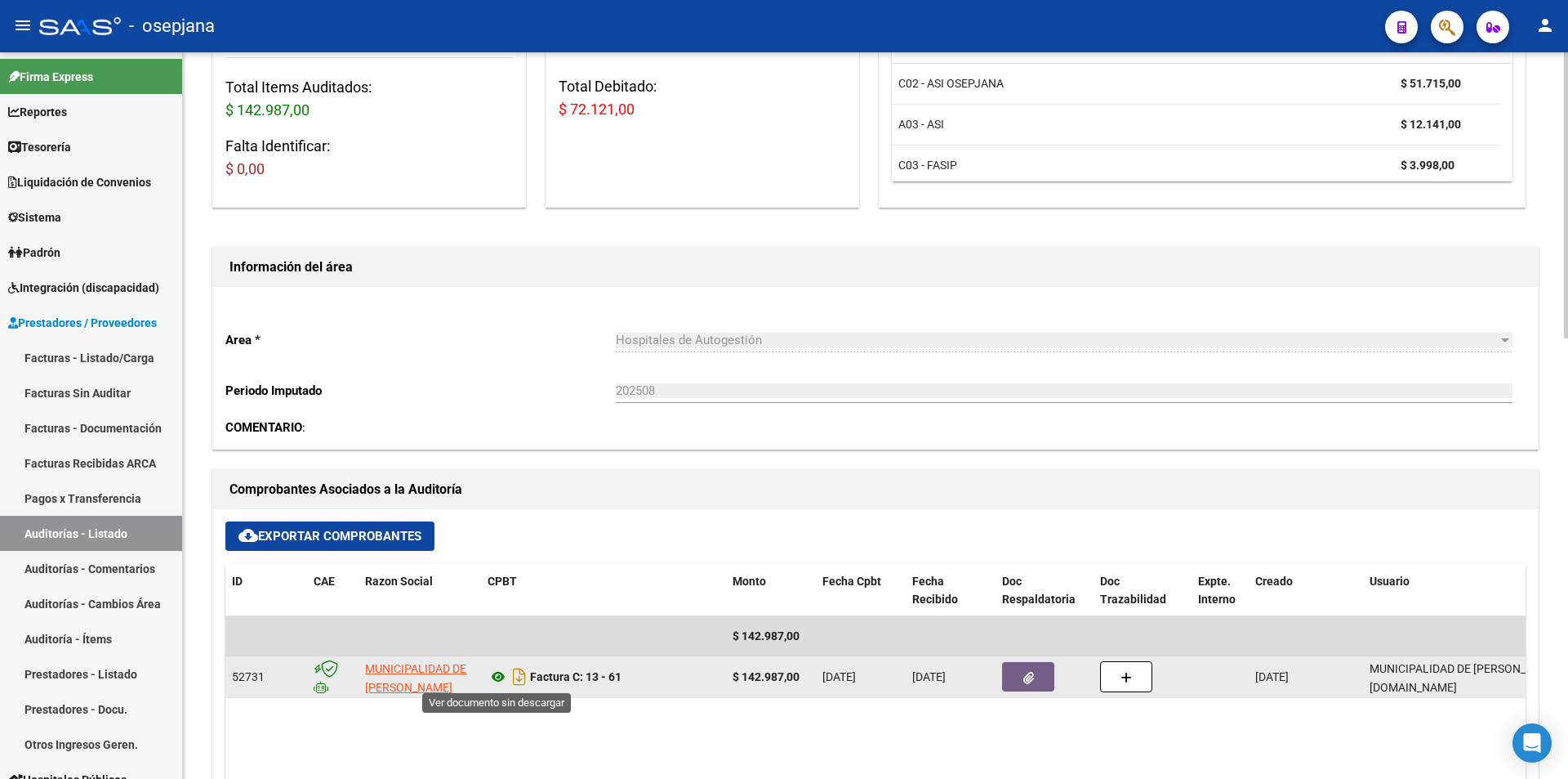
click at [497, 674] on icon at bounding box center [499, 677] width 22 height 20
click at [1021, 680] on button "button" at bounding box center [1028, 677] width 52 height 30
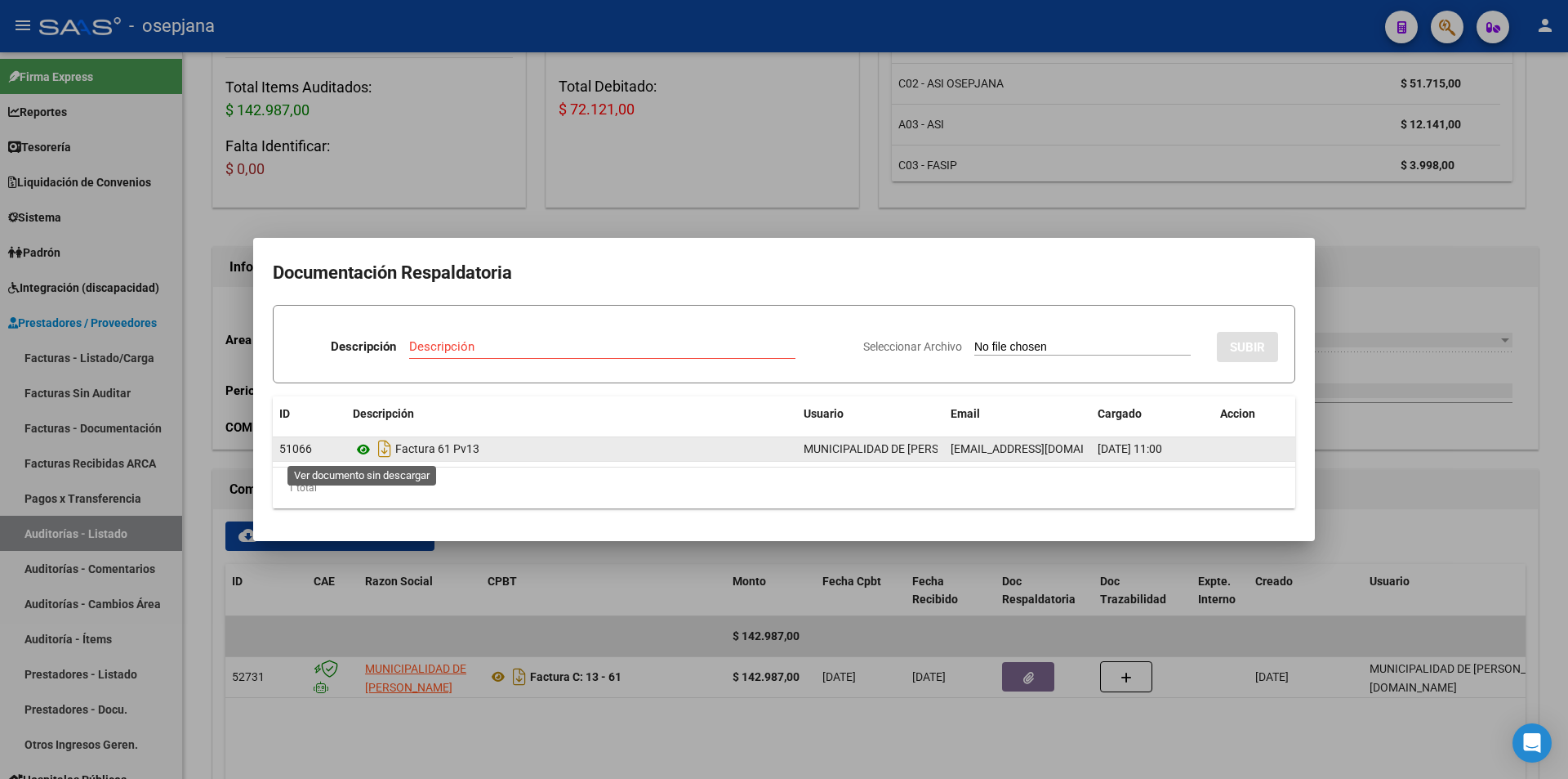
click at [362, 448] on icon at bounding box center [363, 450] width 22 height 20
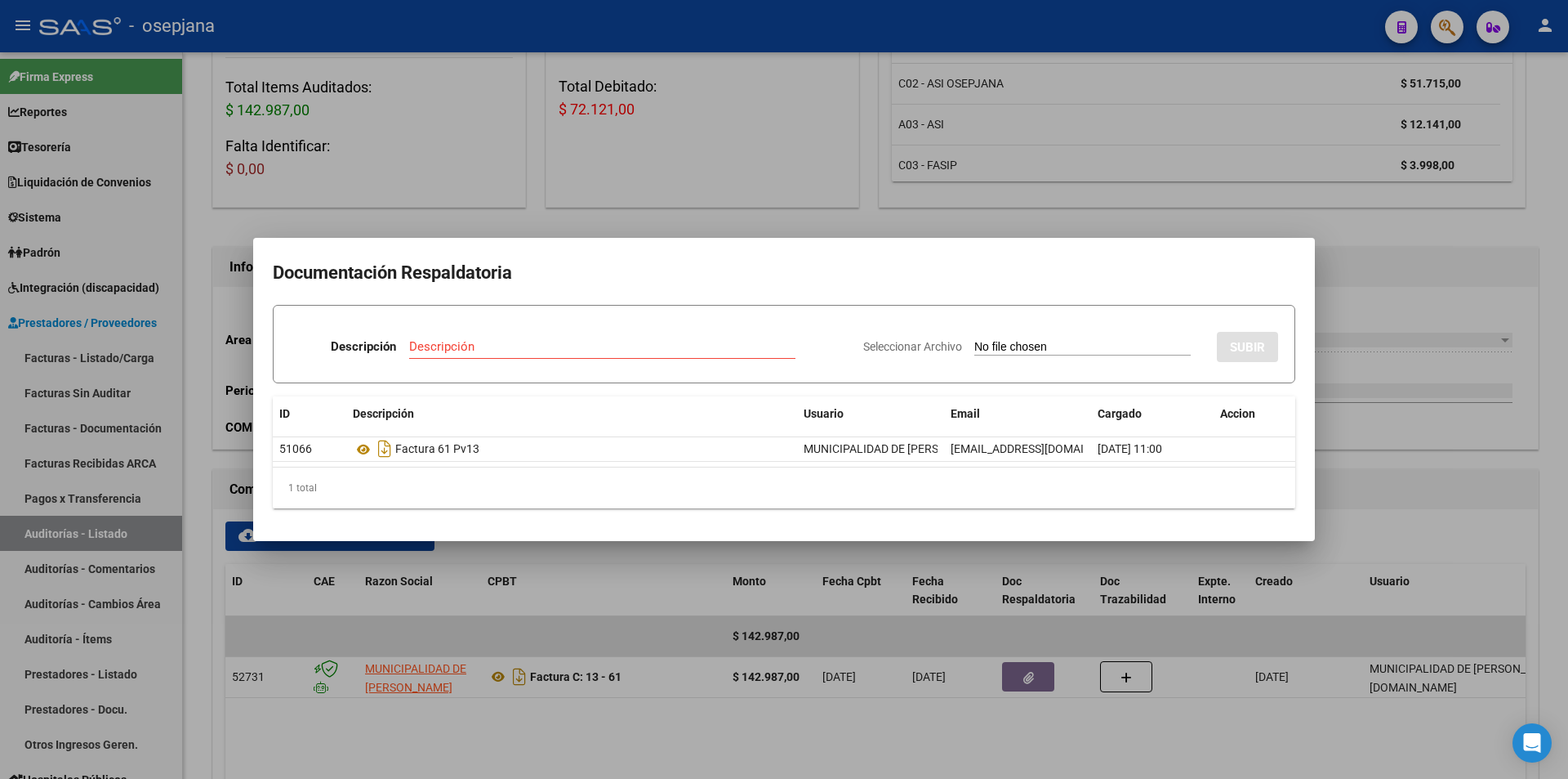
click at [533, 599] on div at bounding box center [784, 390] width 1568 height 779
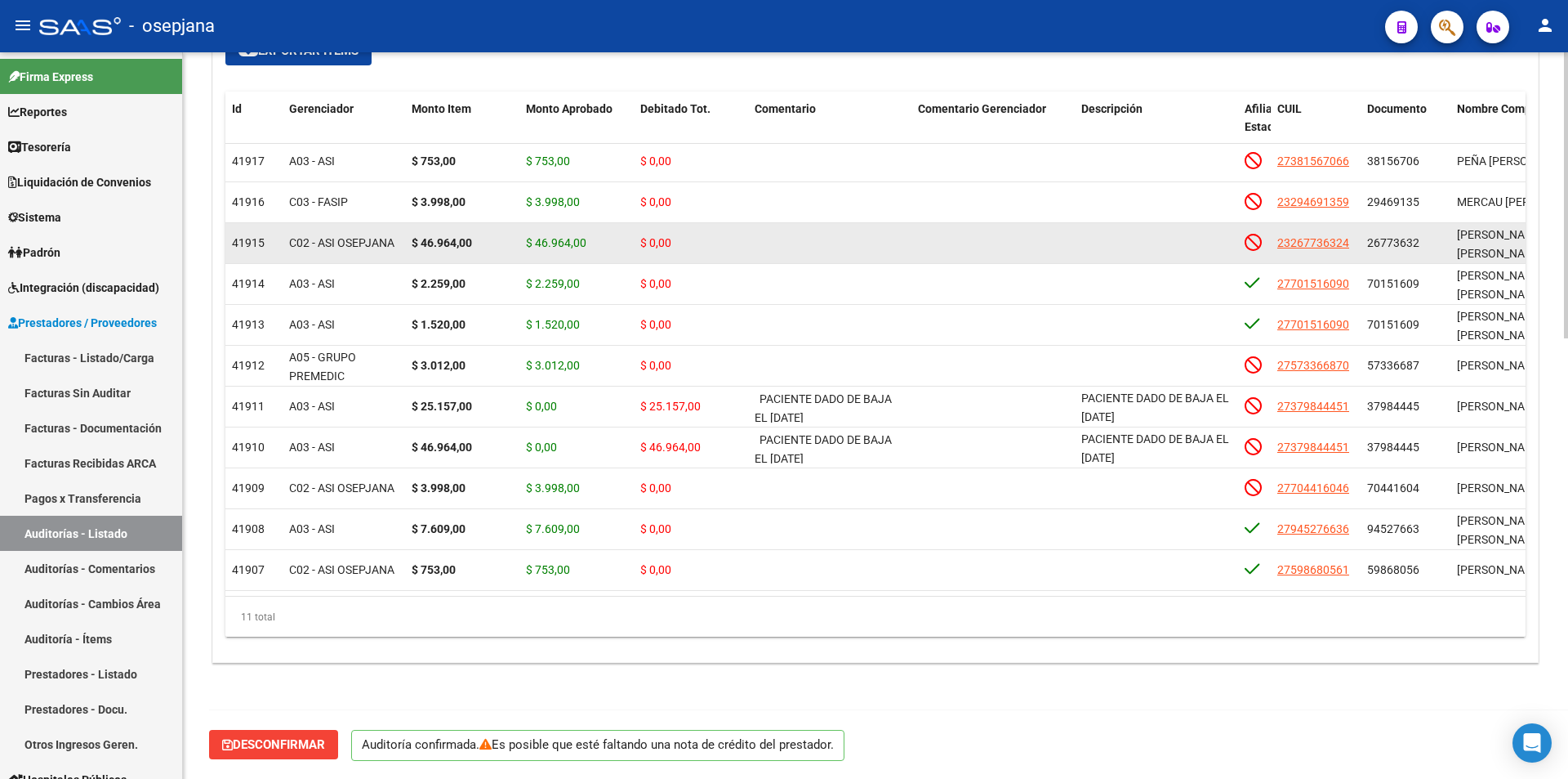
scroll to position [790, 0]
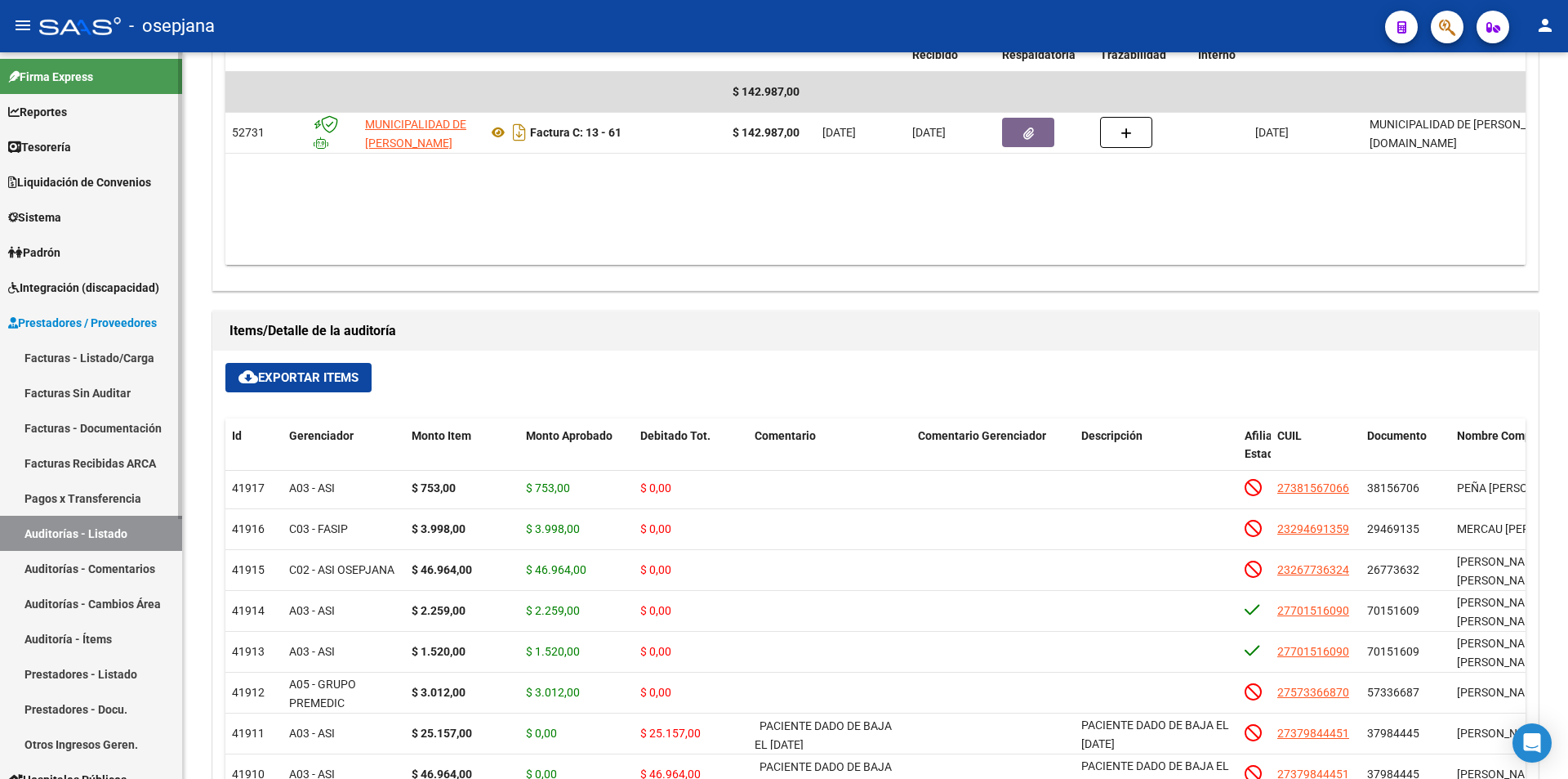
click at [56, 220] on span "Sistema" at bounding box center [34, 217] width 53 height 18
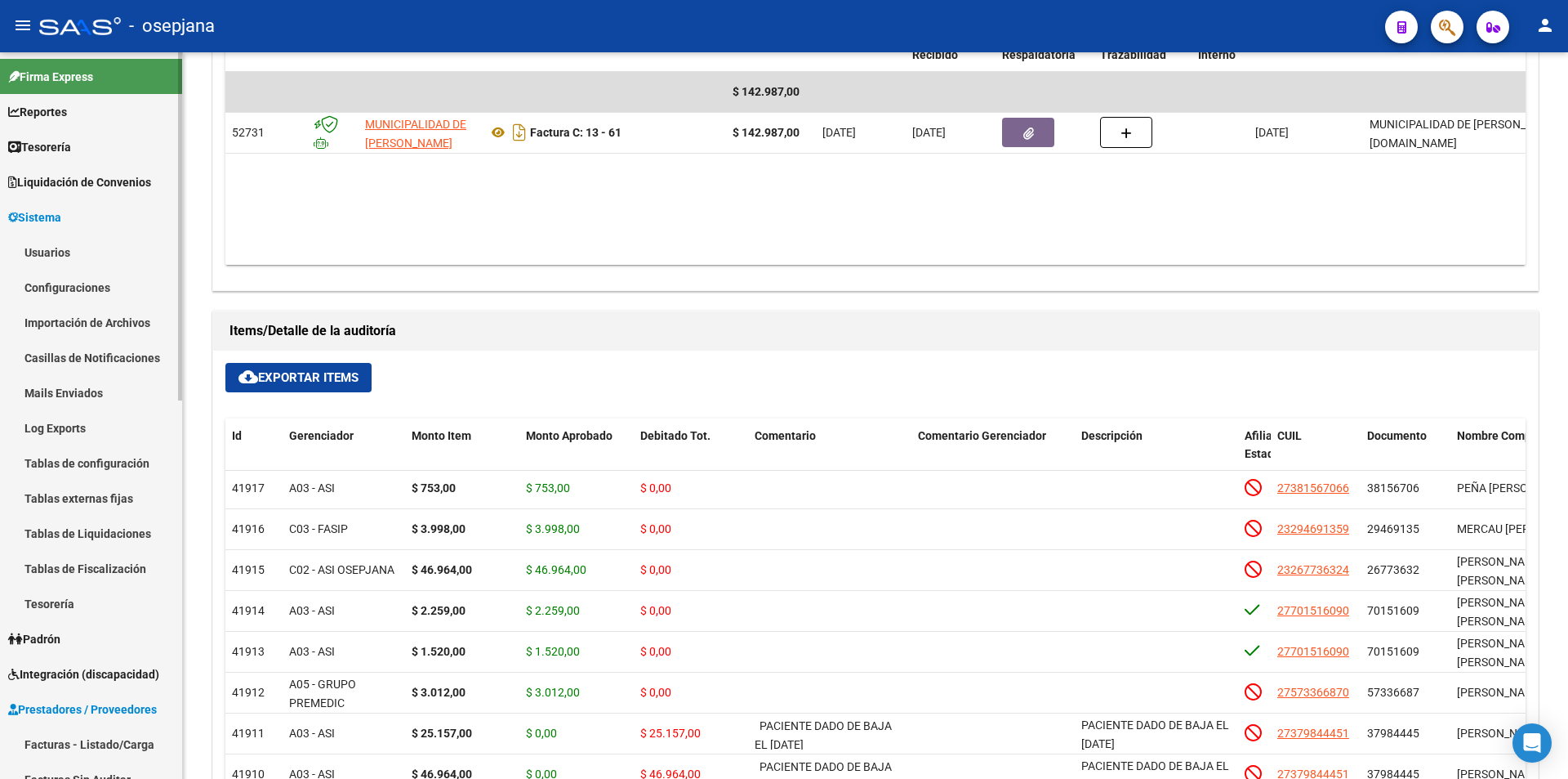
click at [64, 291] on link "Configuraciones" at bounding box center [91, 286] width 182 height 35
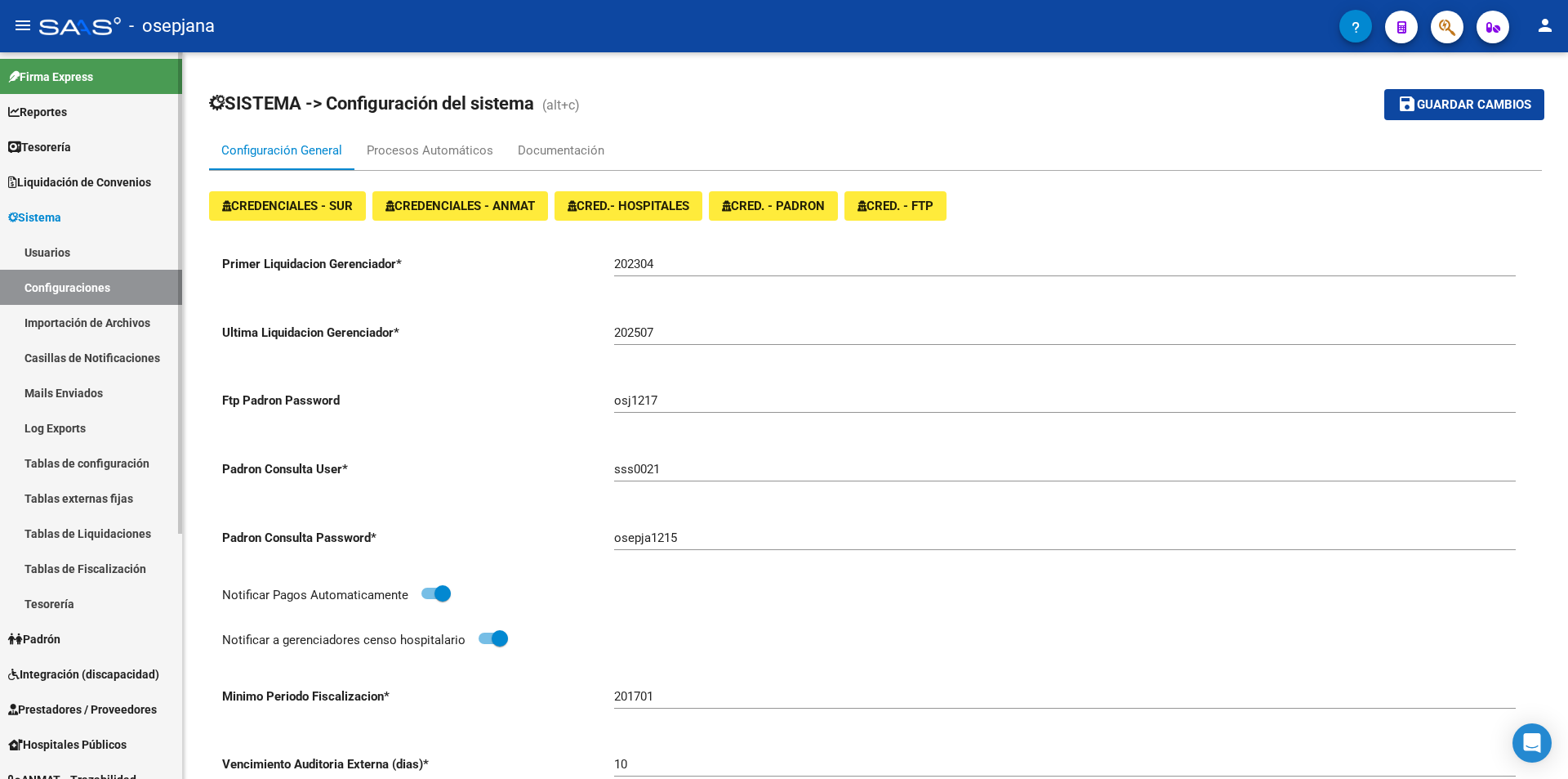
click at [61, 217] on span "Sistema" at bounding box center [34, 217] width 53 height 18
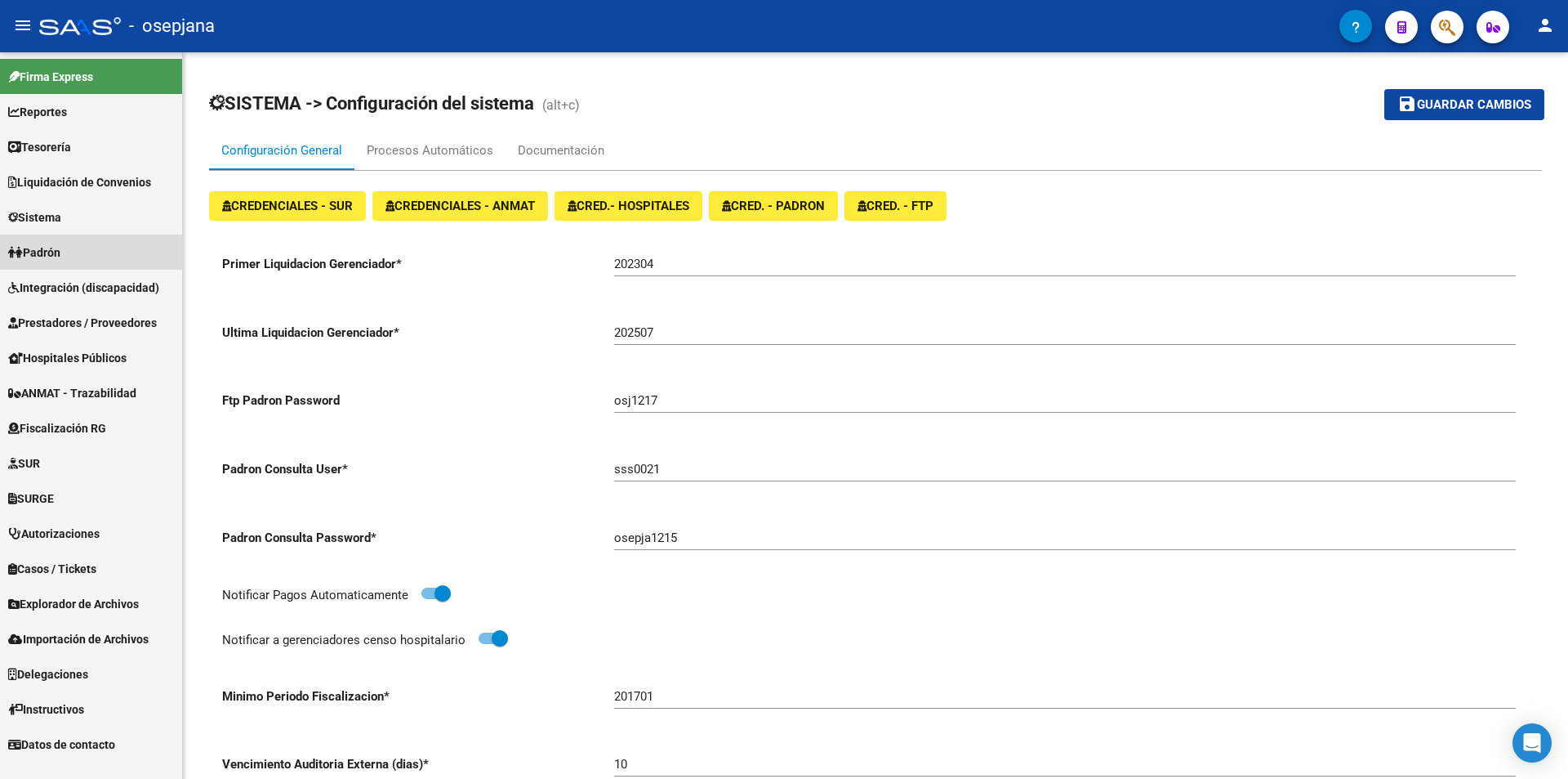
click at [59, 254] on span "Padrón" at bounding box center [34, 252] width 52 height 18
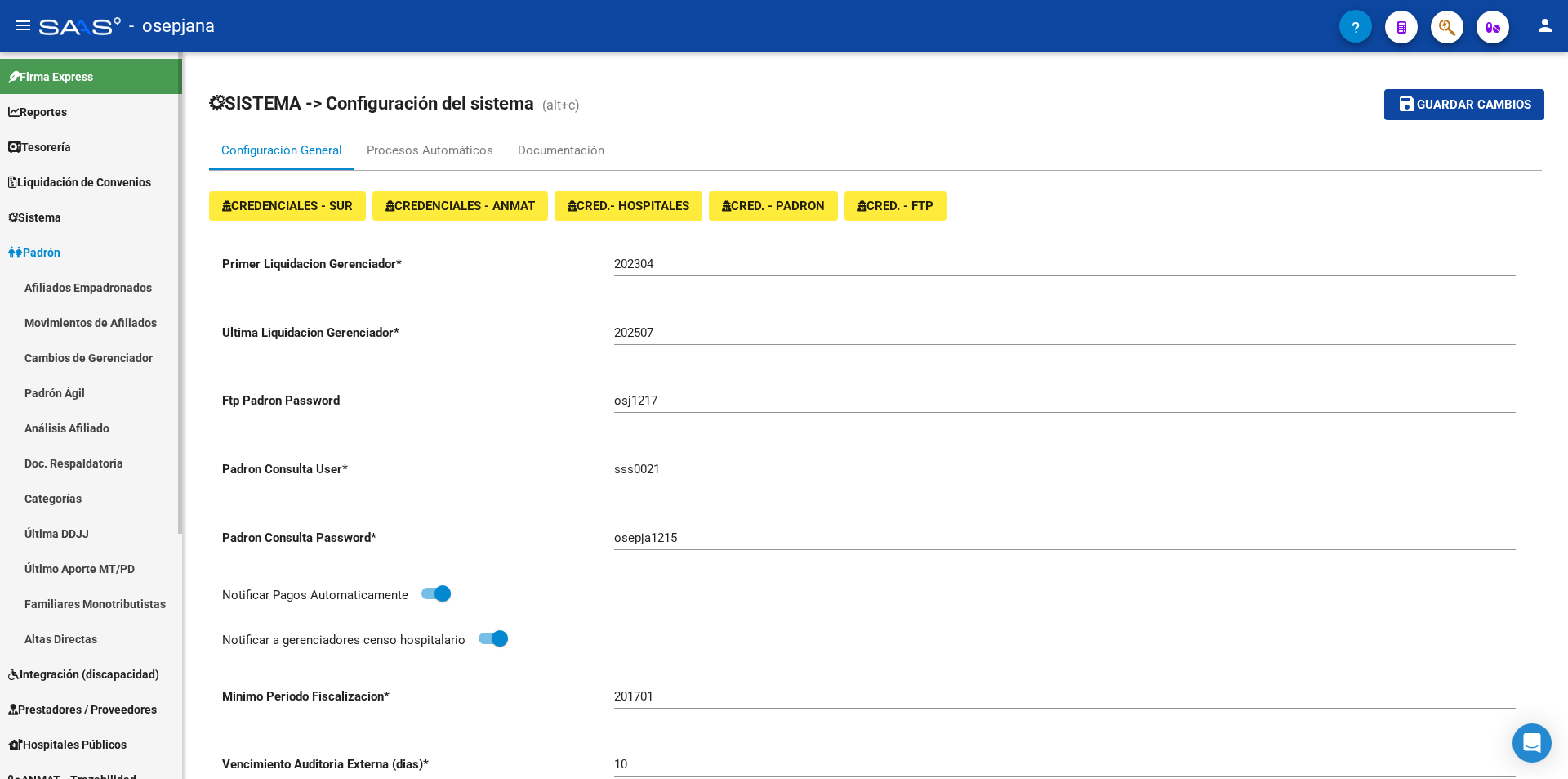
click at [57, 284] on link "Afiliados Empadronados" at bounding box center [91, 286] width 182 height 35
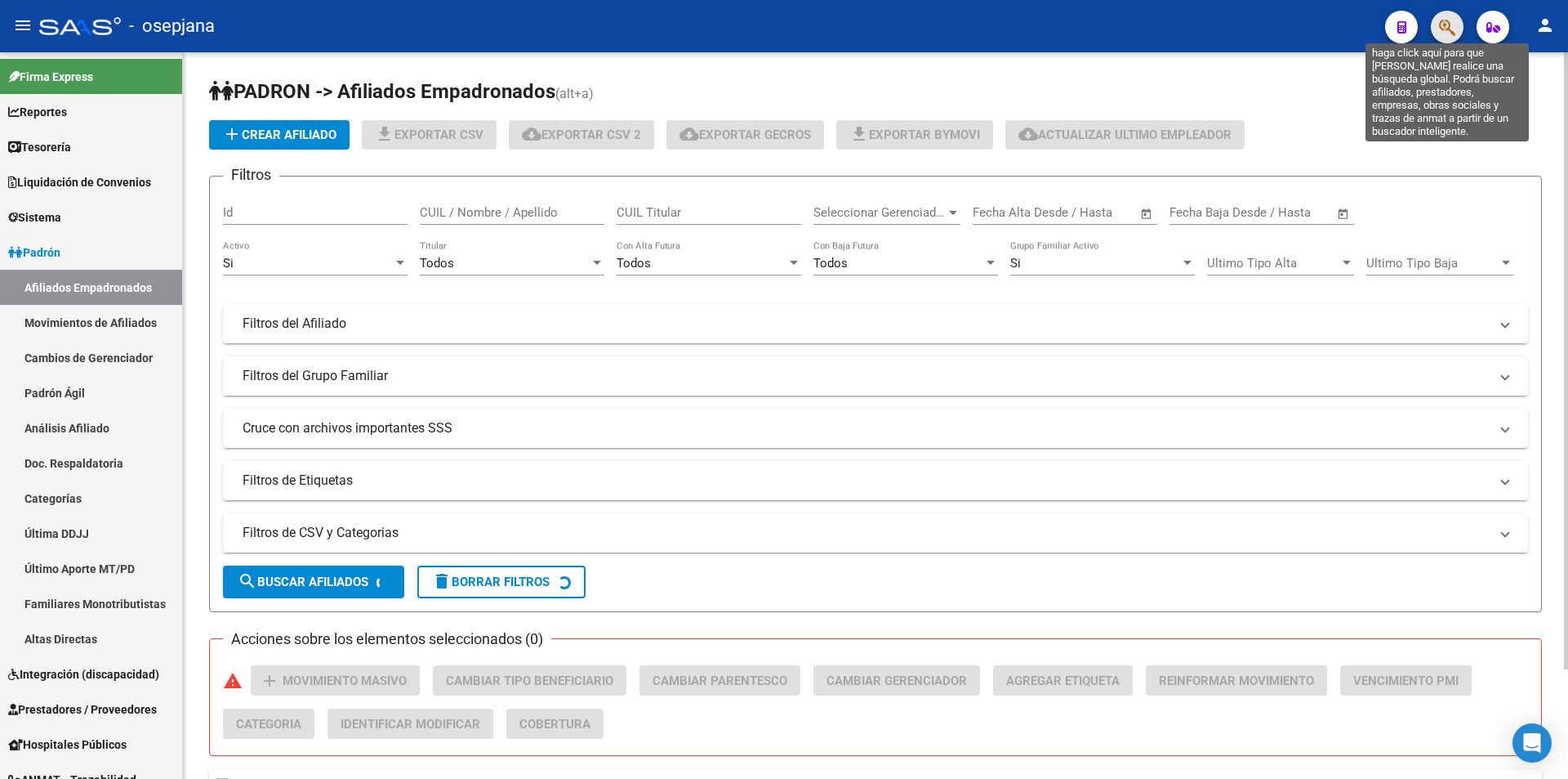
click at [1439, 32] on icon "button" at bounding box center [1447, 27] width 16 height 19
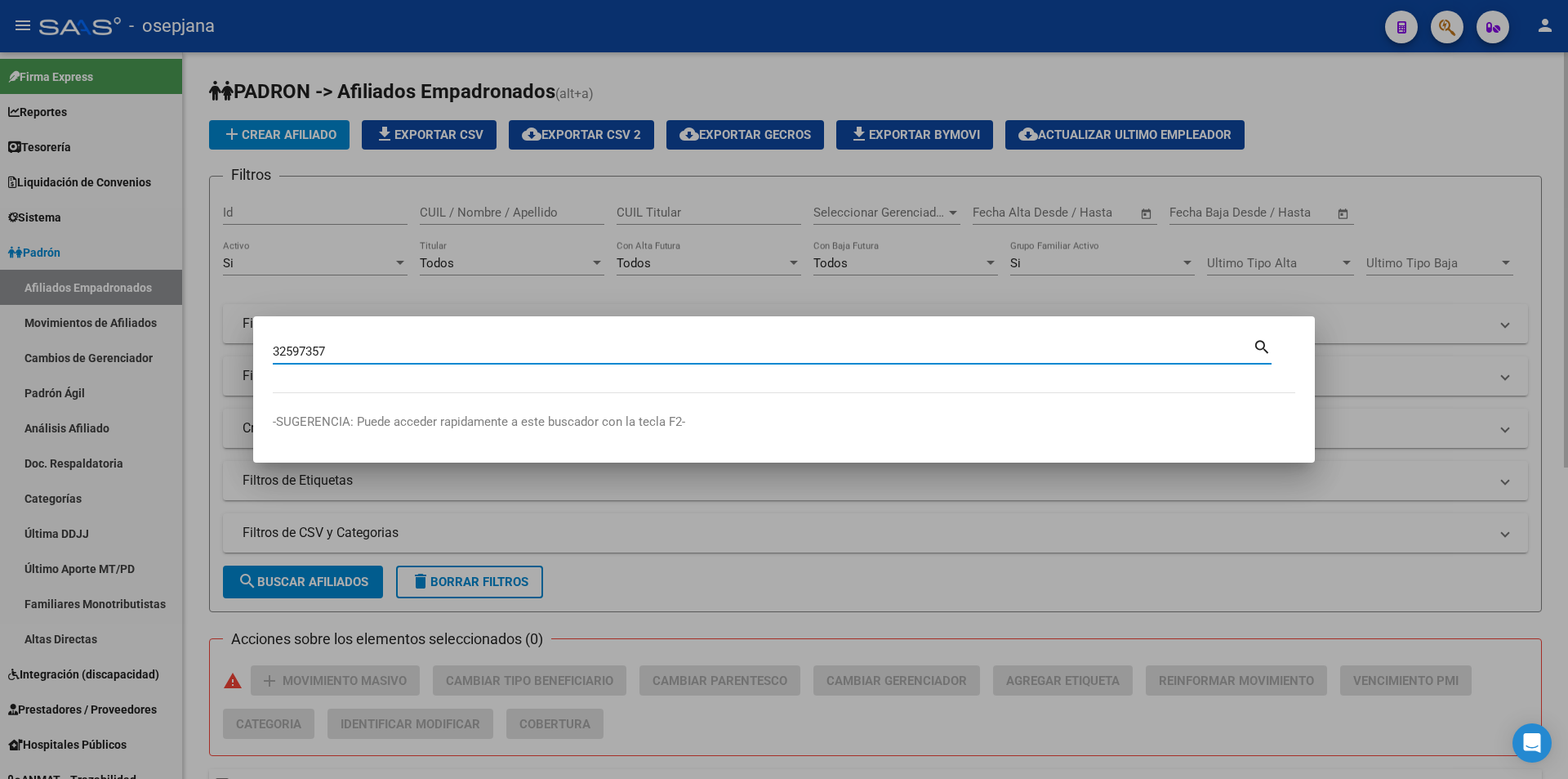
type input "32597357"
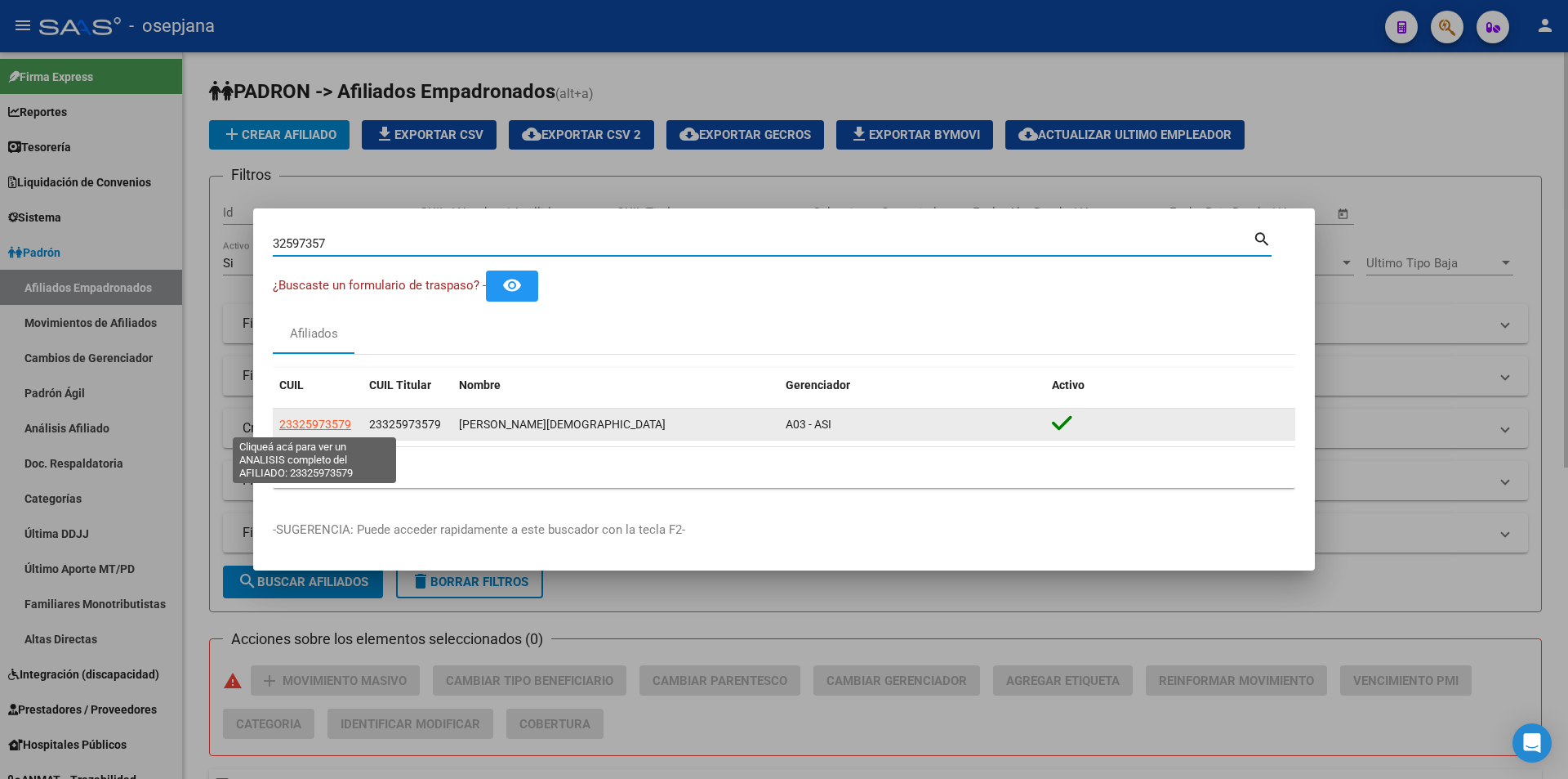
click at [318, 421] on span "23325973579" at bounding box center [315, 424] width 72 height 13
type textarea "23325973579"
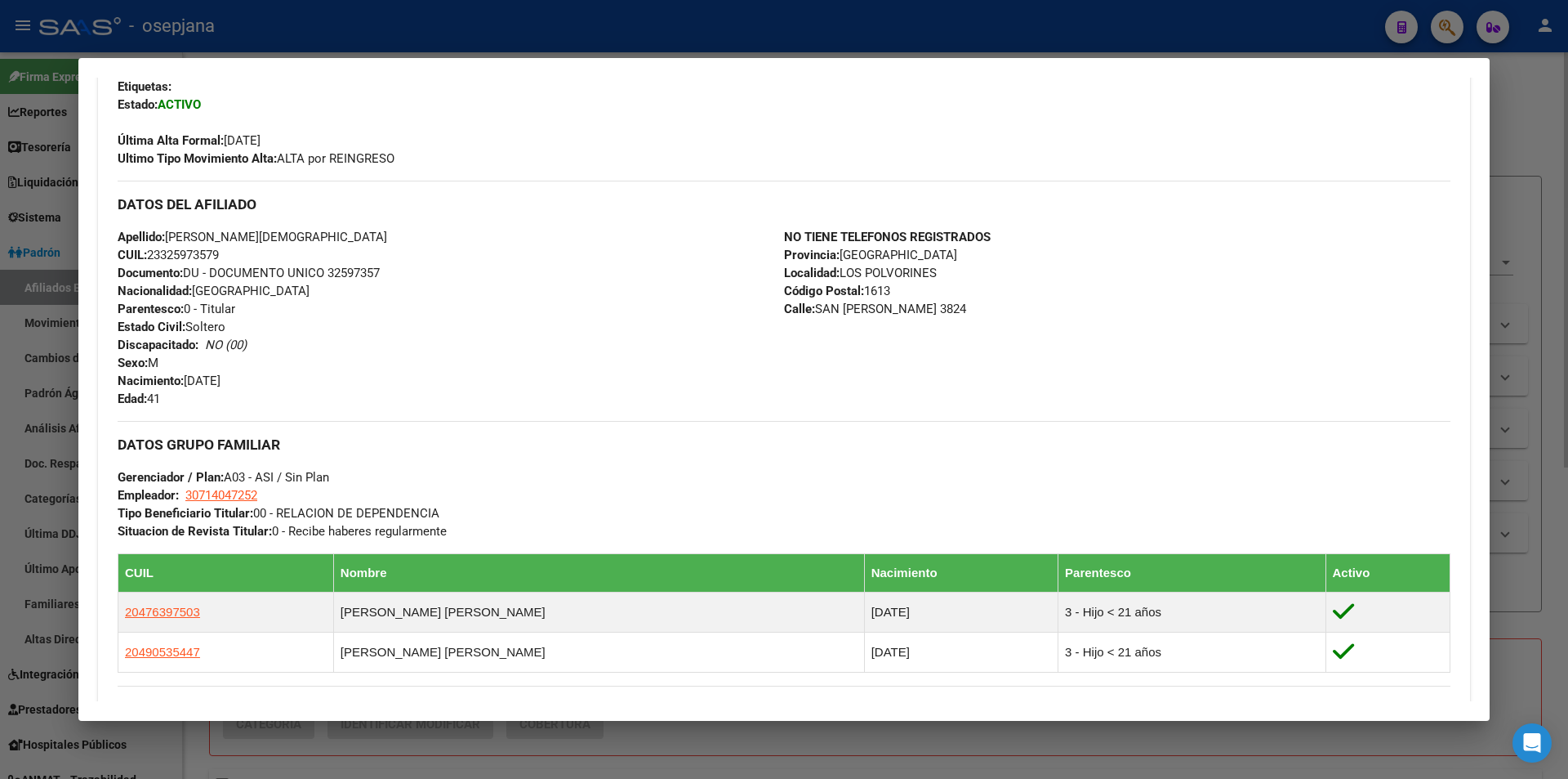
scroll to position [653, 0]
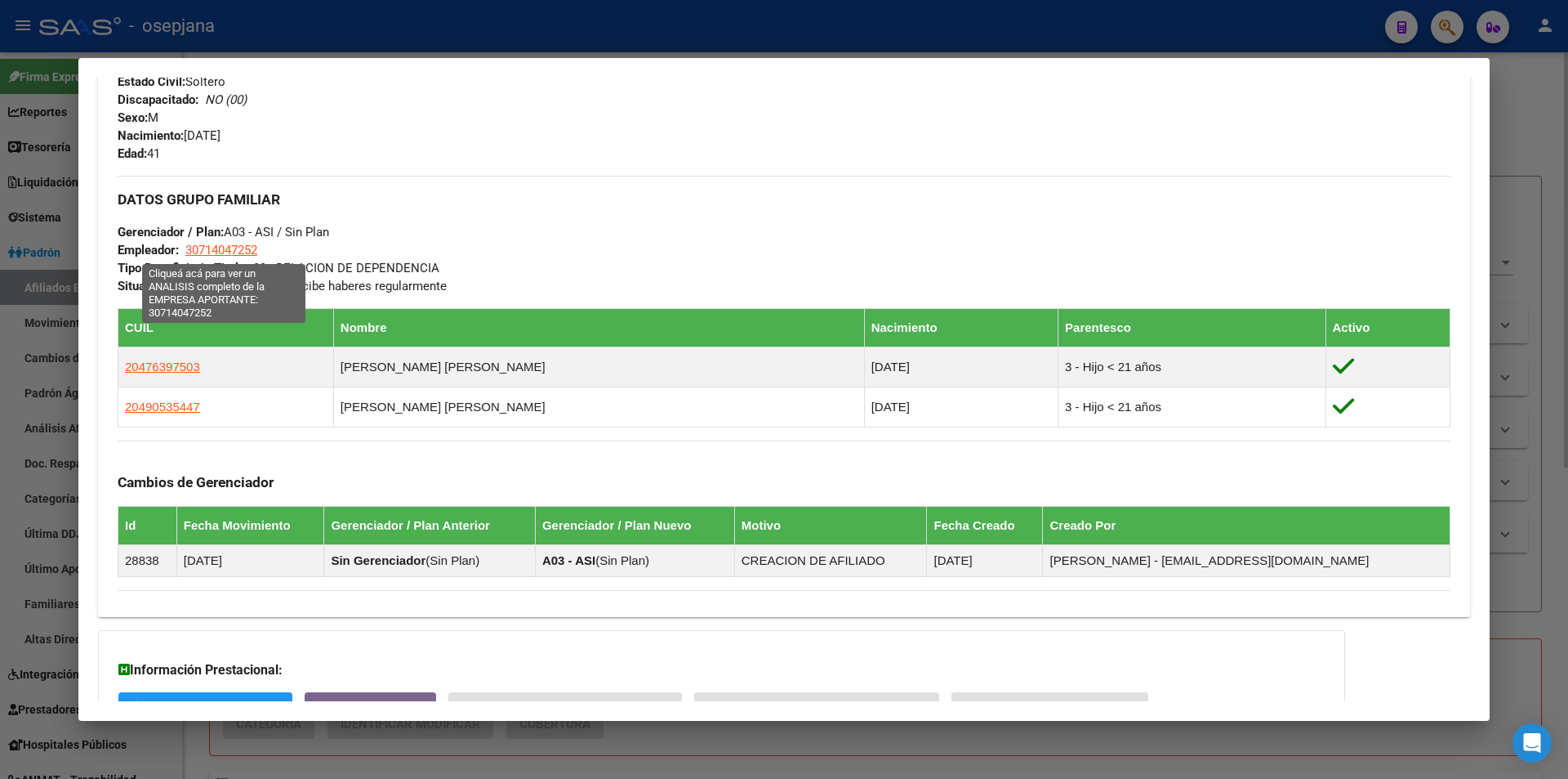
drag, startPoint x: 274, startPoint y: 255, endPoint x: 187, endPoint y: 248, distance: 87.3
click at [187, 248] on div "DATOS GRUPO FAMILIAR Gerenciador / Plan: A03 - ASI / Sin Plan Empleador: 307140…" at bounding box center [784, 235] width 1333 height 119
copy span "30714047252"
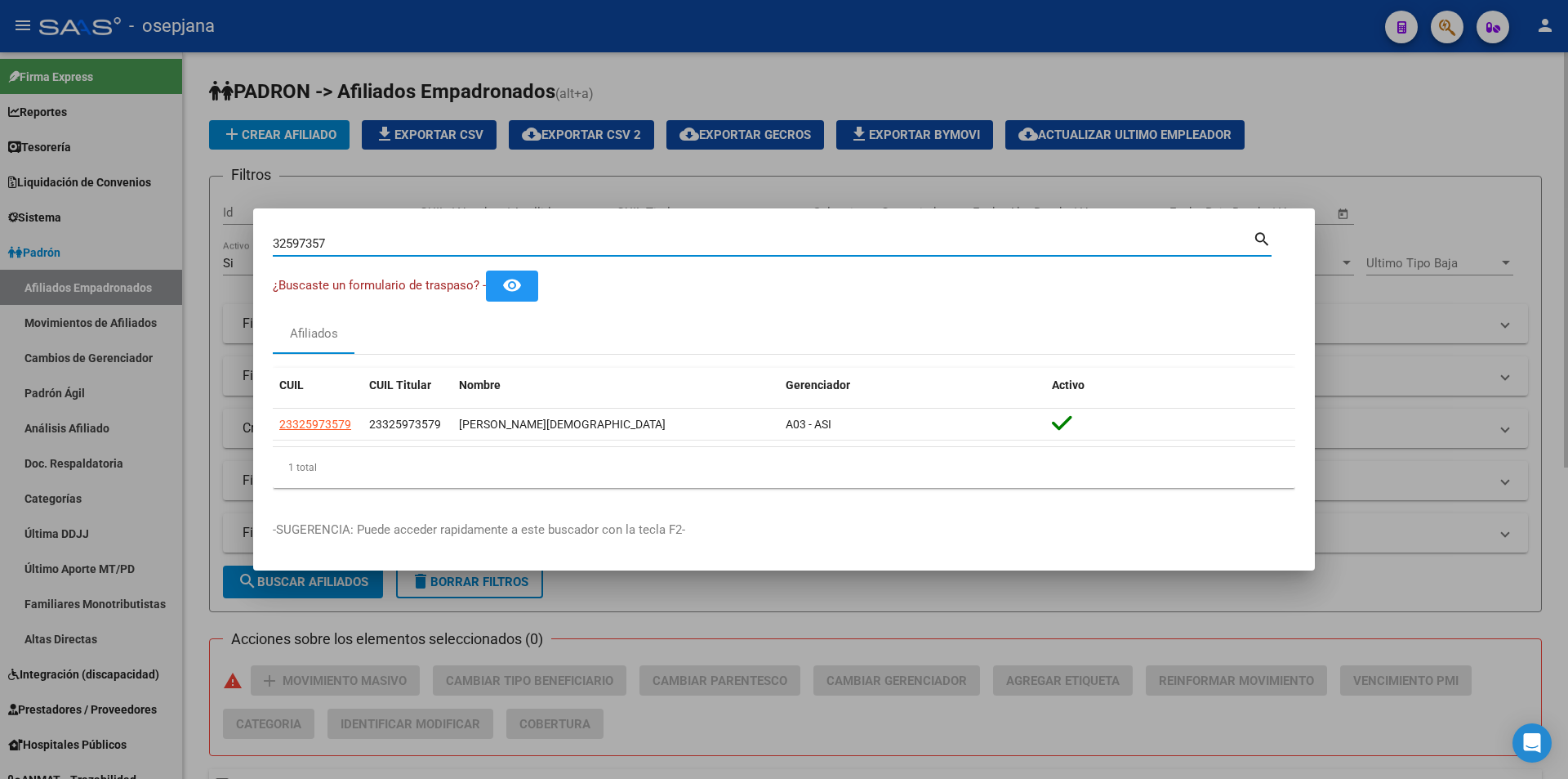
drag, startPoint x: 243, startPoint y: 237, endPoint x: 184, endPoint y: 234, distance: 59.1
click at [184, 234] on div "32597357 Buscar (apellido, dni, cuil, nro traspaso, cuit, obra social) search ¿…" at bounding box center [784, 390] width 1568 height 779
paste input "0714047252"
type input "30714047252"
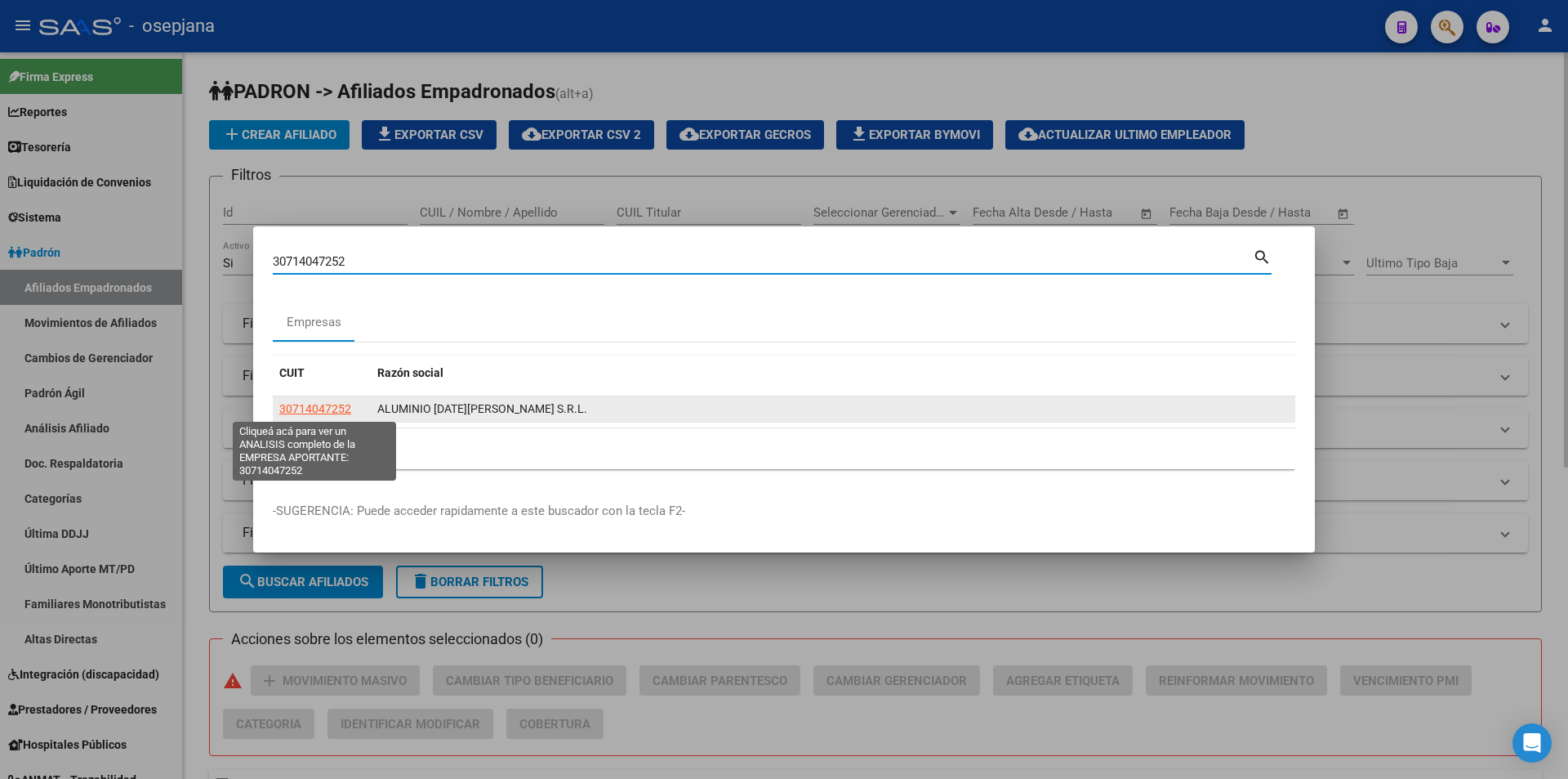
click at [344, 410] on span "30714047252" at bounding box center [315, 408] width 72 height 13
type textarea "30714047252"
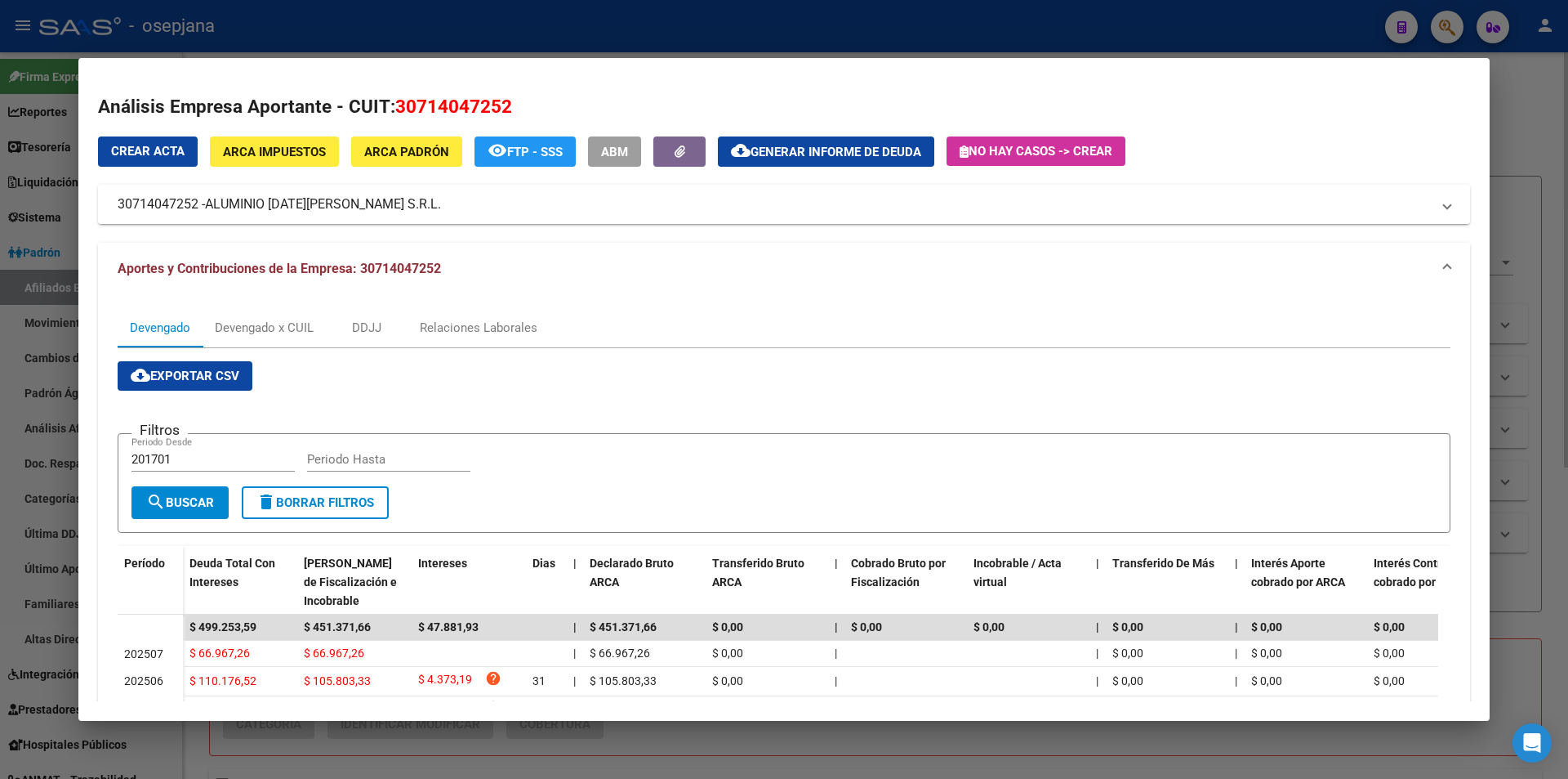
drag, startPoint x: 209, startPoint y: 201, endPoint x: 387, endPoint y: 206, distance: 178.1
click at [387, 206] on mat-panel-title "30714047252 - ALUMINIO [DATE][PERSON_NAME] S.R.L." at bounding box center [774, 205] width 1313 height 20
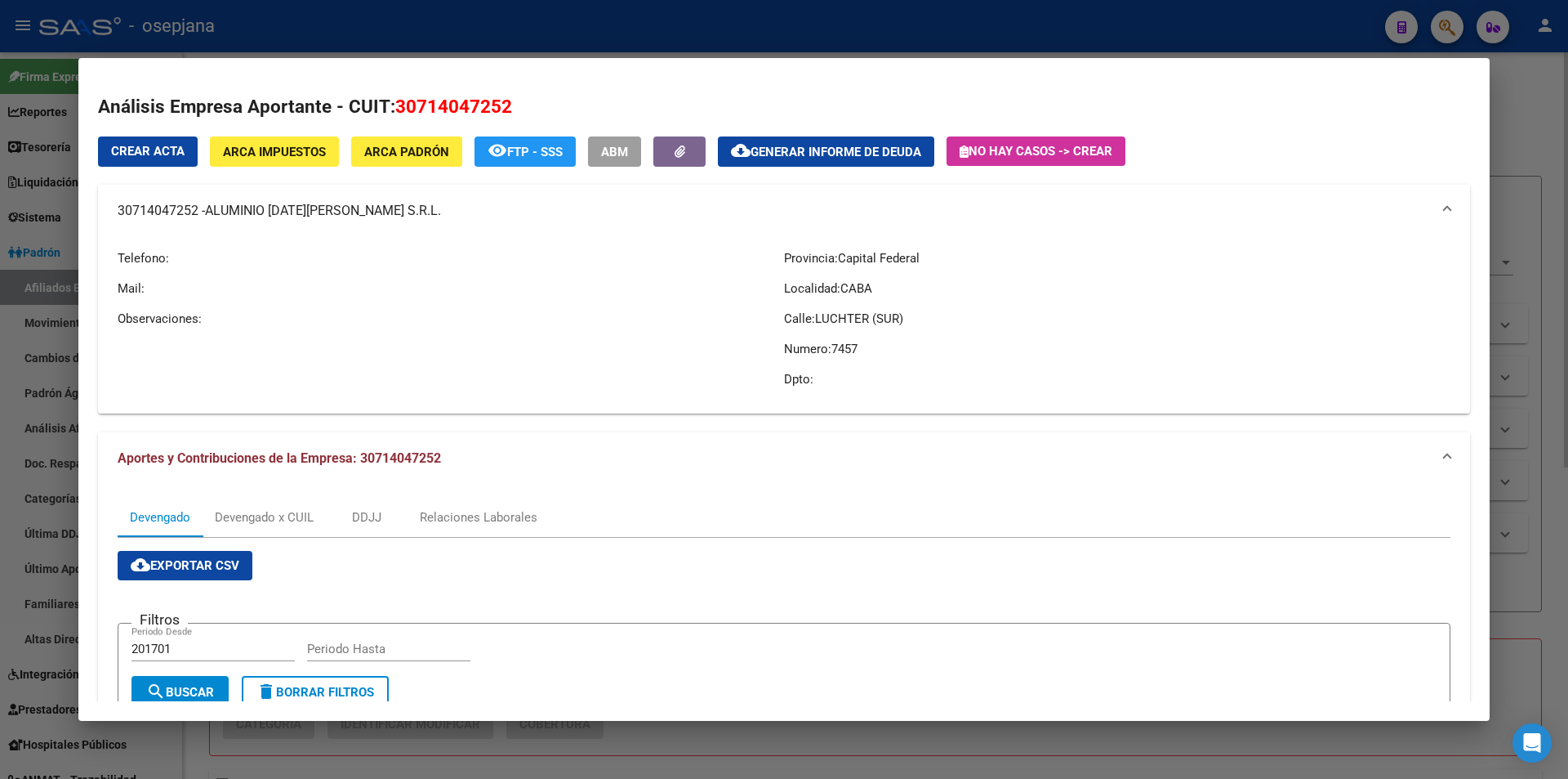
click at [370, 223] on mat-expansion-panel-header "30714047252 - ALUMINIO [DATE][PERSON_NAME] S.R.L." at bounding box center [784, 211] width 1372 height 52
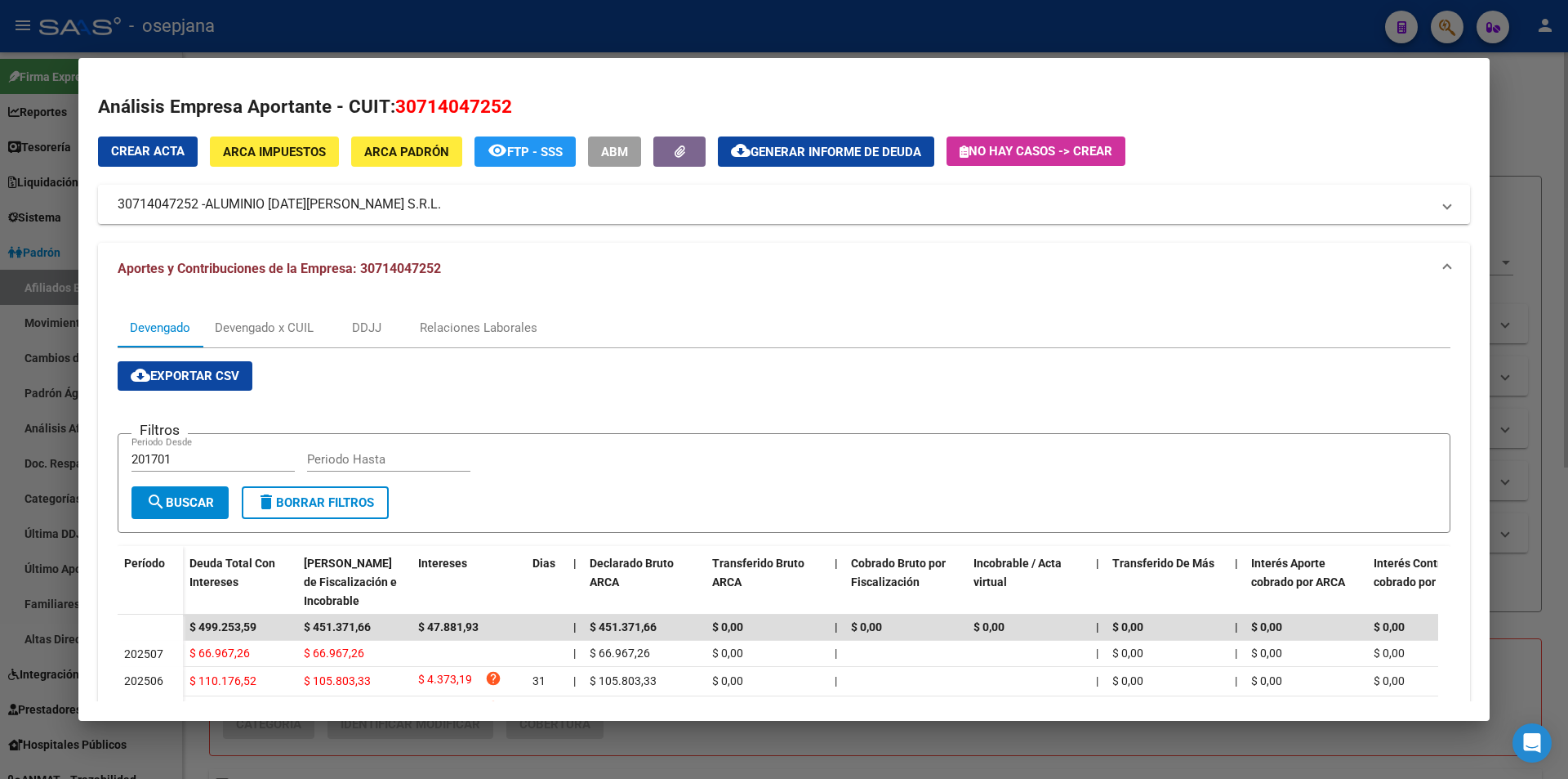
drag, startPoint x: 209, startPoint y: 206, endPoint x: 384, endPoint y: 206, distance: 175.0
click at [384, 206] on span "ALUMINIO [DATE][PERSON_NAME] S.R.L." at bounding box center [323, 205] width 236 height 20
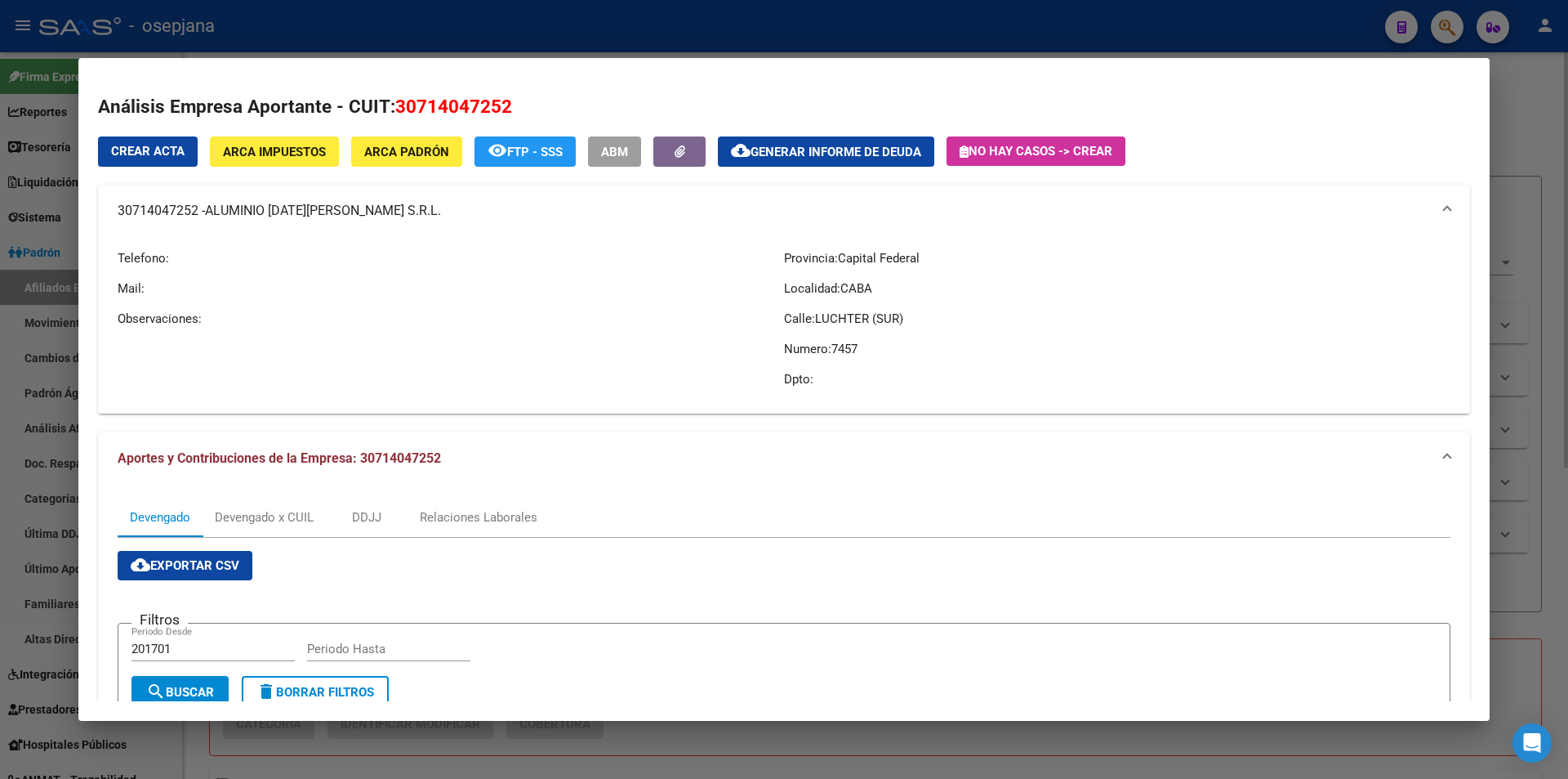
copy span "ALUMINIO [DATE][PERSON_NAME] S.R.L."
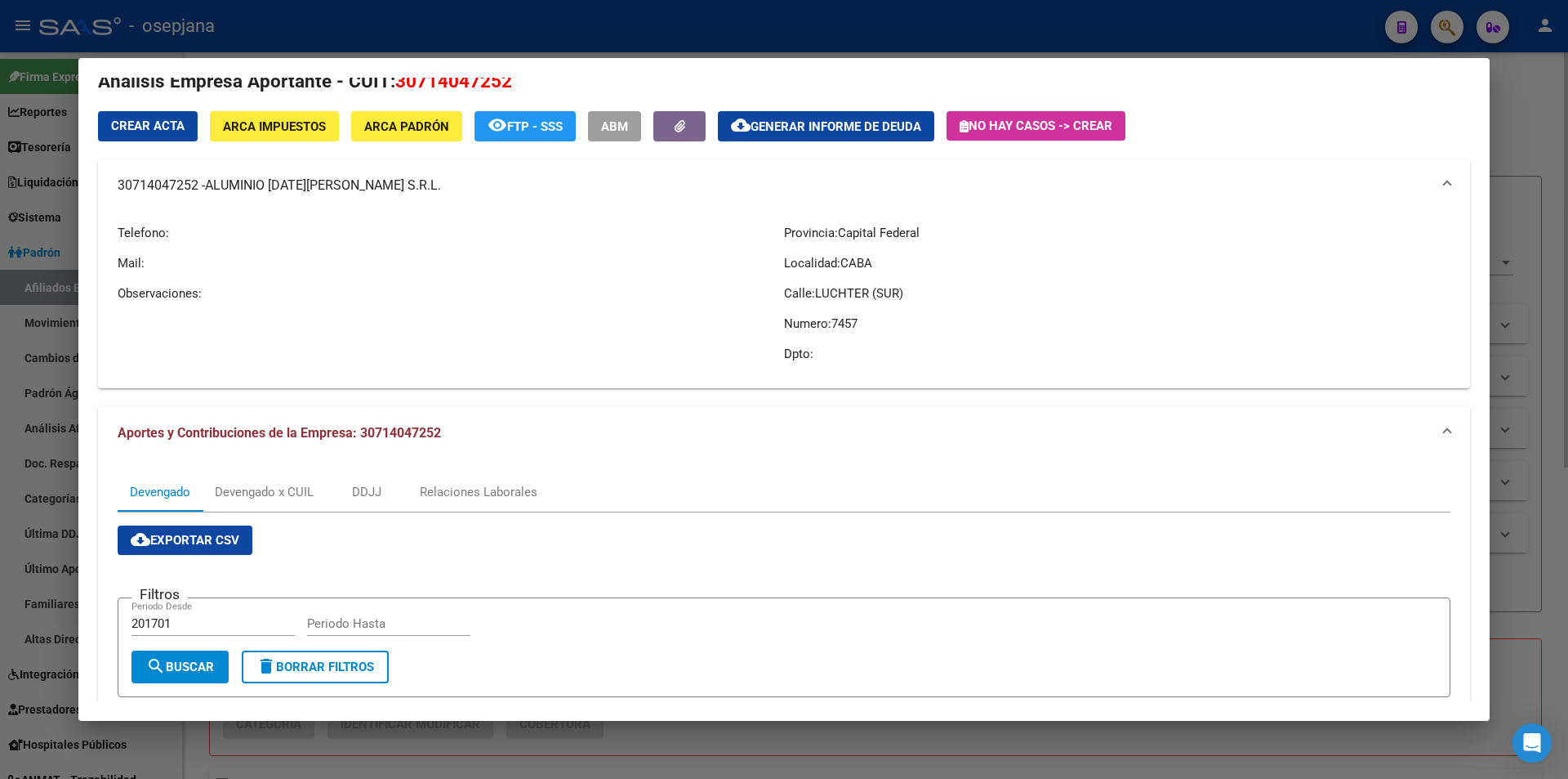
scroll to position [0, 0]
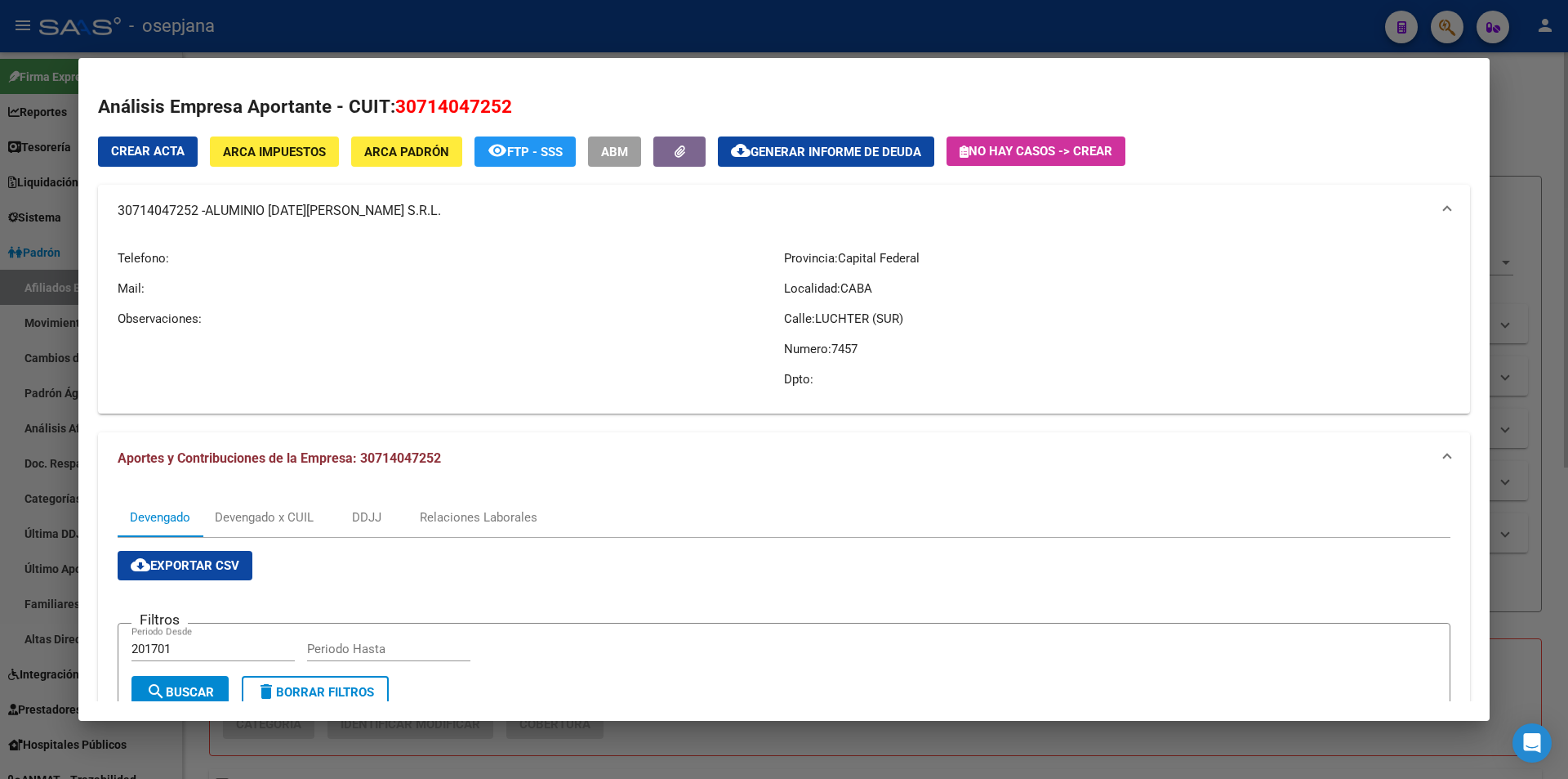
click at [837, 154] on span "Generar informe de deuda" at bounding box center [836, 152] width 170 height 14
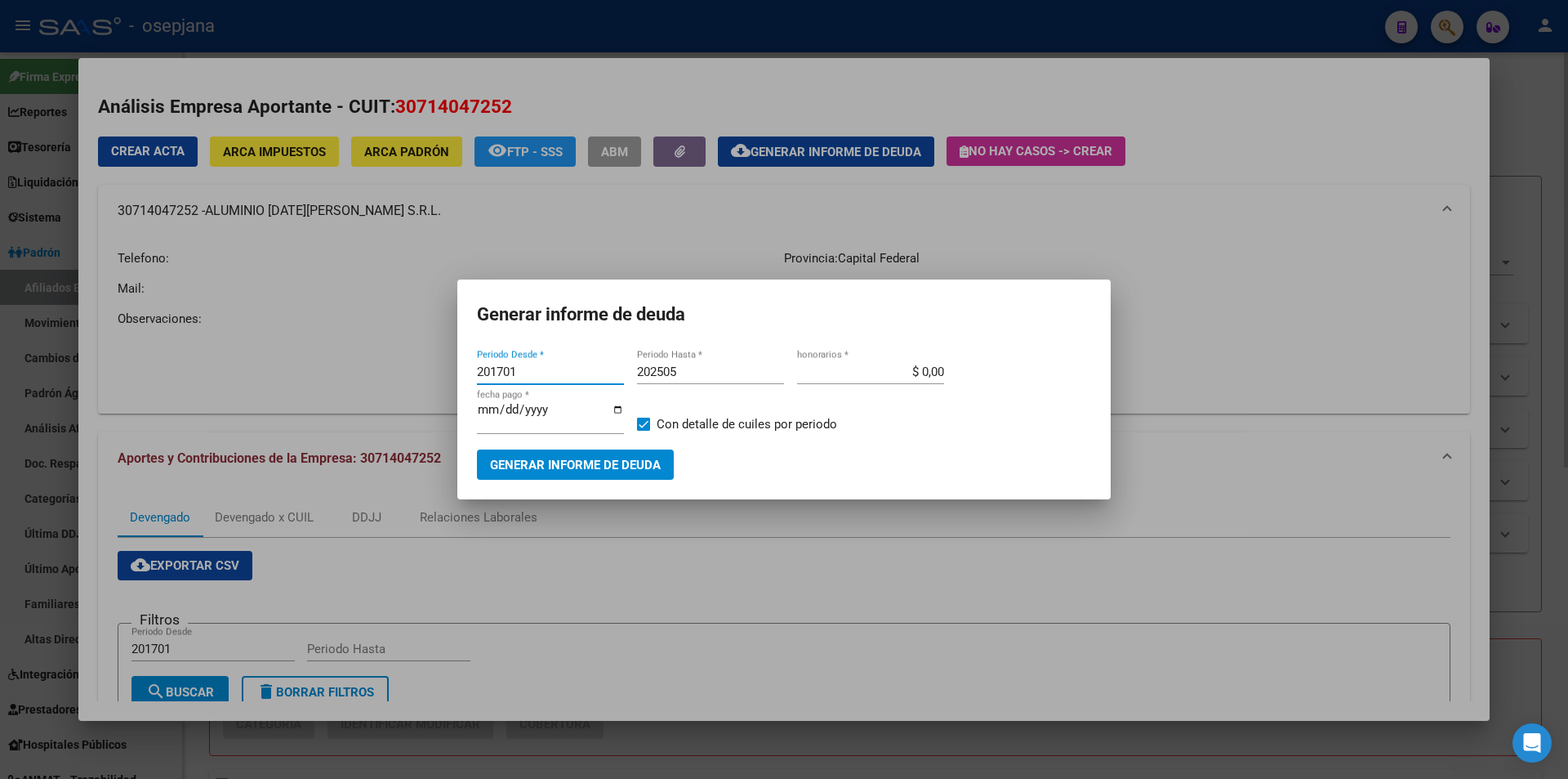
drag, startPoint x: 532, startPoint y: 372, endPoint x: 423, endPoint y: 373, distance: 109.0
click at [423, 373] on div "30714047252 Buscar (apellido, dni, cuil, nro traspaso, cuit, obra social) searc…" at bounding box center [784, 390] width 1568 height 779
type input "2025"
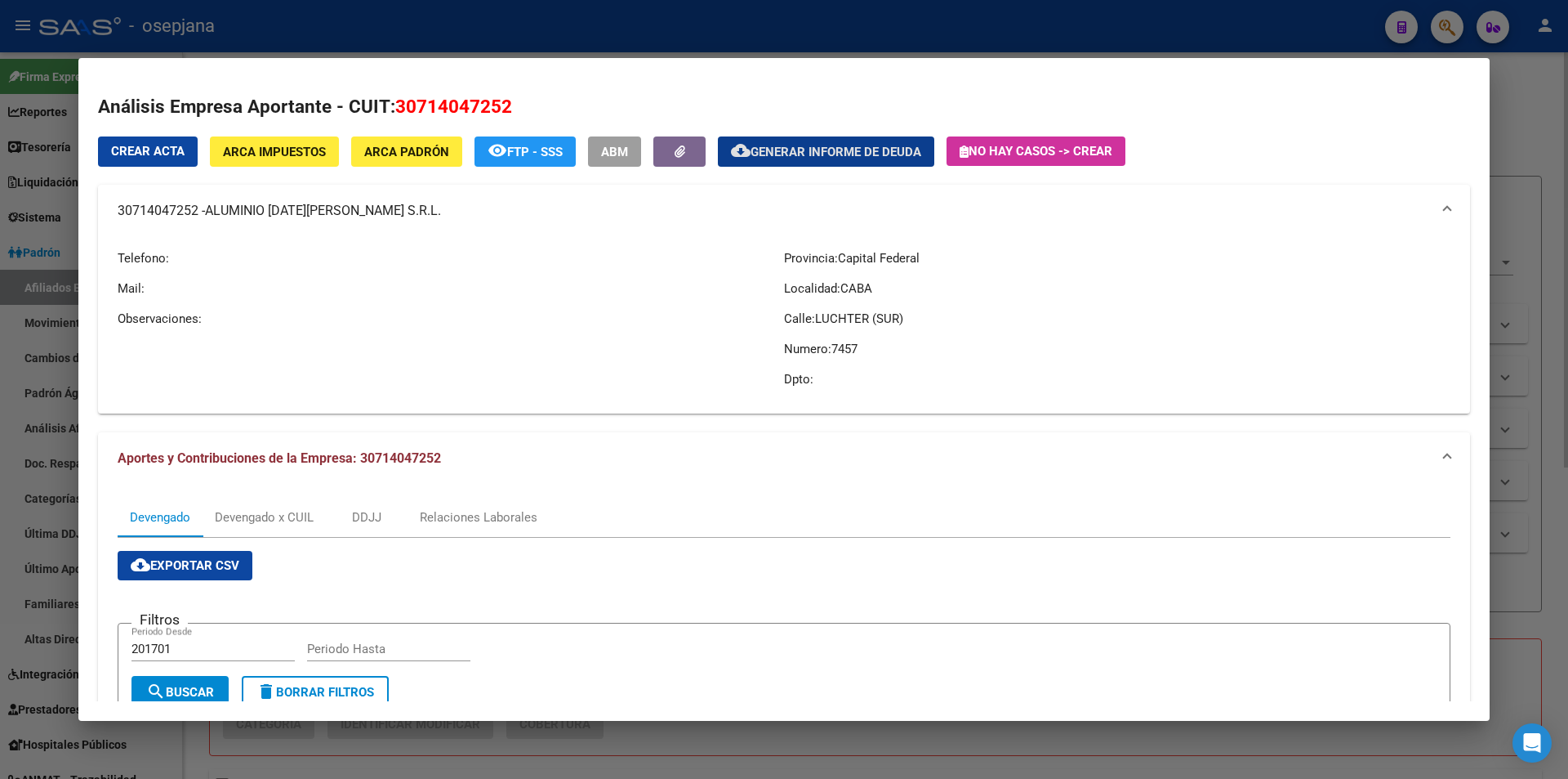
click at [762, 141] on button "cloud_download Generar informe de deuda" at bounding box center [825, 152] width 216 height 31
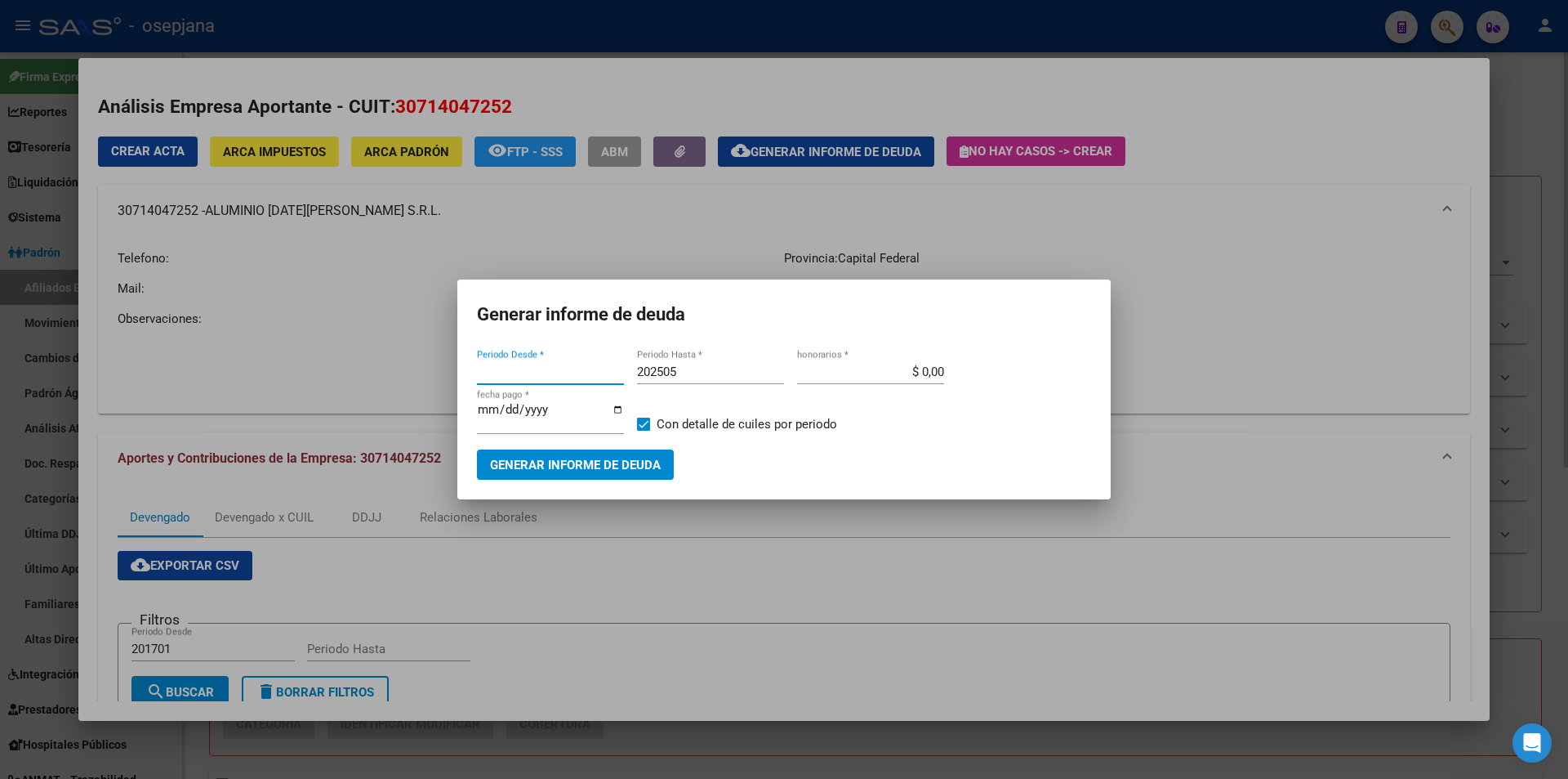
type input "201701"
drag, startPoint x: 524, startPoint y: 370, endPoint x: 397, endPoint y: 369, distance: 127.0
click at [397, 369] on div "30714047252 Buscar (apellido, dni, cuil, nro traspaso, cuit, obra social) searc…" at bounding box center [784, 390] width 1568 height 779
type input "202501"
type input "202507"
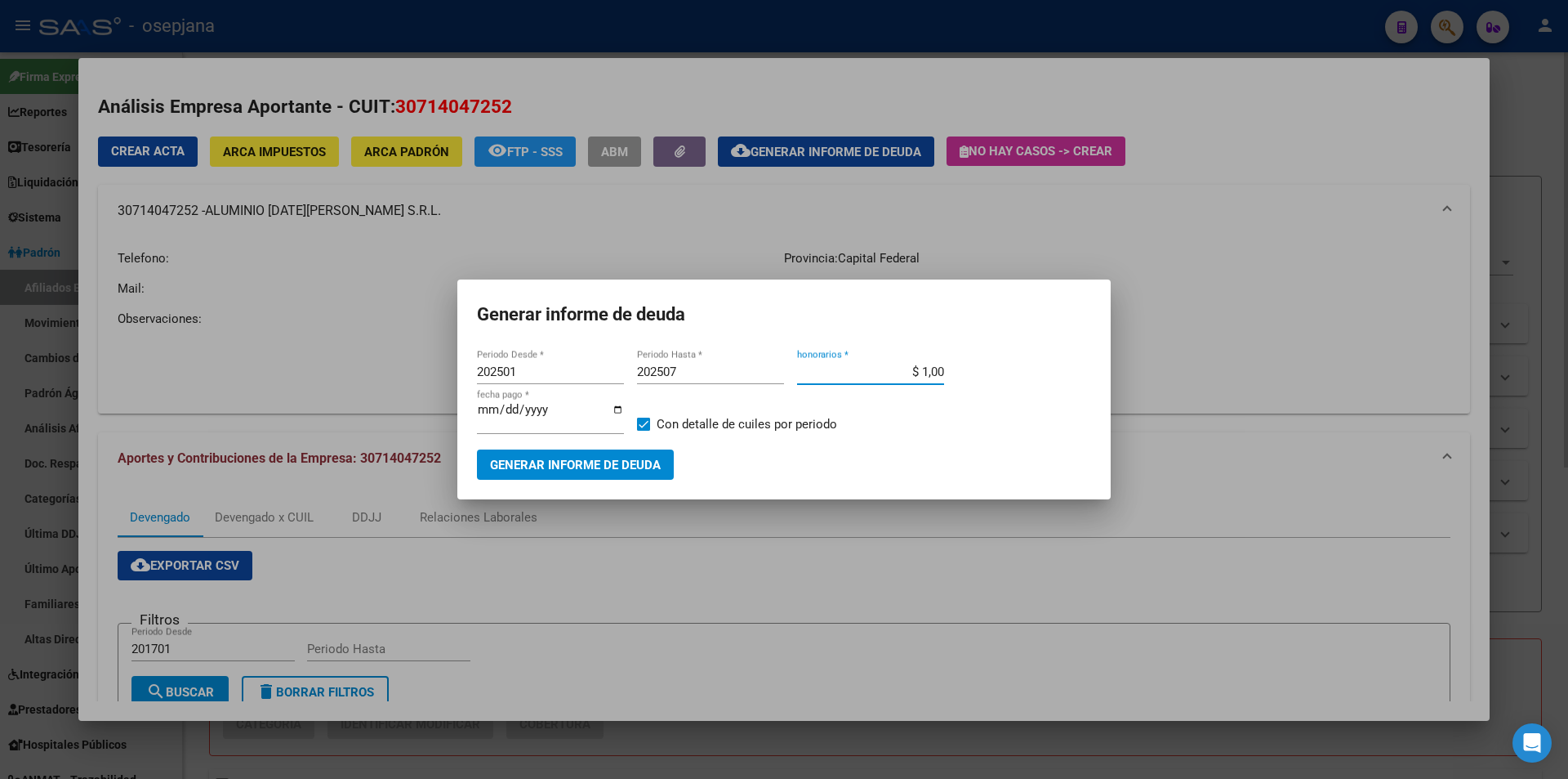
type input "$ 10,00"
type input "[DATE]"
click at [560, 465] on span "Generar informe de deuda" at bounding box center [575, 465] width 170 height 14
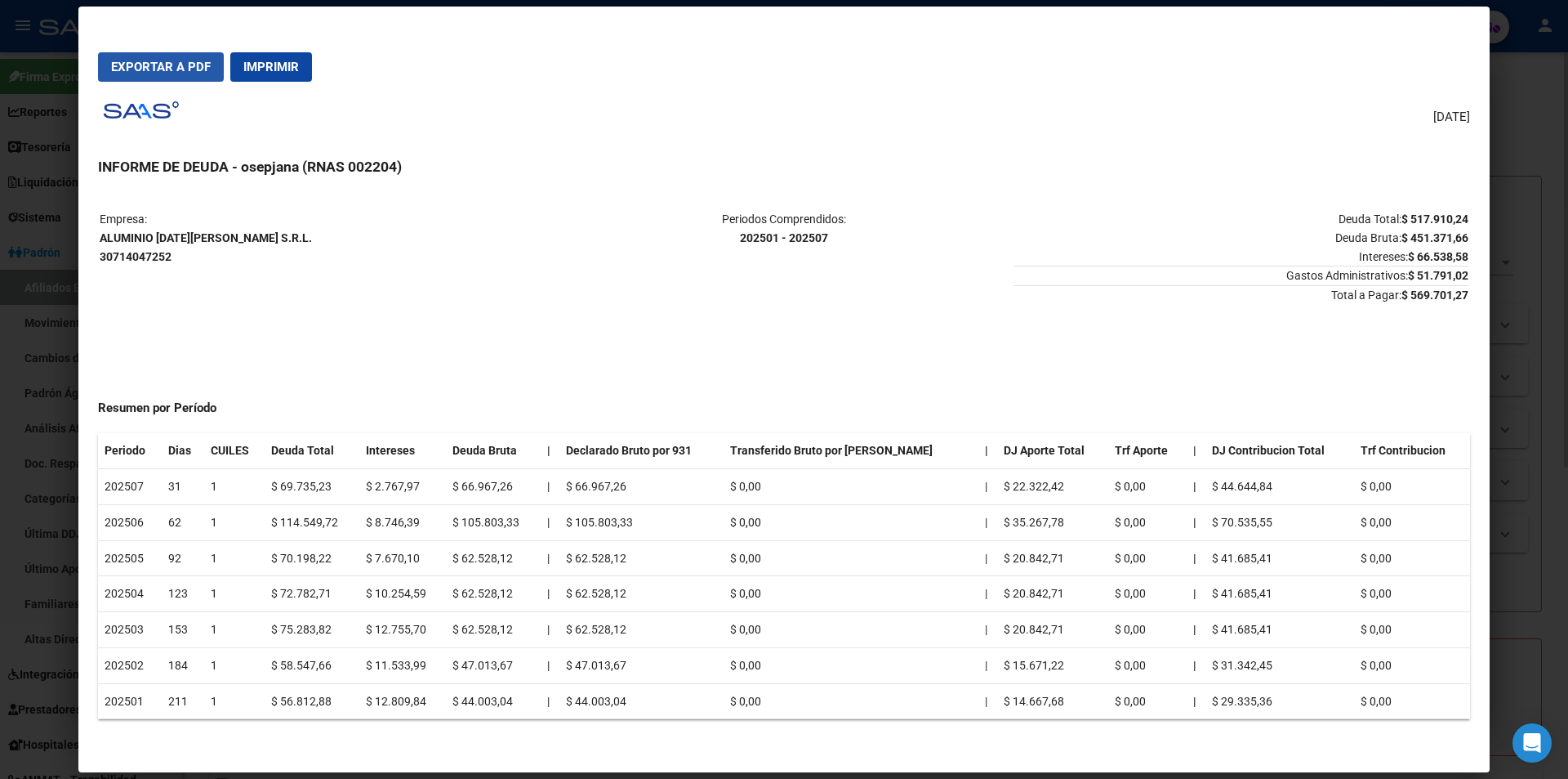
click at [183, 63] on span "Exportar a PDF" at bounding box center [161, 66] width 100 height 14
click at [22, 55] on div at bounding box center [784, 390] width 1568 height 779
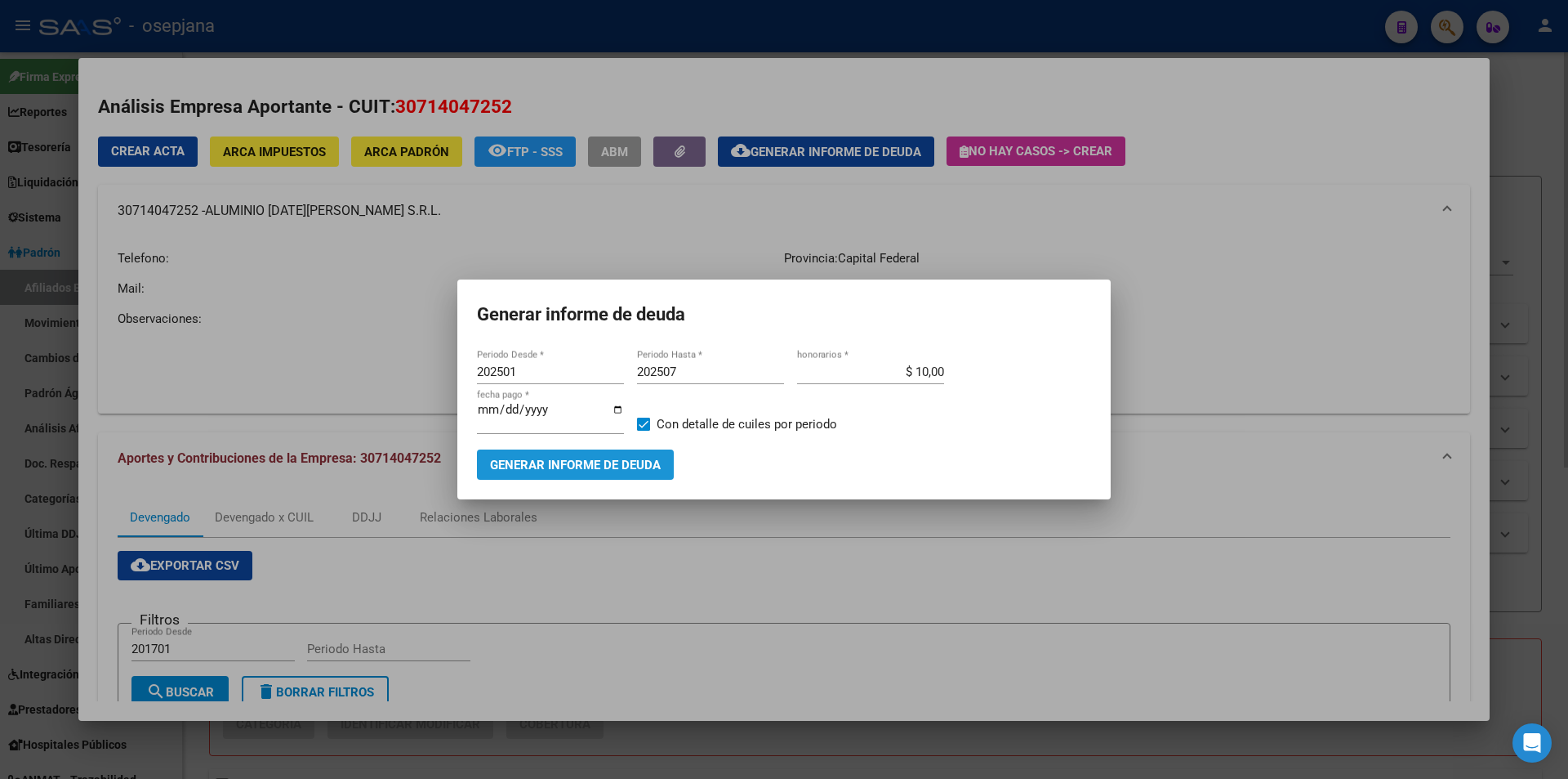
click at [552, 465] on span "Generar informe de deuda" at bounding box center [575, 465] width 170 height 14
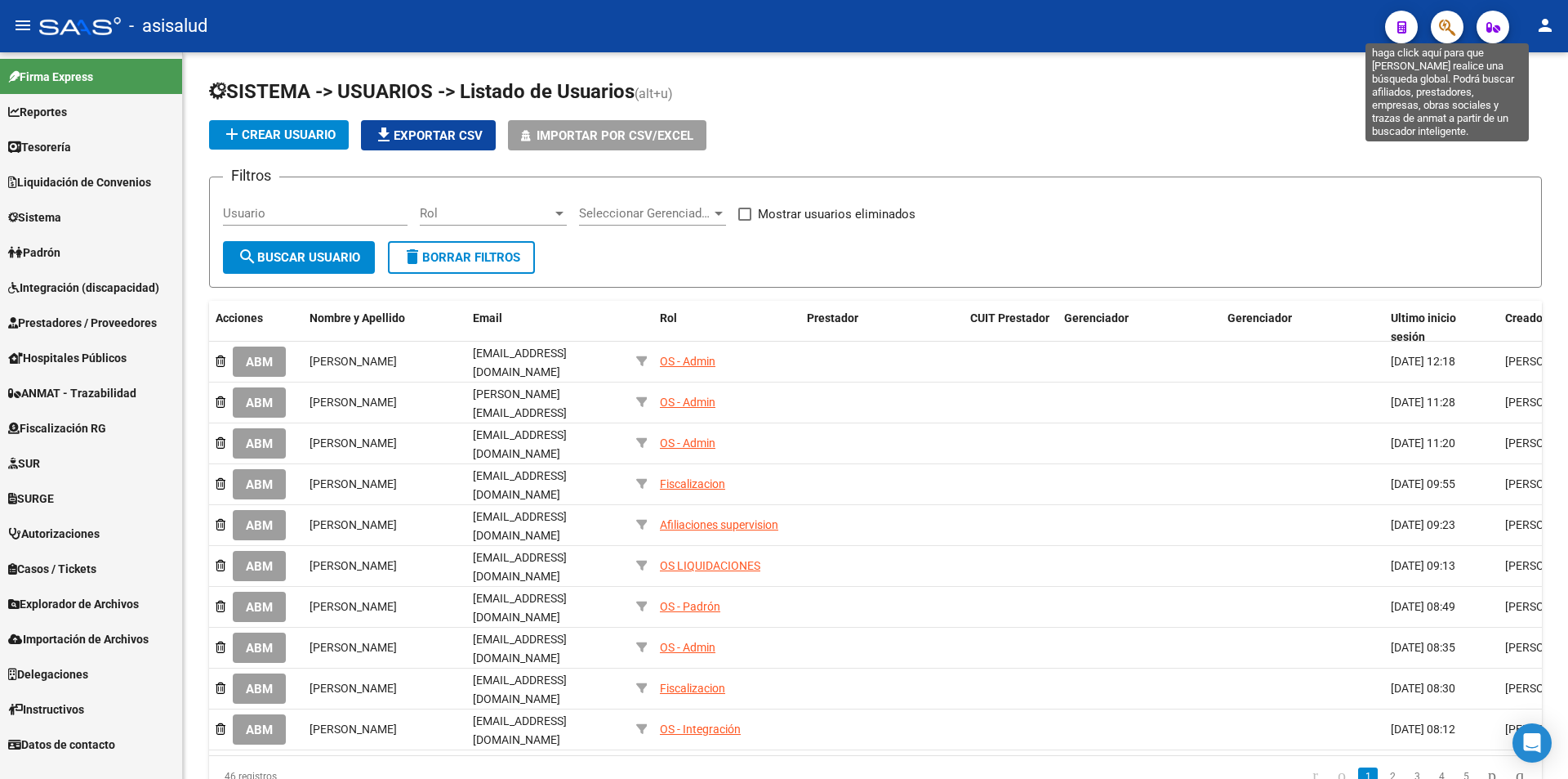
click at [1445, 22] on icon "button" at bounding box center [1447, 27] width 16 height 19
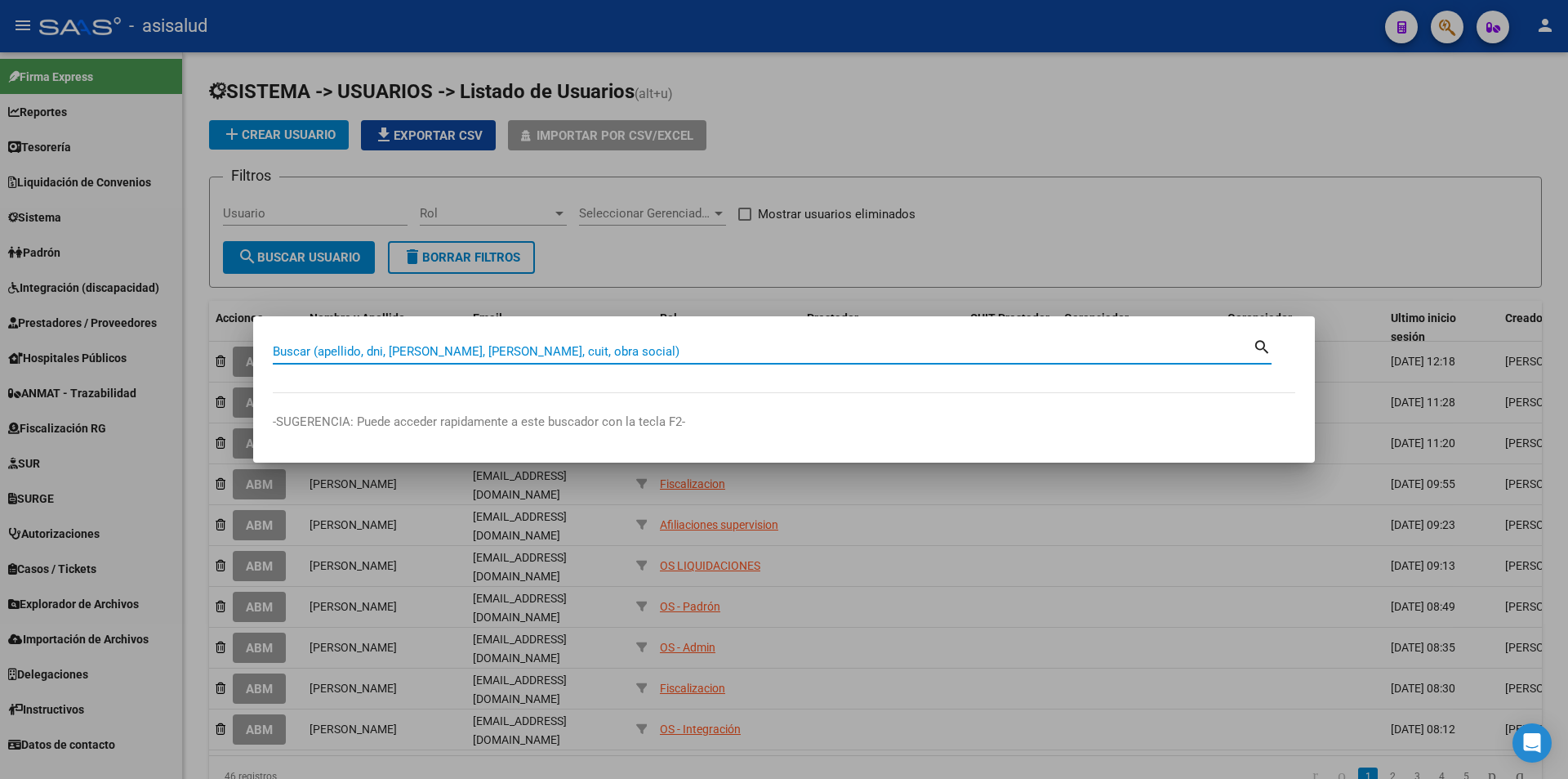
paste input "32597357"
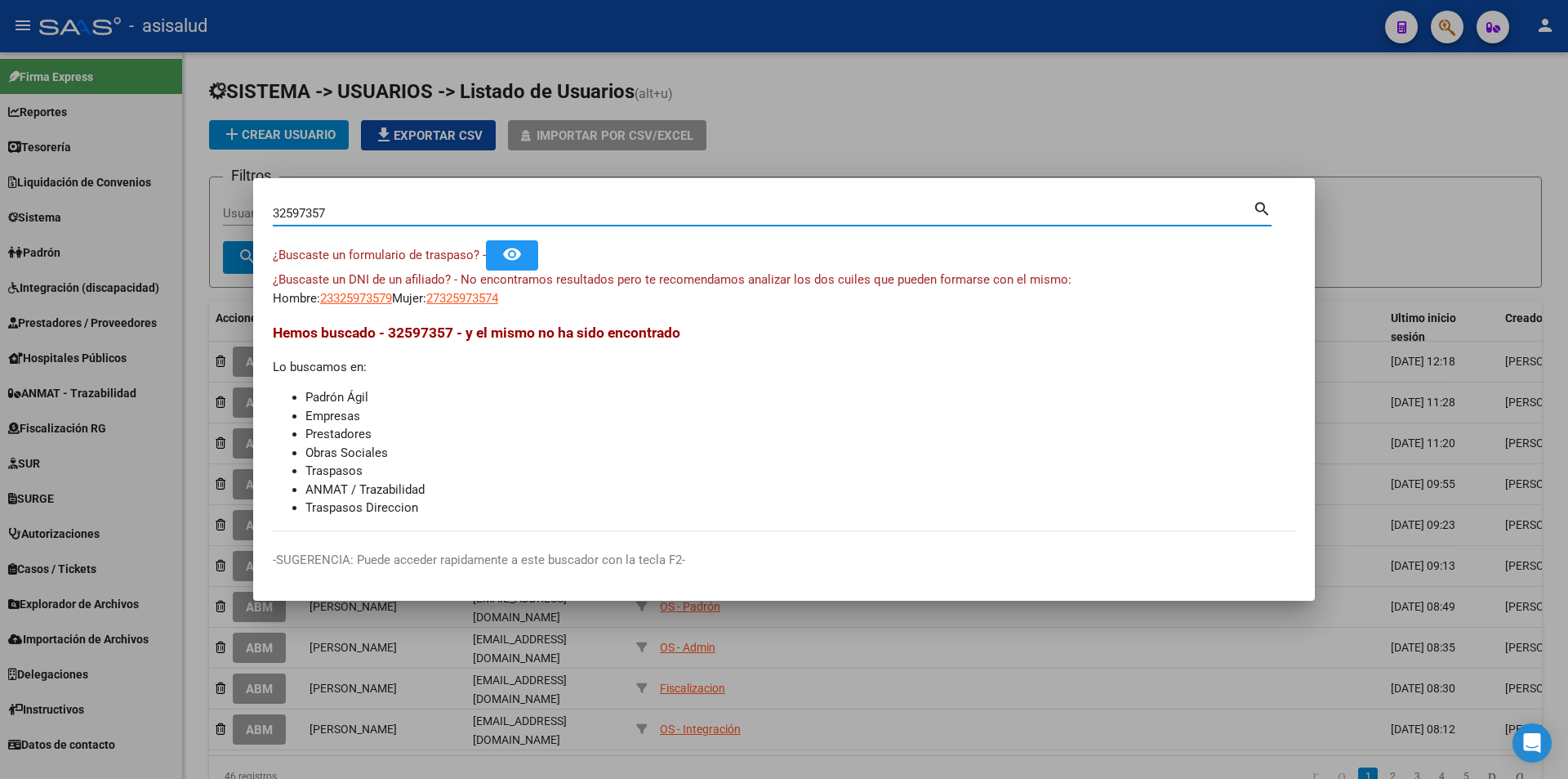
drag, startPoint x: 422, startPoint y: 207, endPoint x: 93, endPoint y: 213, distance: 329.1
click at [93, 213] on div "32597357 Buscar (apellido, dni, cuil, nro traspaso, cuit, obra social) search ¿…" at bounding box center [784, 390] width 1568 height 779
paste input "0-71404725-2"
type input "30714047252"
